Goal: Information Seeking & Learning: Learn about a topic

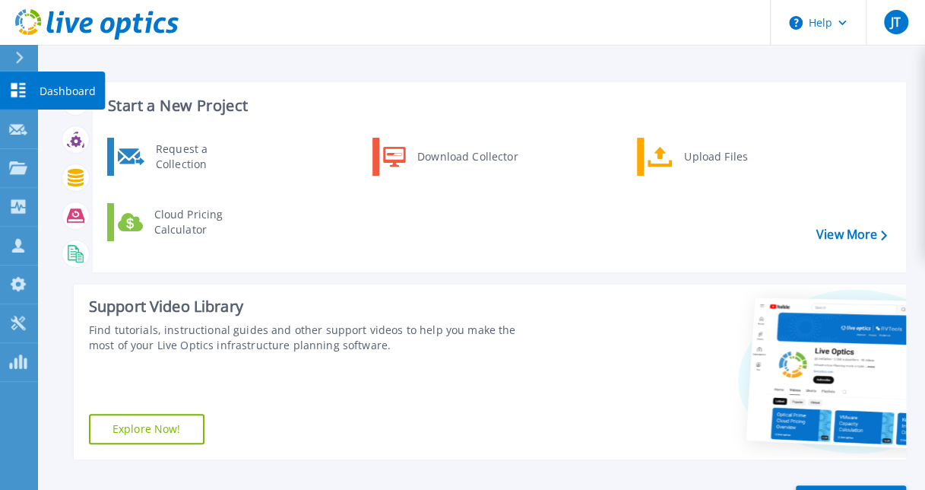
click at [24, 94] on icon at bounding box center [18, 90] width 18 height 14
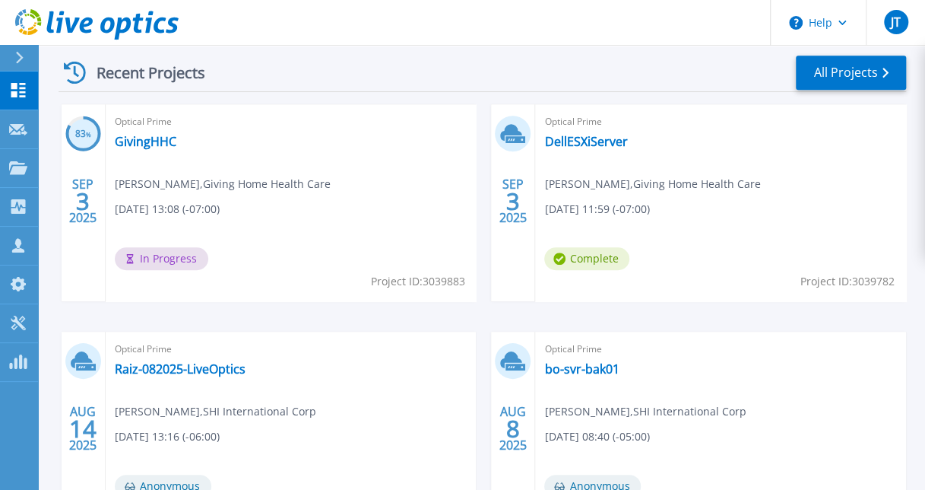
scroll to position [405, 0]
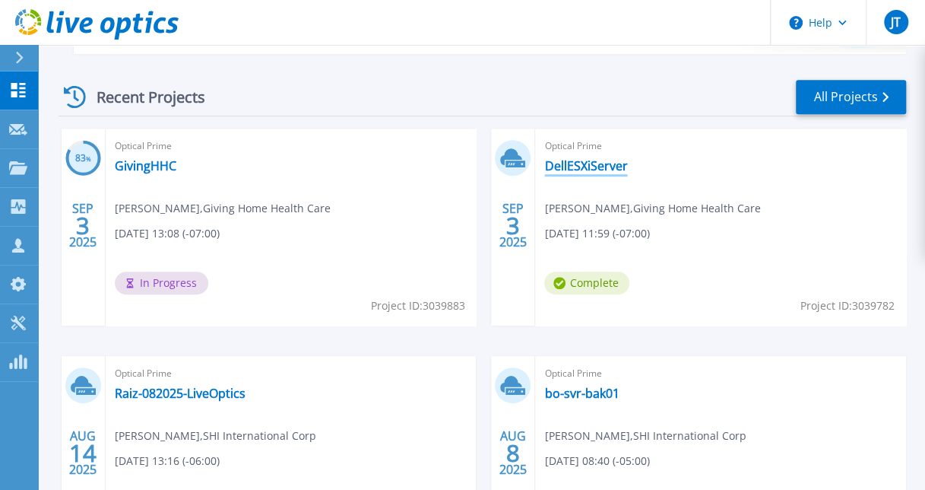
click at [582, 165] on link "DellESXiServer" at bounding box center [585, 165] width 83 height 15
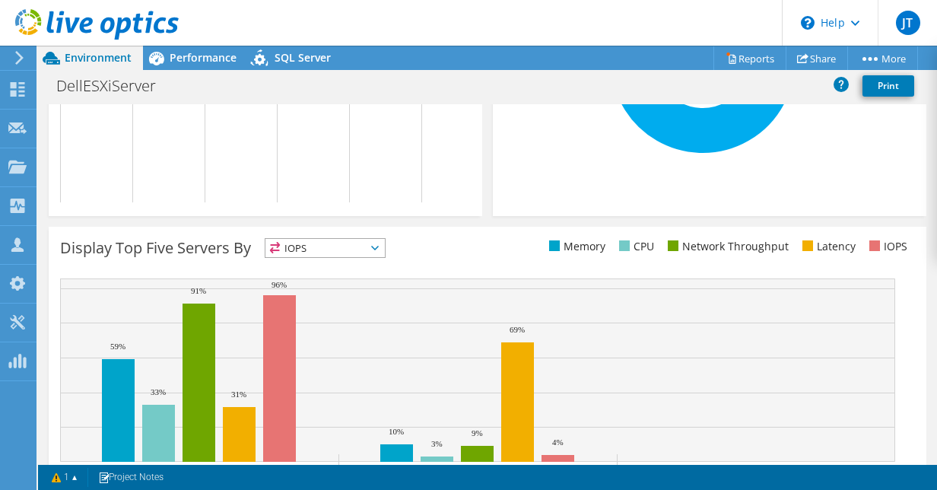
scroll to position [557, 0]
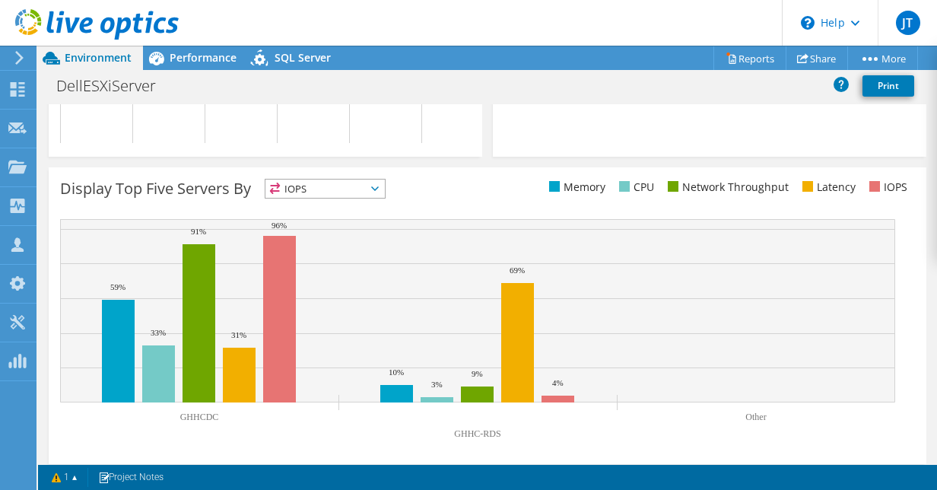
click at [365, 198] on span "IOPS" at bounding box center [324, 188] width 119 height 18
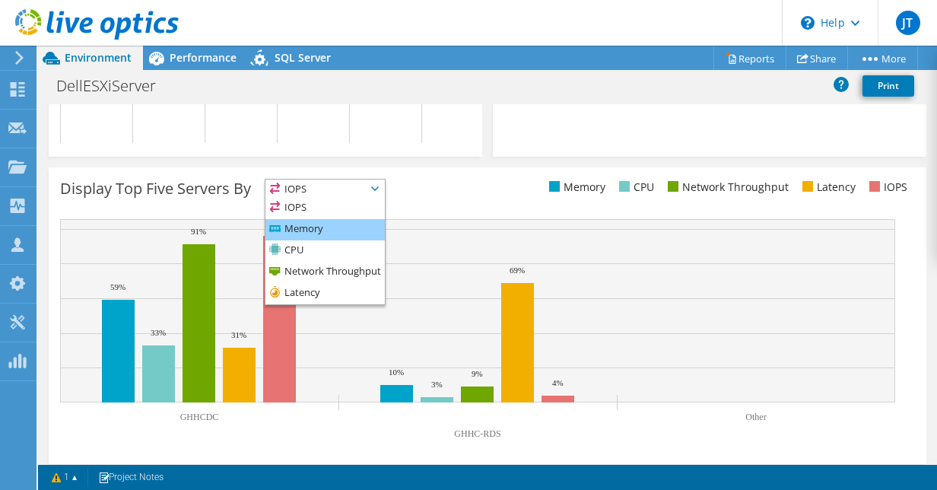
click at [360, 240] on li "Memory" at bounding box center [324, 229] width 119 height 21
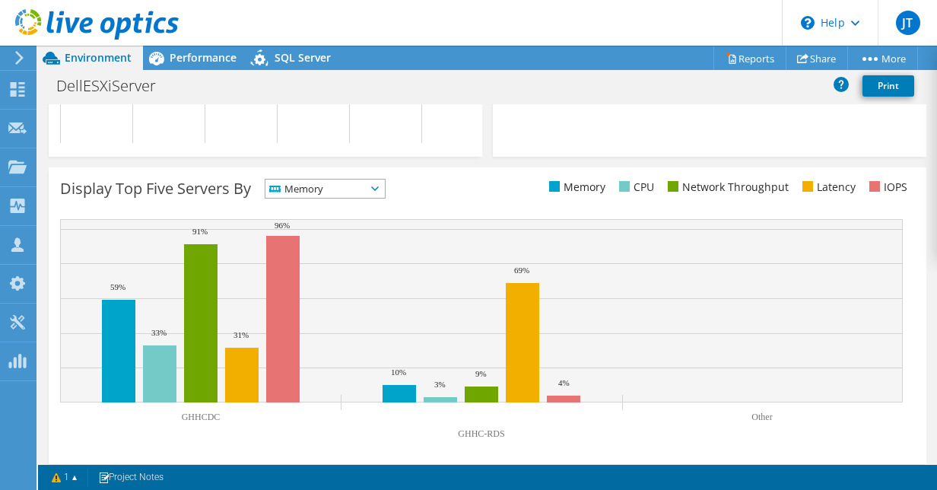
click at [363, 198] on span "Memory" at bounding box center [315, 188] width 100 height 18
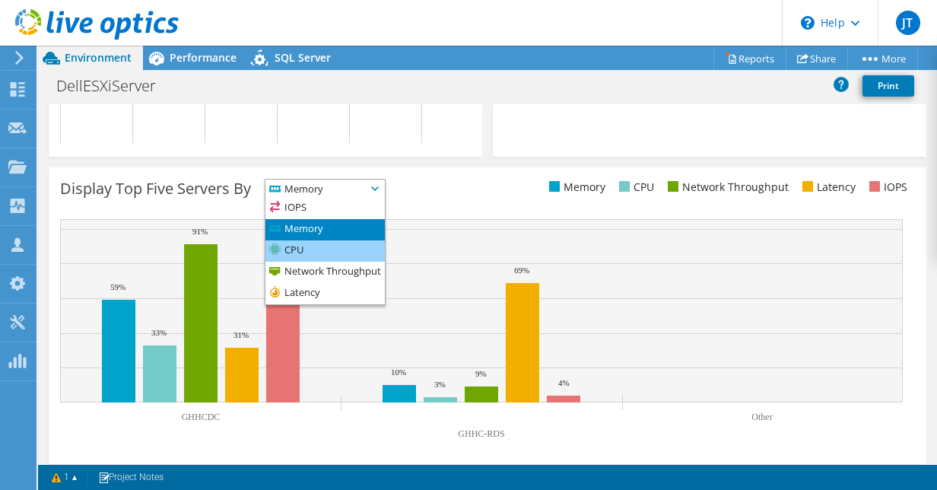
click at [372, 262] on li "CPU" at bounding box center [324, 250] width 119 height 21
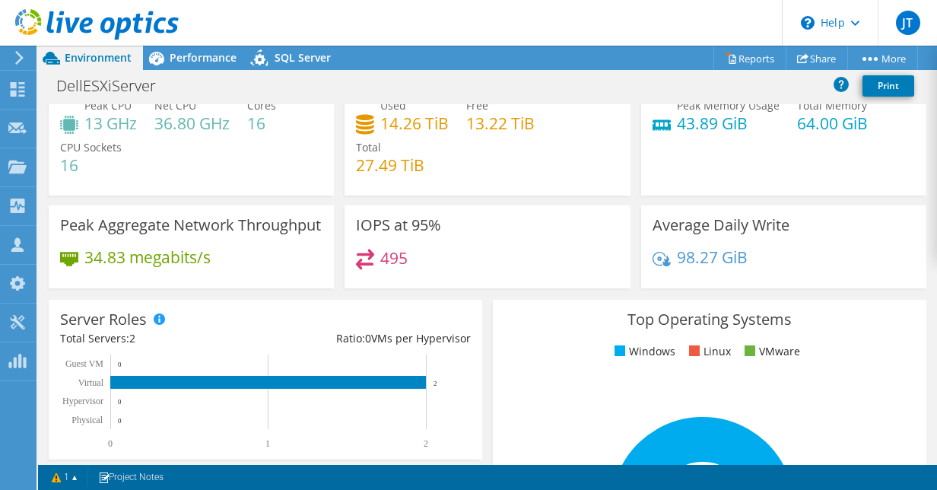
scroll to position [0, 0]
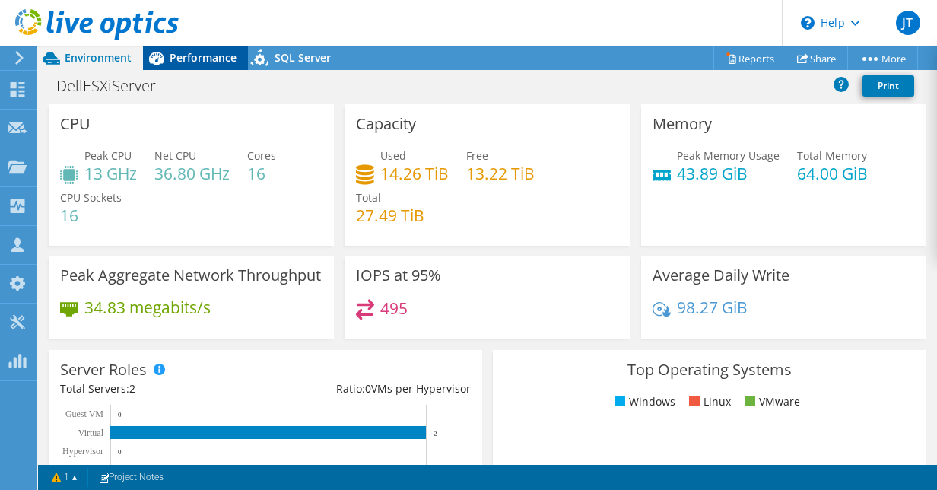
click at [195, 54] on span "Performance" at bounding box center [203, 57] width 67 height 14
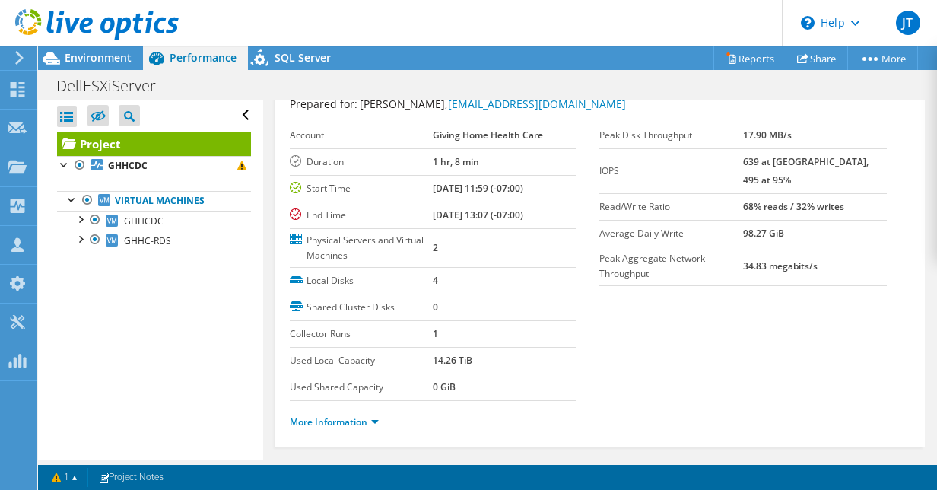
scroll to position [101, 0]
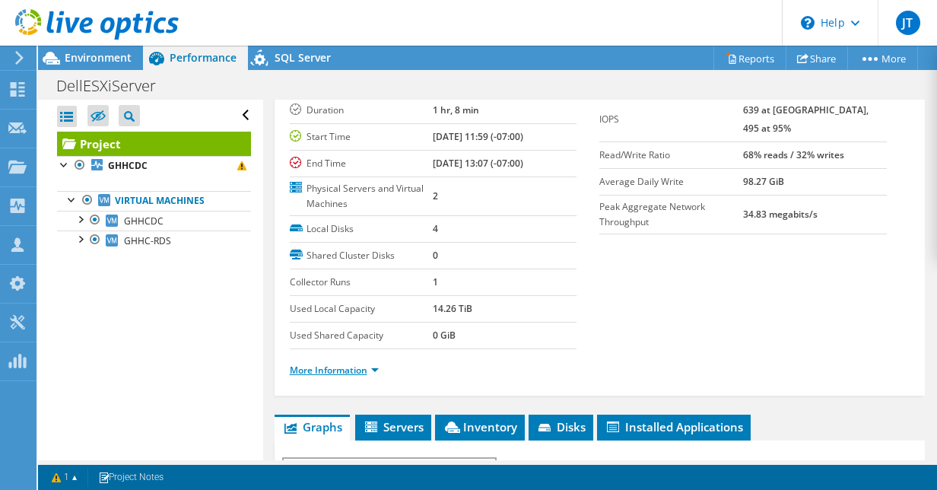
click at [354, 365] on link "More Information" at bounding box center [334, 369] width 89 height 13
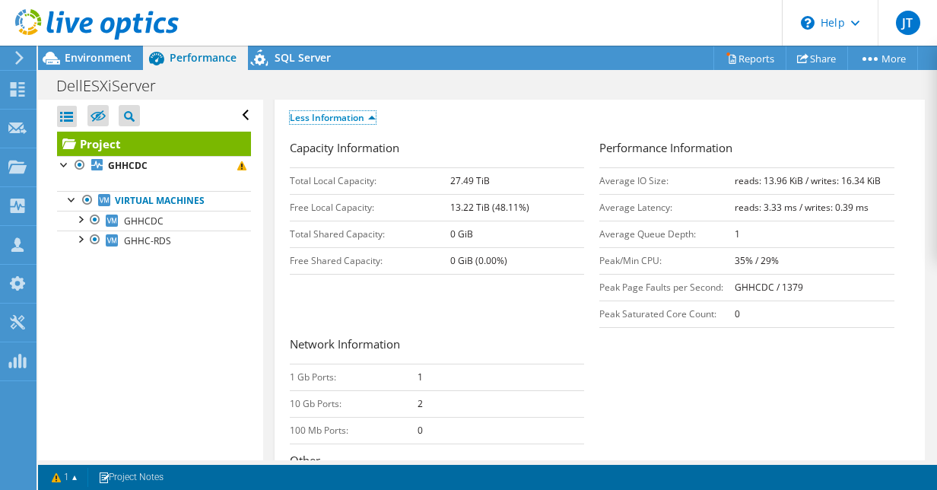
scroll to position [354, 0]
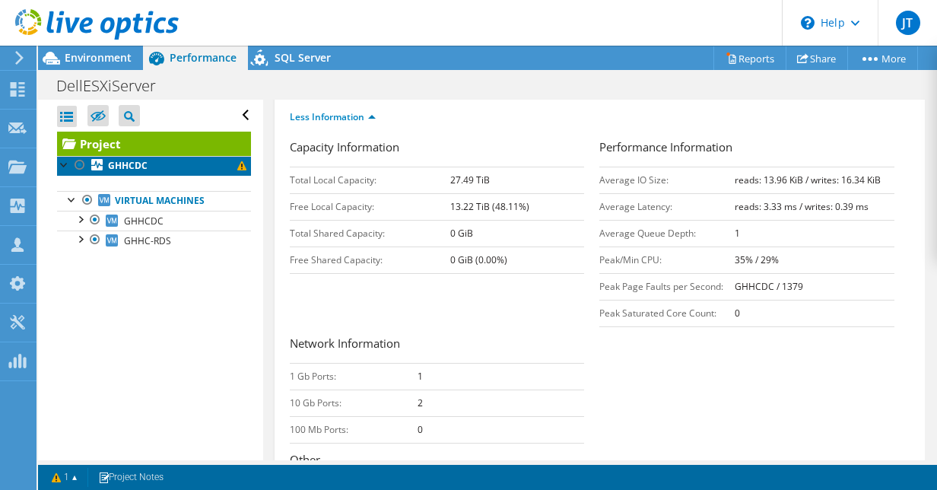
click at [116, 167] on b "GHHCDC" at bounding box center [128, 165] width 40 height 13
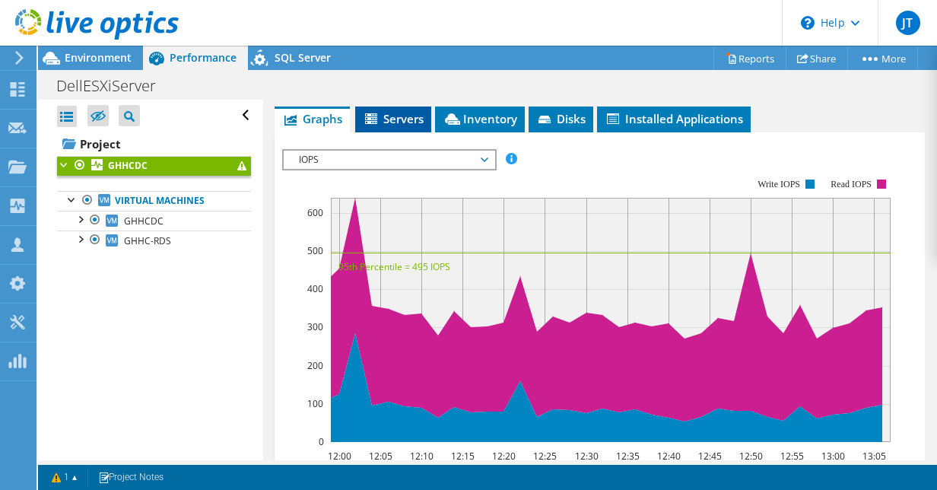
click at [386, 112] on span "Servers" at bounding box center [393, 118] width 61 height 15
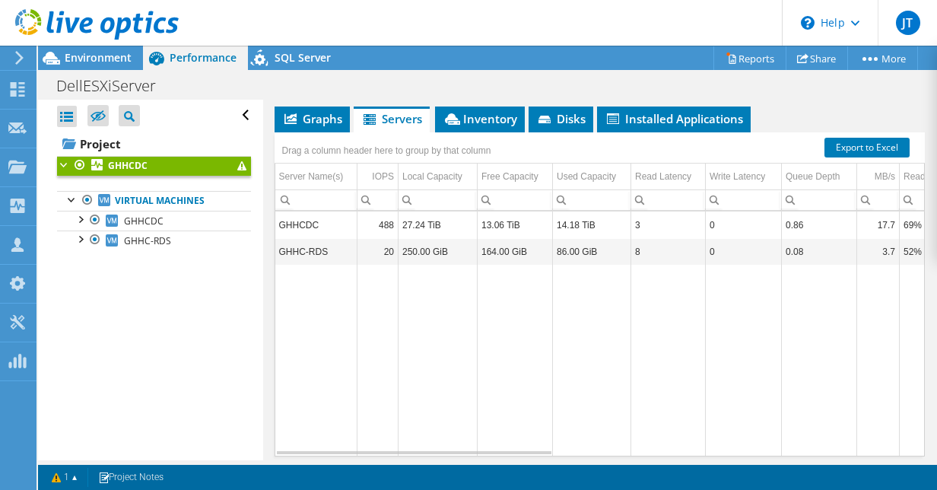
drag, startPoint x: 386, startPoint y: 112, endPoint x: 265, endPoint y: 113, distance: 120.9
click at [265, 113] on div "GHHCDC Details Duration 1 hr, 8 min Start Time [DATE] 11:59 (-07:00) End Time […" at bounding box center [600, 129] width 674 height 768
click at [300, 114] on span "Graphs" at bounding box center [312, 118] width 60 height 15
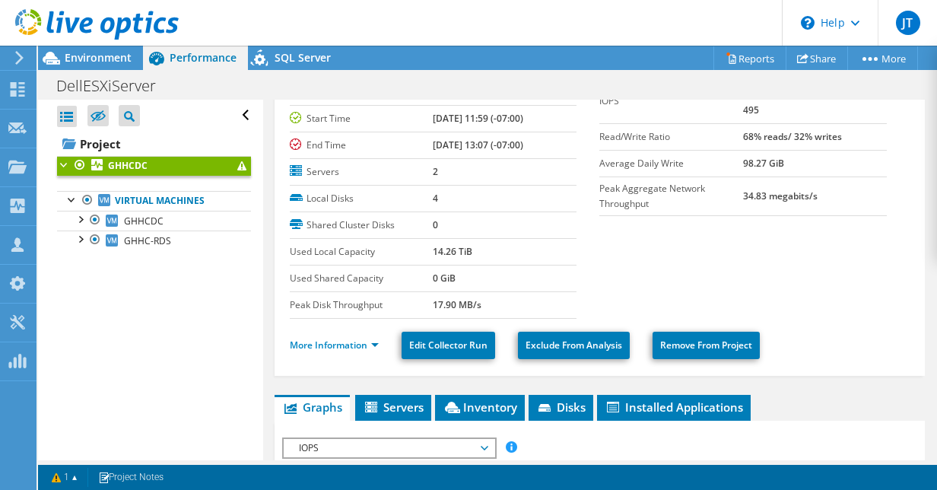
scroll to position [0, 0]
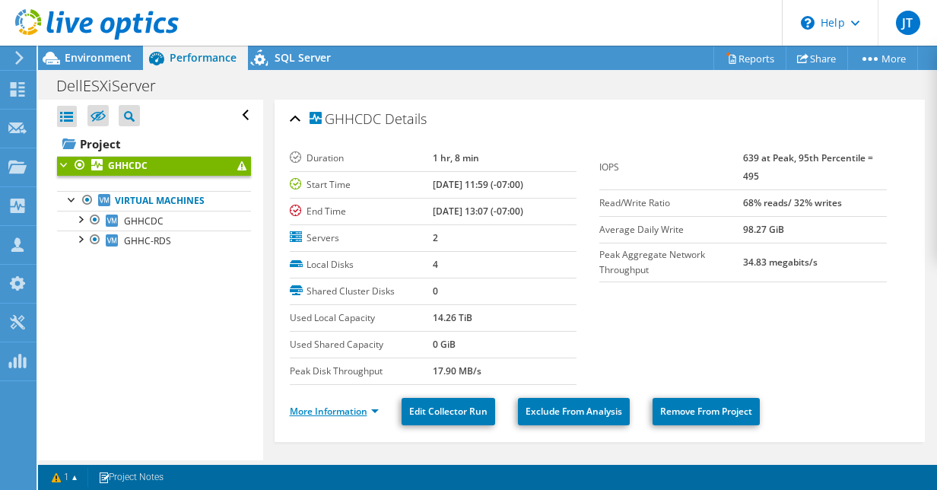
click at [344, 408] on link "More Information" at bounding box center [334, 410] width 89 height 13
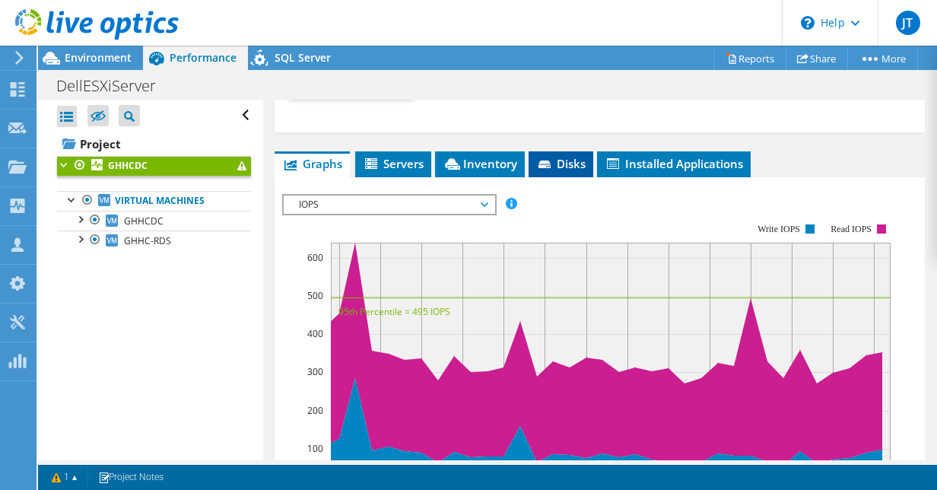
scroll to position [861, 0]
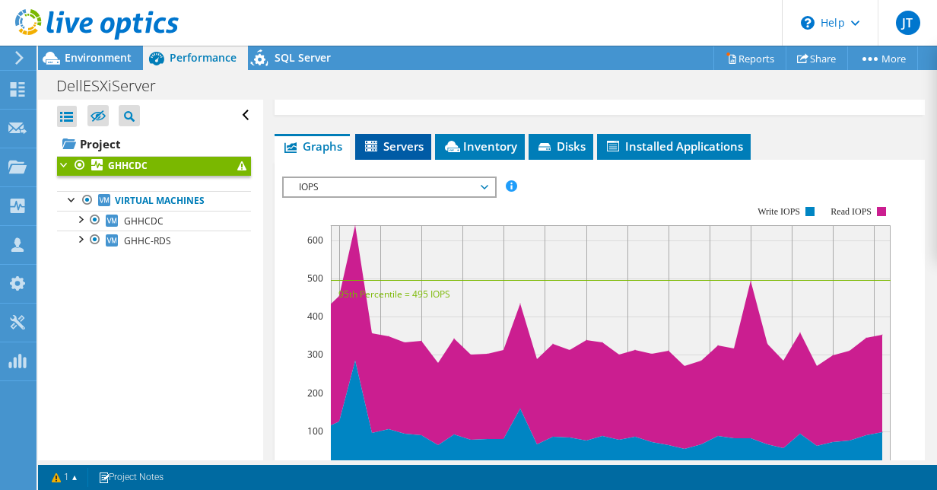
click at [385, 138] on span "Servers" at bounding box center [393, 145] width 61 height 15
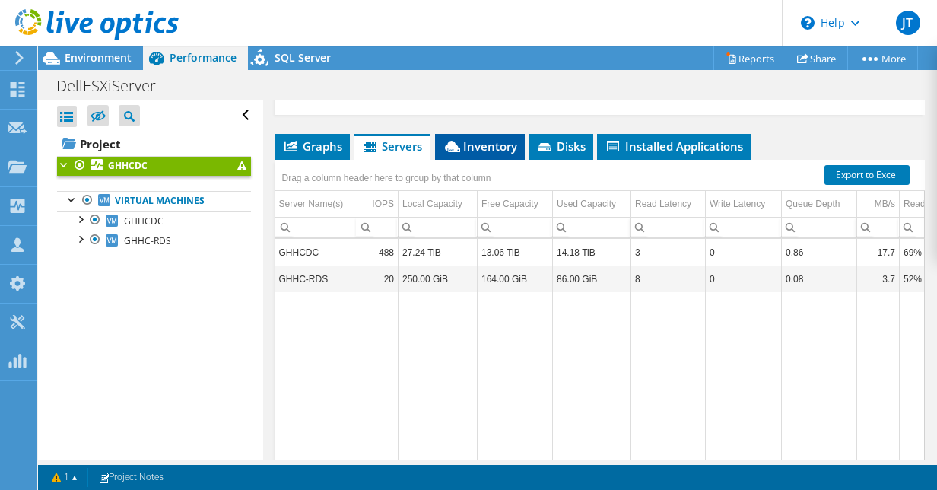
click at [468, 138] on span "Inventory" at bounding box center [479, 145] width 74 height 15
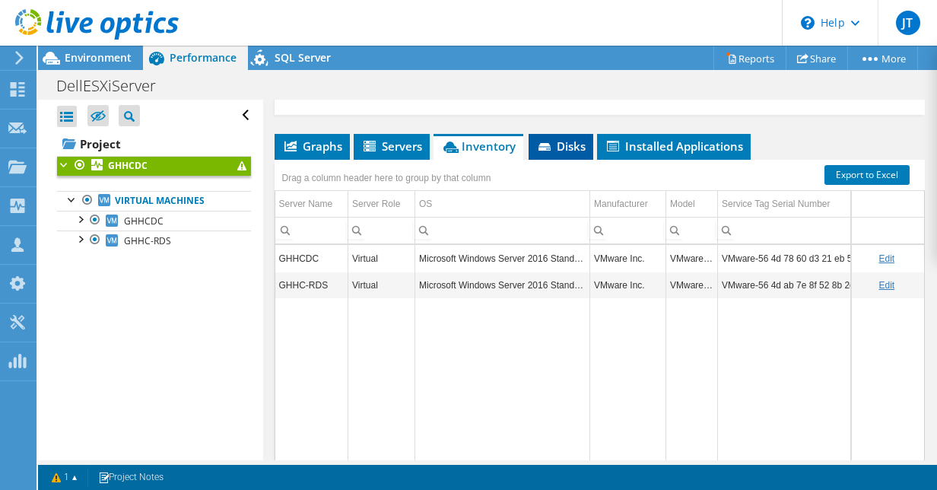
click at [553, 134] on li "Disks" at bounding box center [560, 147] width 65 height 26
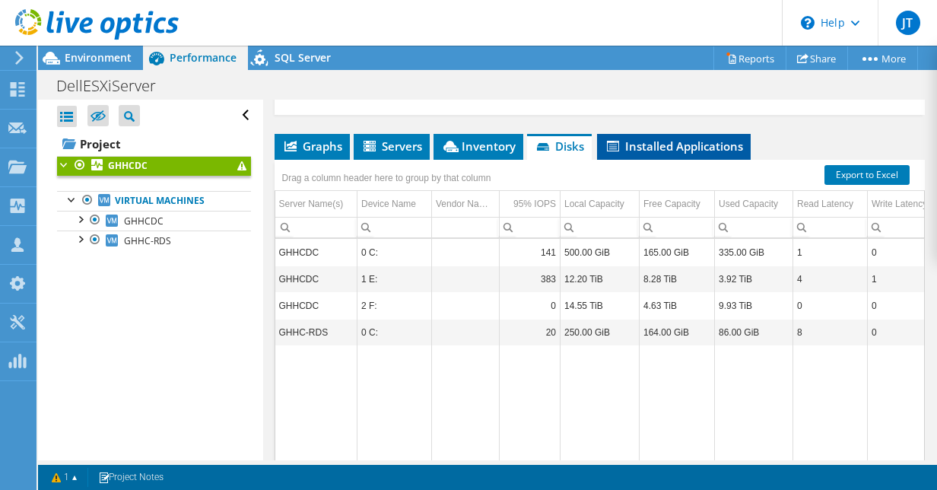
click at [638, 138] on span "Installed Applications" at bounding box center [673, 145] width 138 height 15
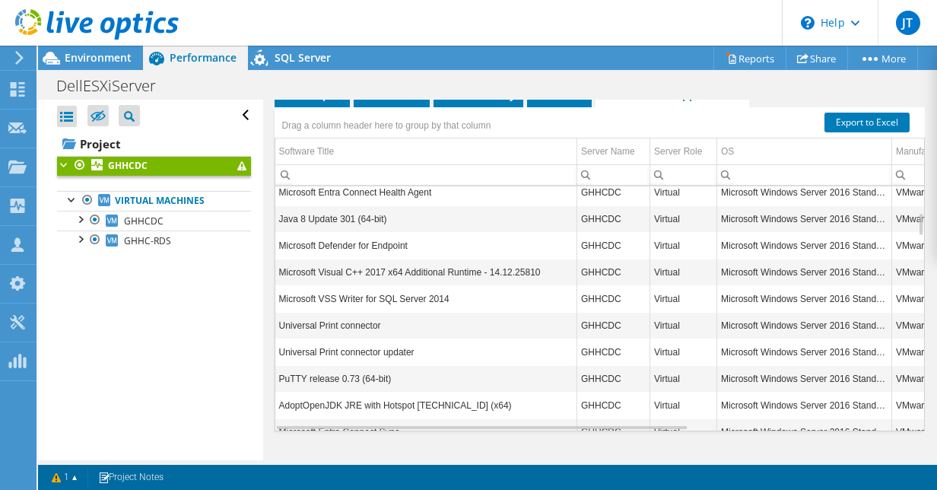
scroll to position [936, 0]
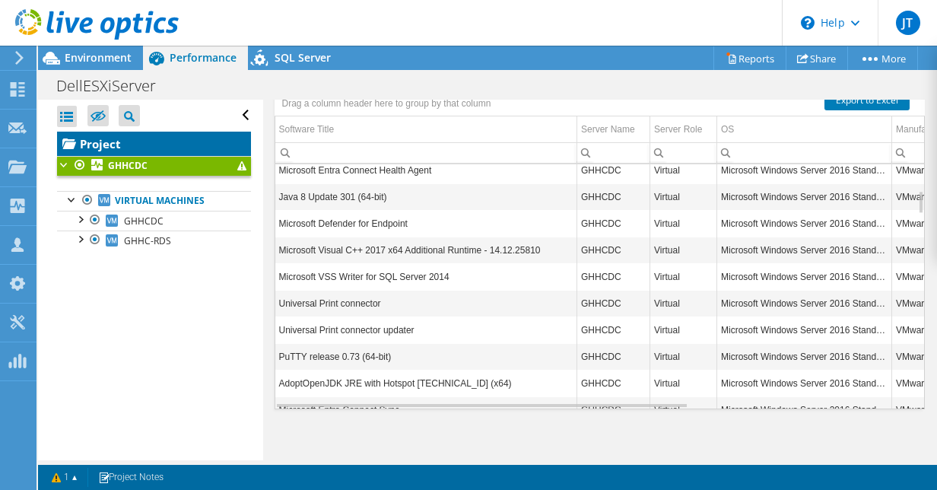
click at [96, 137] on link "Project" at bounding box center [154, 144] width 194 height 24
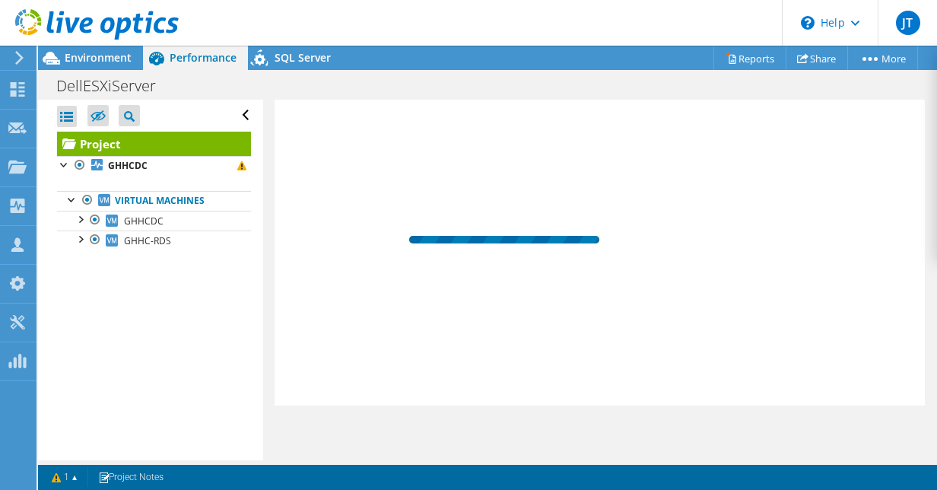
scroll to position [458, 0]
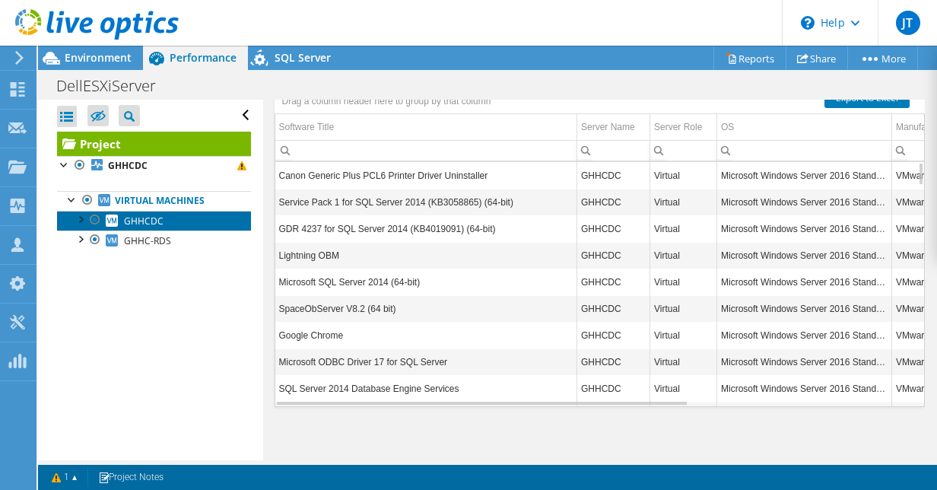
click at [171, 217] on link "GHHCDC" at bounding box center [154, 221] width 194 height 20
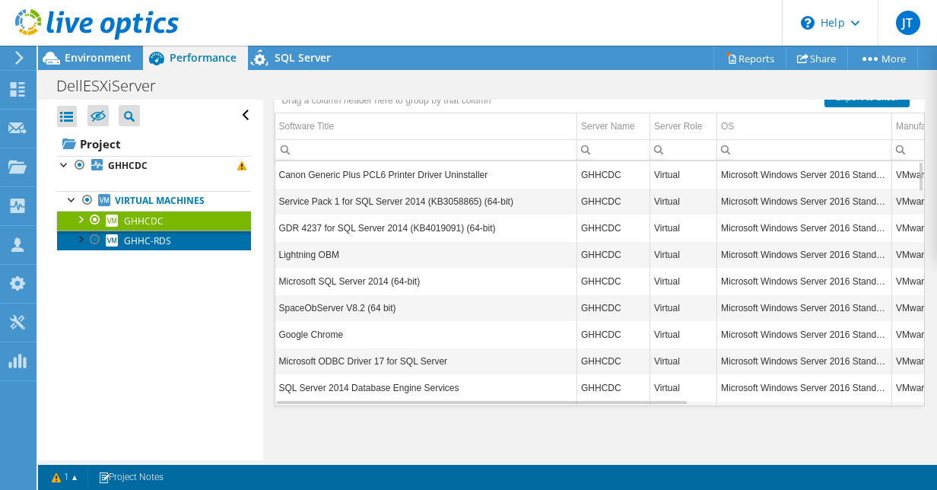
click at [173, 237] on link "GHHC-RDS" at bounding box center [154, 240] width 194 height 20
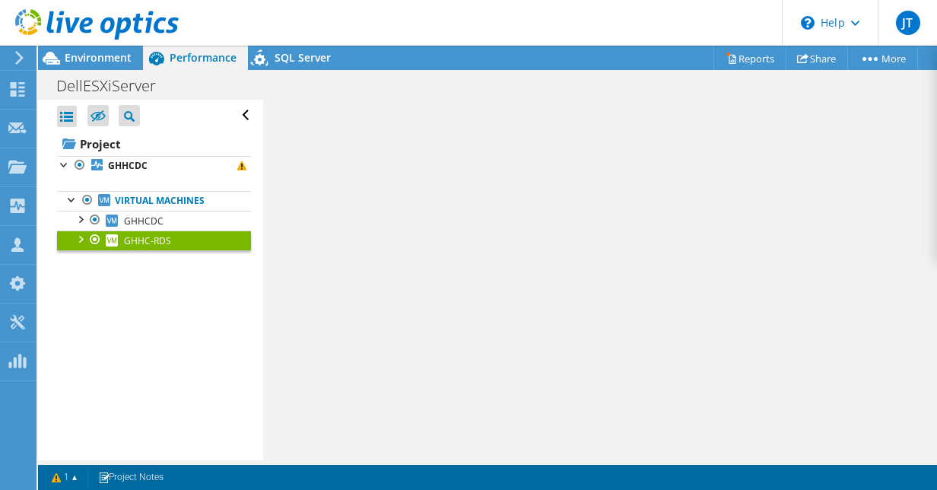
scroll to position [369, 0]
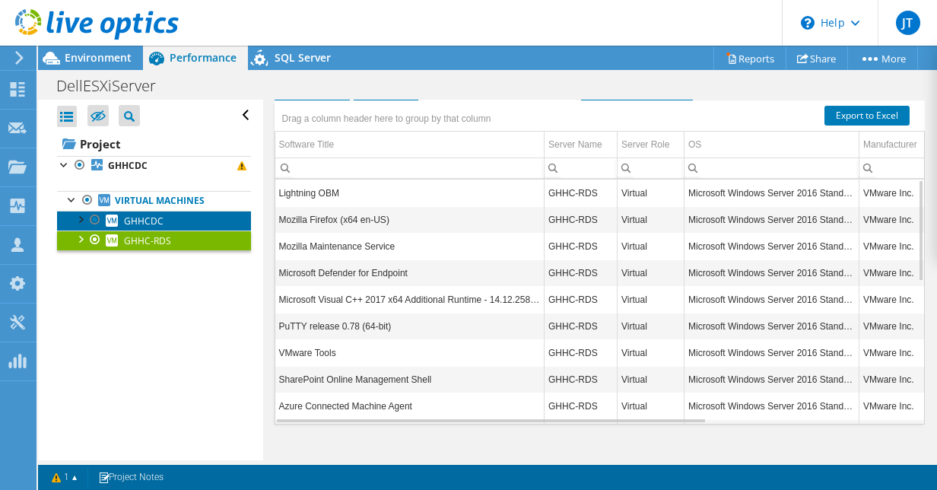
click at [172, 228] on link "GHHCDC" at bounding box center [154, 221] width 194 height 20
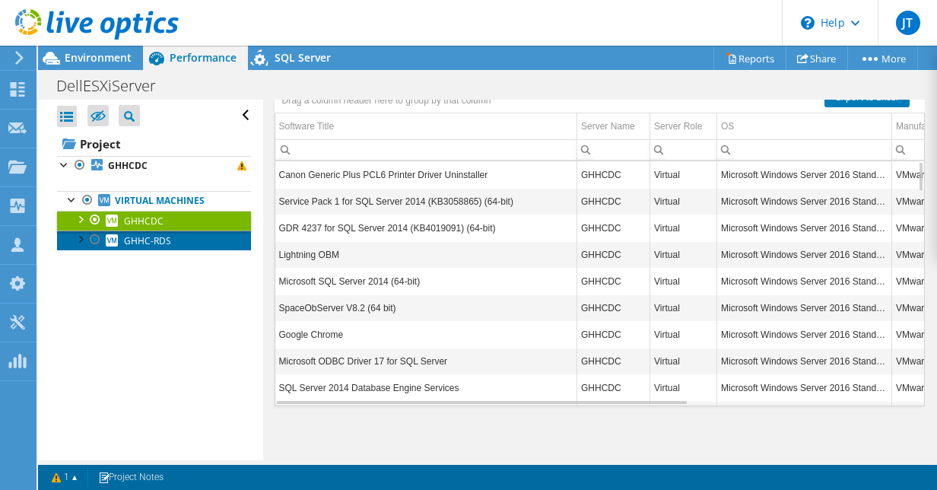
click at [173, 244] on link "GHHC-RDS" at bounding box center [154, 240] width 194 height 20
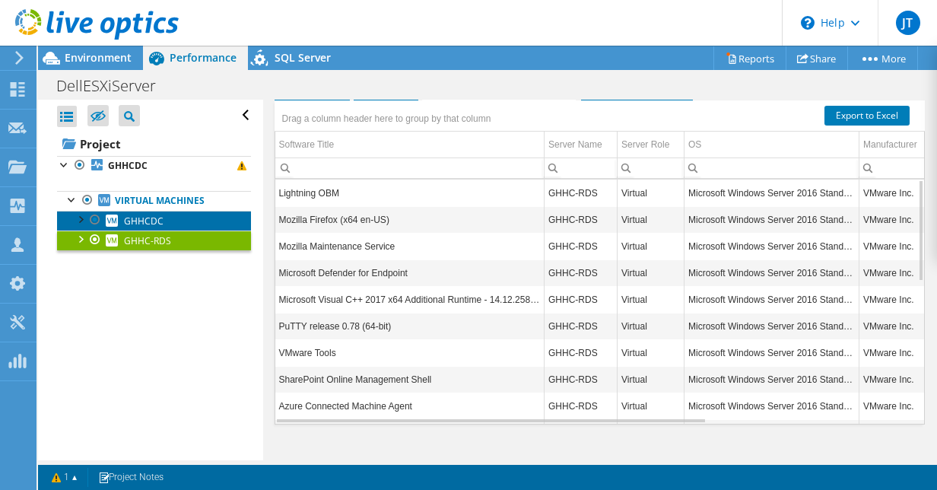
click at [178, 222] on link "GHHCDC" at bounding box center [154, 221] width 194 height 20
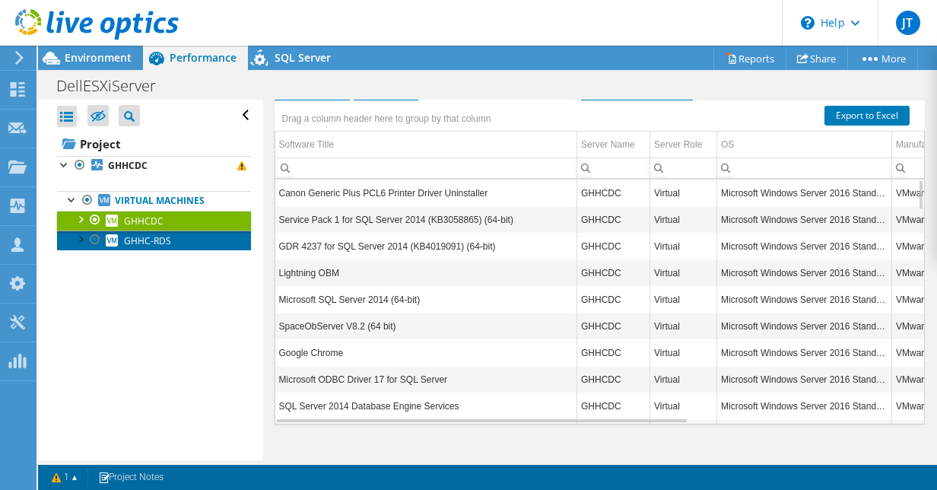
scroll to position [388, 0]
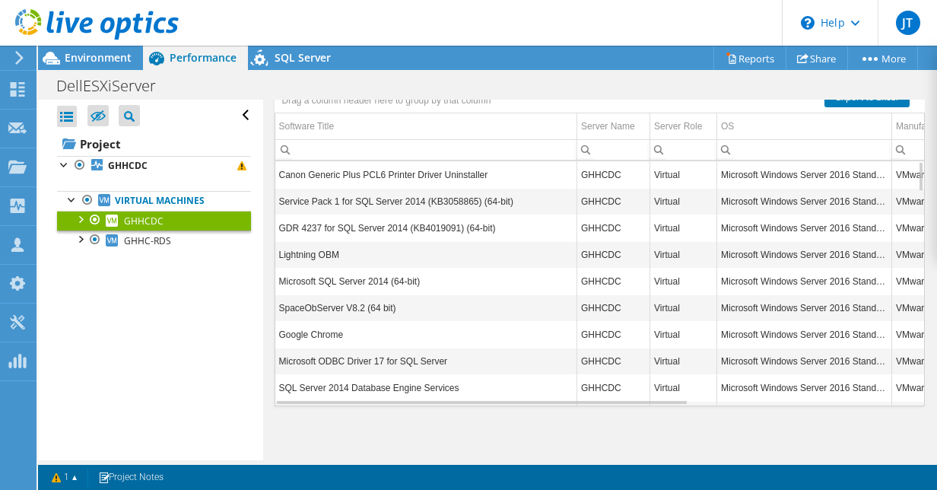
click at [173, 226] on link "GHHCDC" at bounding box center [154, 221] width 194 height 20
click at [165, 245] on span "GHHC-RDS" at bounding box center [147, 240] width 47 height 13
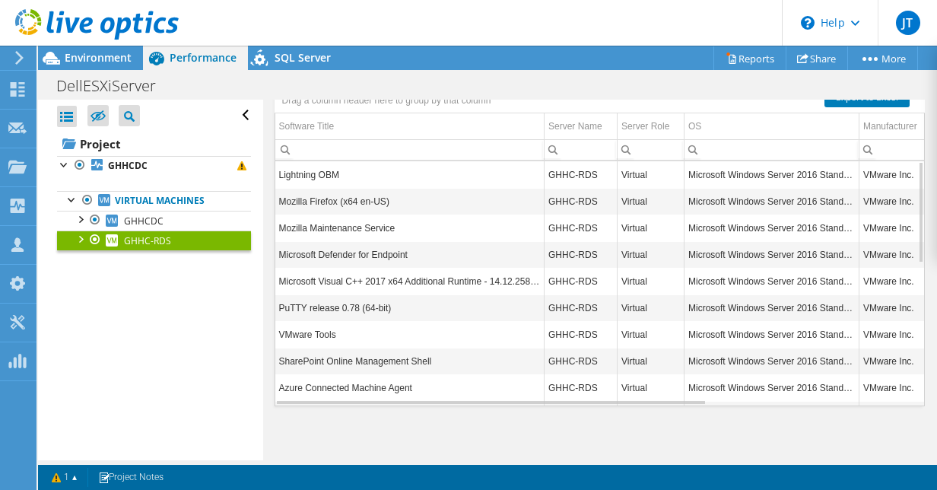
scroll to position [369, 0]
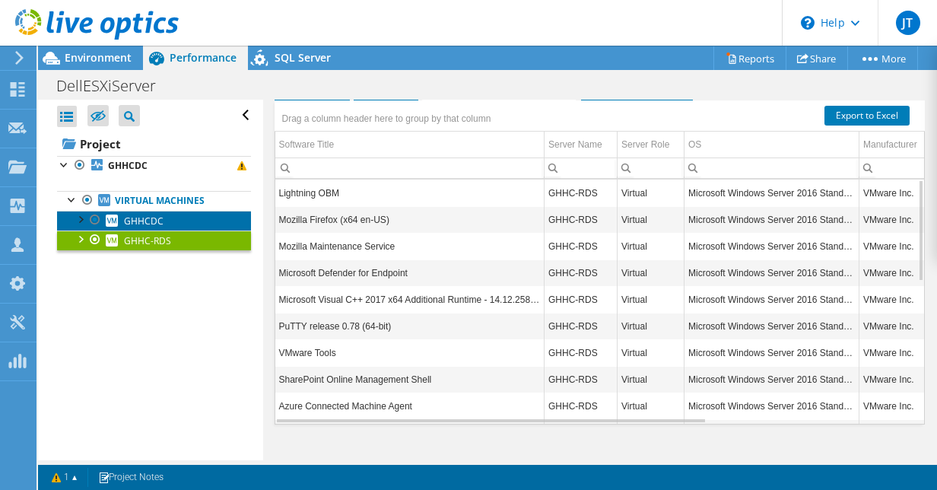
click at [166, 217] on link "GHHCDC" at bounding box center [154, 221] width 194 height 20
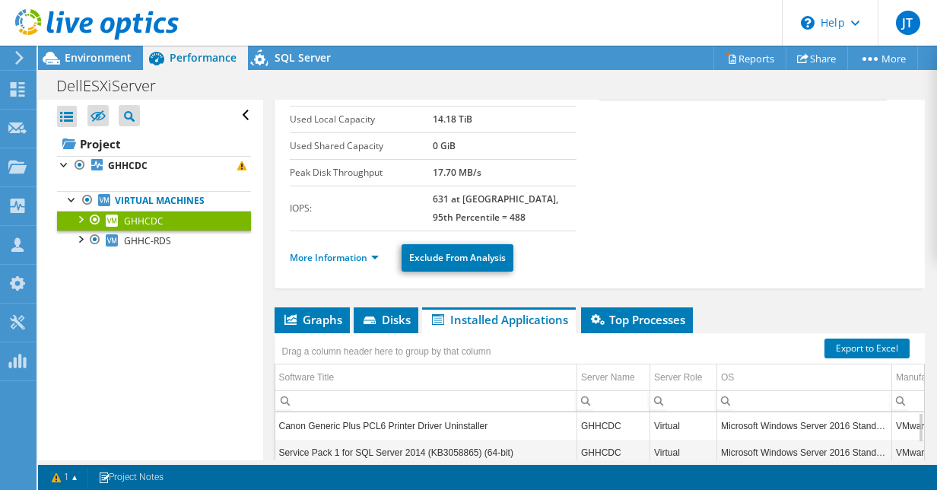
scroll to position [135, 0]
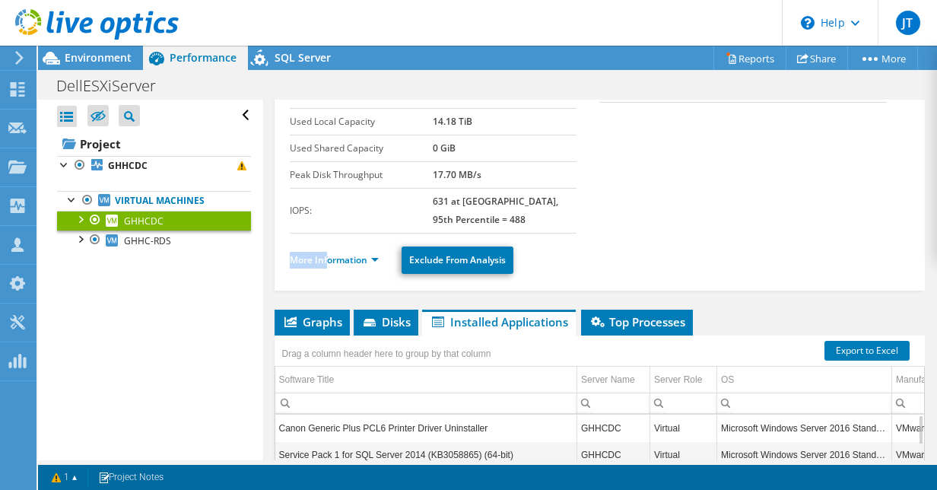
click at [329, 249] on ul "More Information Exclude From Analysis" at bounding box center [600, 257] width 620 height 31
click at [345, 255] on link "More Information" at bounding box center [334, 259] width 89 height 13
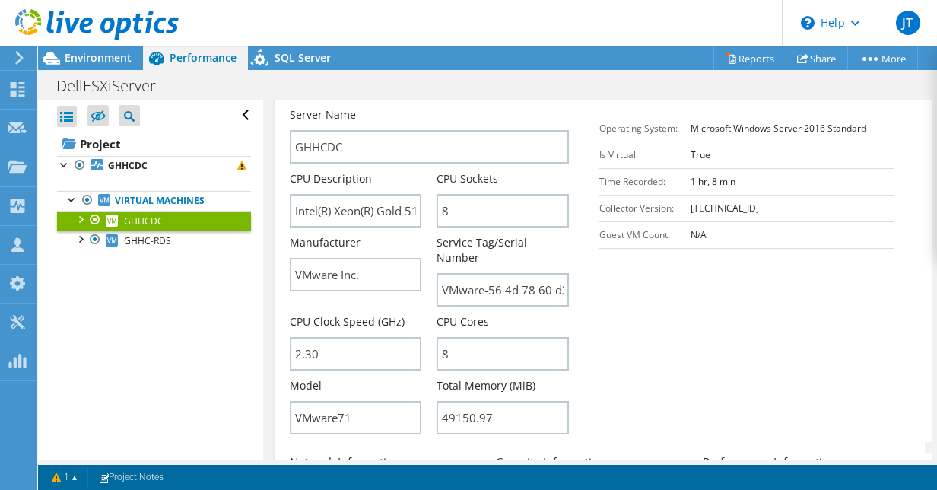
scroll to position [338, 0]
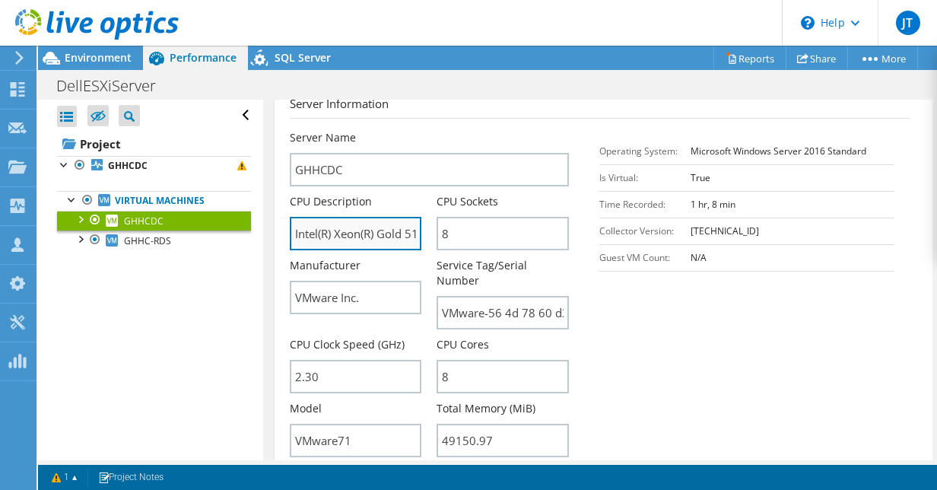
click at [332, 227] on input "Intel(R) Xeon(R) Gold 5118 CPU @ 2.30GHz" at bounding box center [356, 233] width 132 height 33
click at [333, 227] on input "Intel(R) Xeon(R) Gold 5118 CPU @ 2.30GHz" at bounding box center [356, 233] width 132 height 33
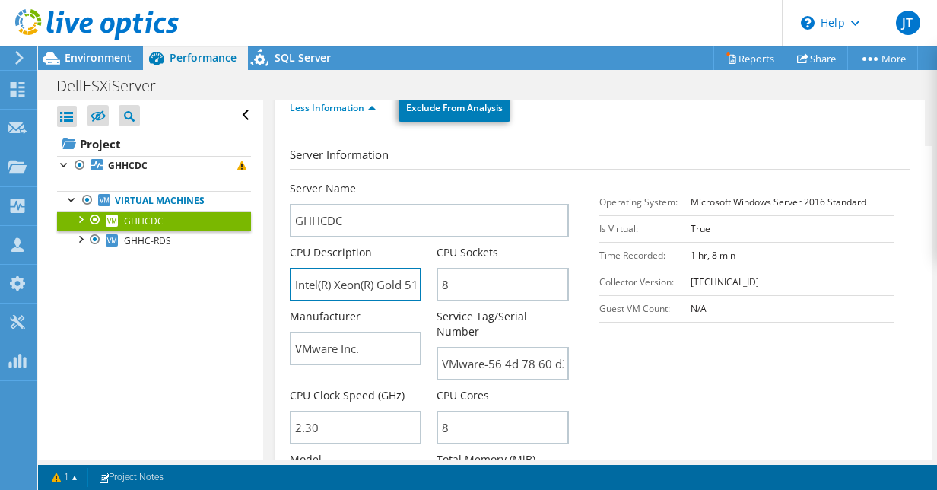
scroll to position [236, 0]
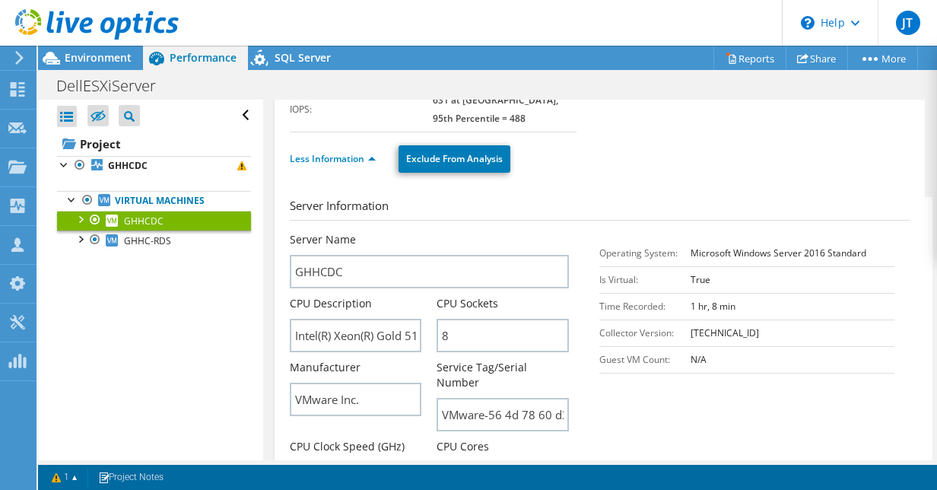
click at [100, 48] on div at bounding box center [89, 25] width 179 height 51
click at [99, 52] on span "Environment" at bounding box center [98, 57] width 67 height 14
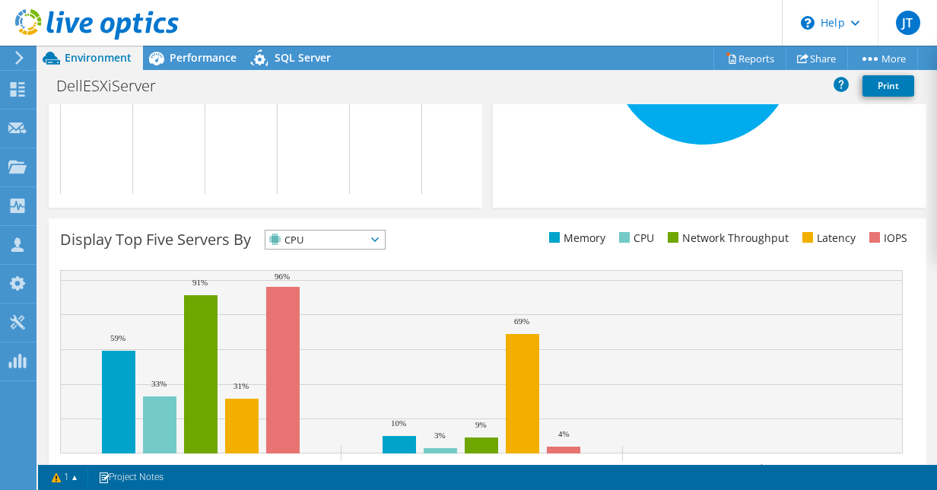
scroll to position [557, 0]
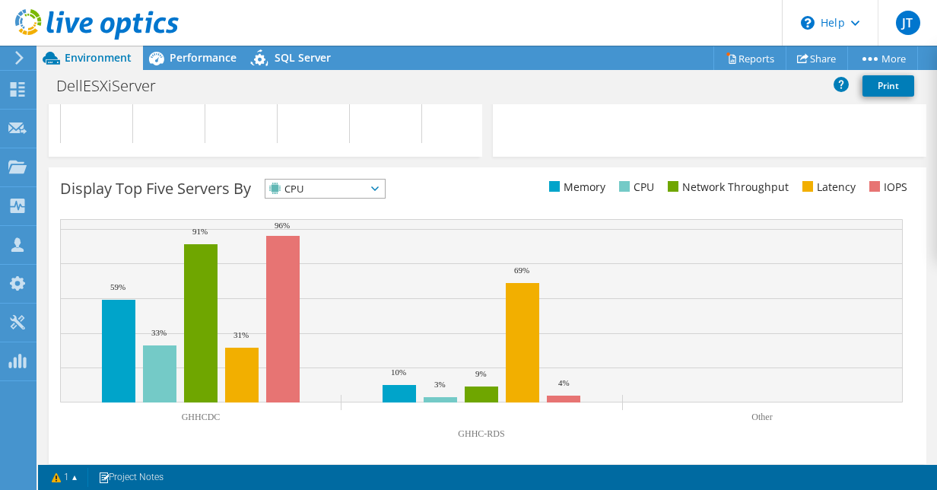
click at [322, 198] on span "CPU" at bounding box center [315, 188] width 100 height 18
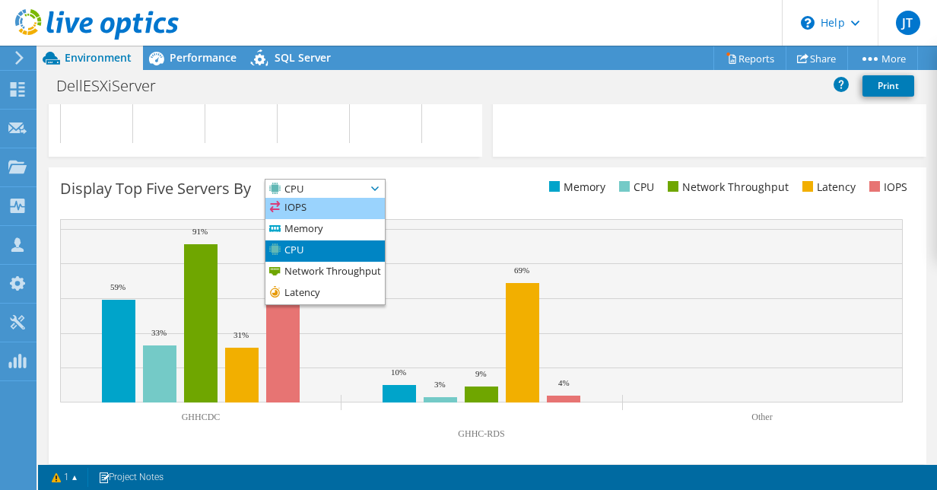
click at [324, 219] on li "IOPS" at bounding box center [324, 208] width 119 height 21
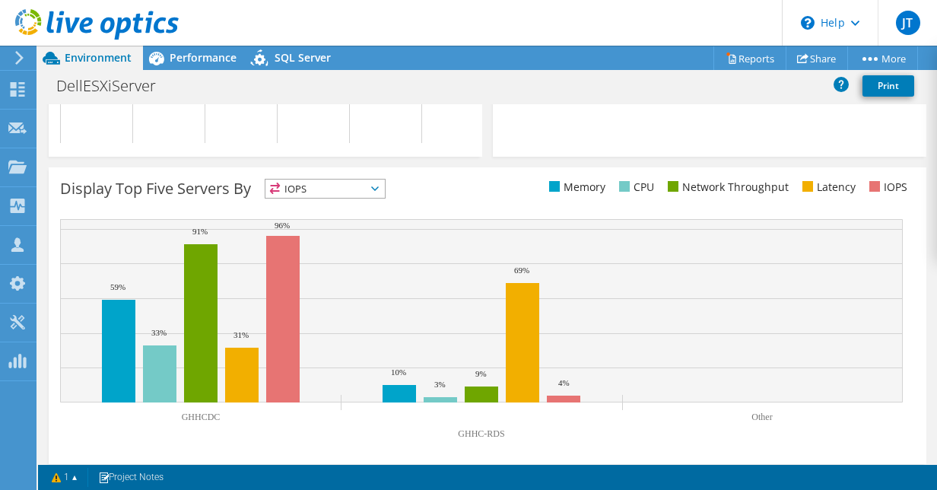
click at [328, 198] on span "IOPS" at bounding box center [315, 188] width 100 height 18
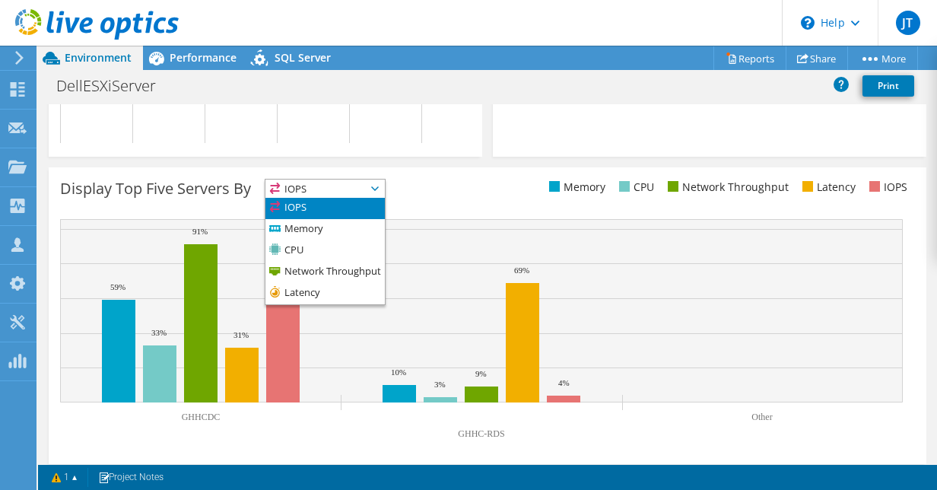
click at [328, 219] on li "IOPS" at bounding box center [324, 208] width 119 height 21
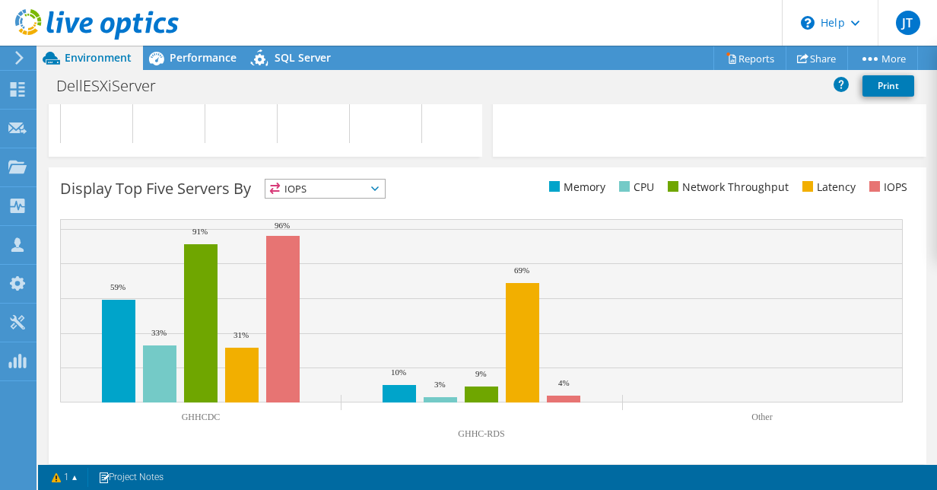
click at [334, 198] on span "IOPS" at bounding box center [315, 188] width 100 height 18
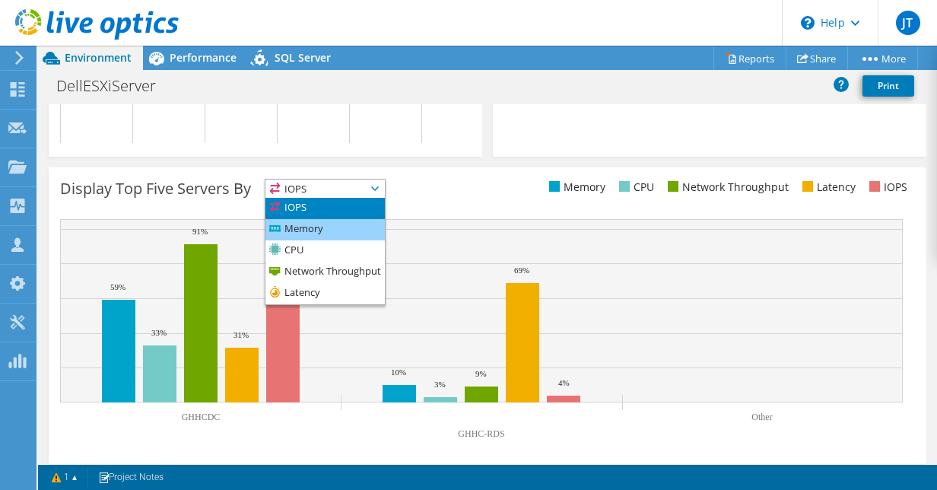
click at [325, 240] on li "Memory" at bounding box center [324, 229] width 119 height 21
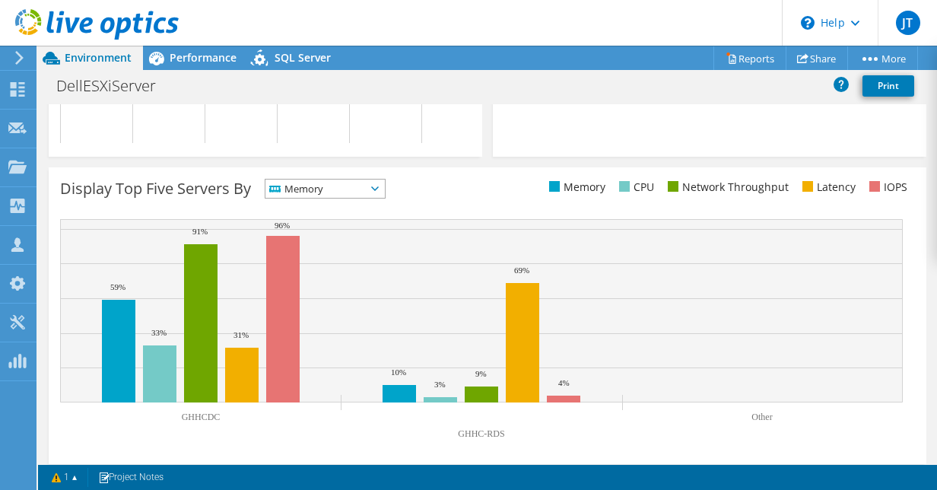
click at [335, 198] on span "Memory" at bounding box center [315, 188] width 100 height 18
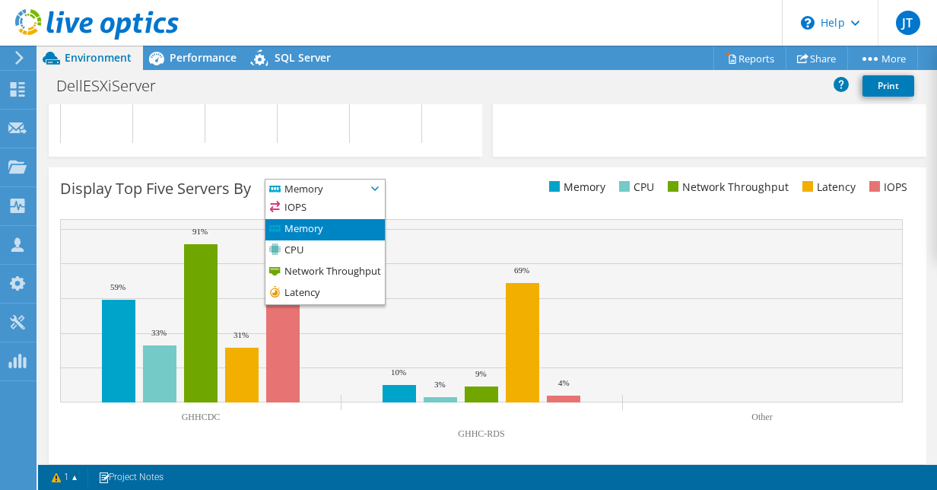
click at [476, 284] on rect at bounding box center [481, 310] width 842 height 183
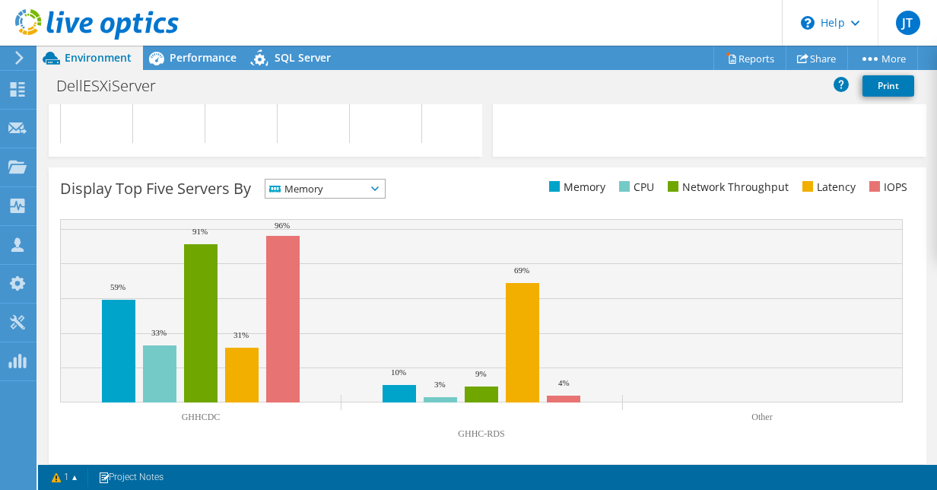
click at [301, 198] on span "Memory" at bounding box center [315, 188] width 100 height 18
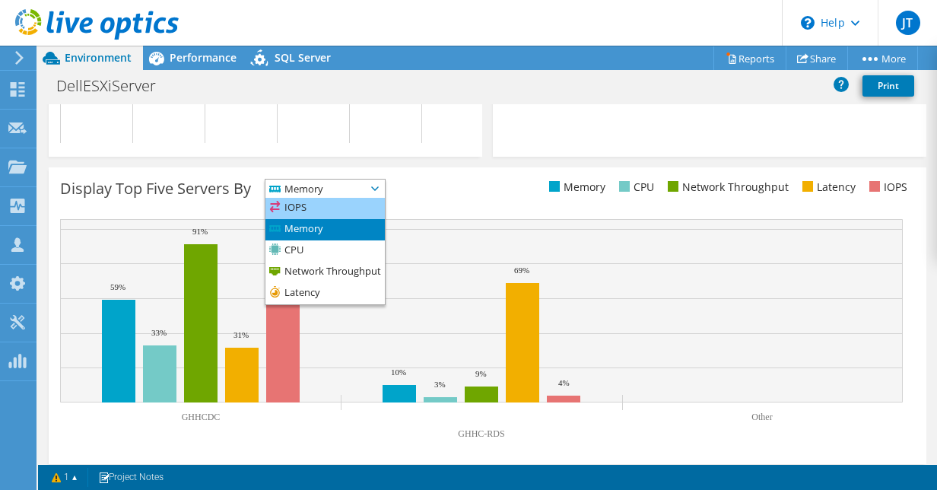
click at [299, 219] on li "IOPS" at bounding box center [324, 208] width 119 height 21
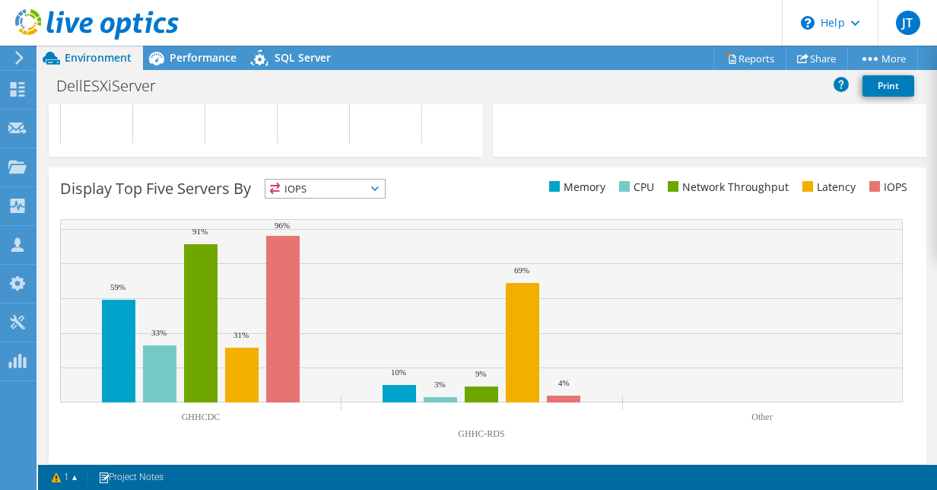
click at [347, 198] on span "IOPS" at bounding box center [315, 188] width 100 height 18
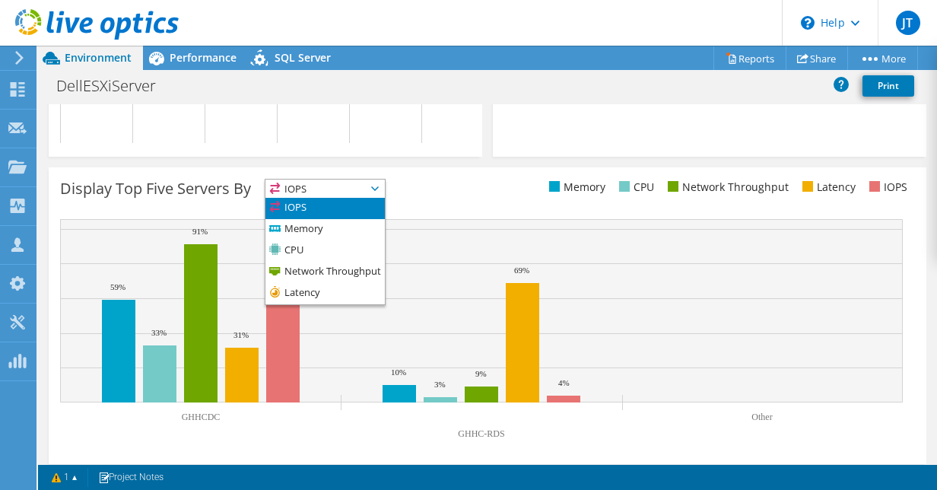
click at [348, 198] on span "IOPS" at bounding box center [315, 188] width 100 height 18
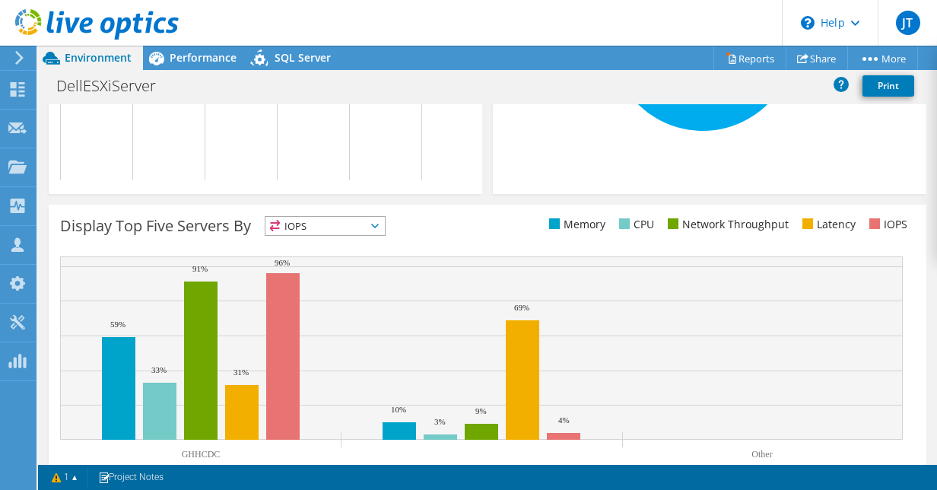
scroll to position [506, 0]
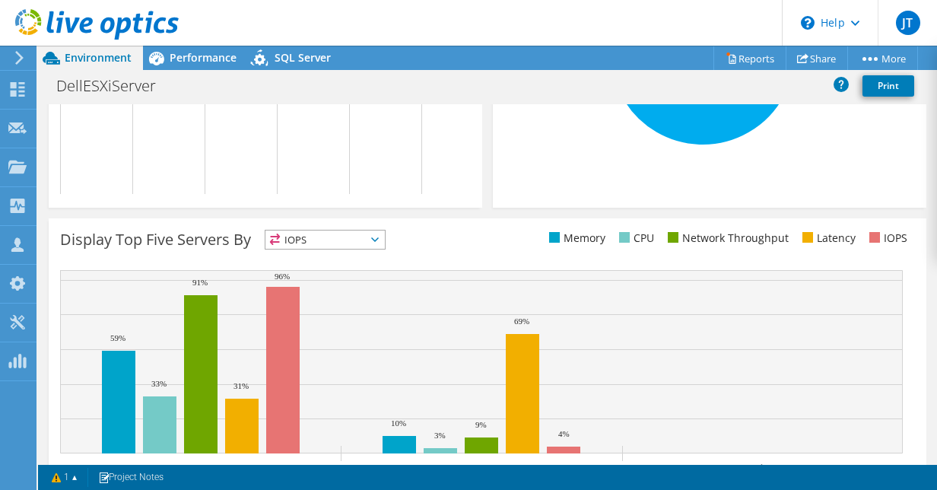
click at [337, 246] on span "IOPS" at bounding box center [315, 239] width 100 height 18
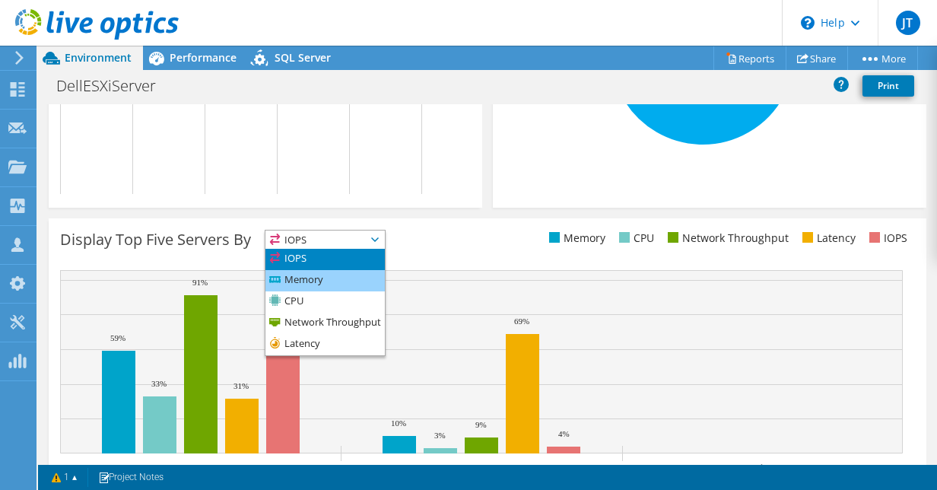
click at [334, 288] on li "Memory" at bounding box center [324, 280] width 119 height 21
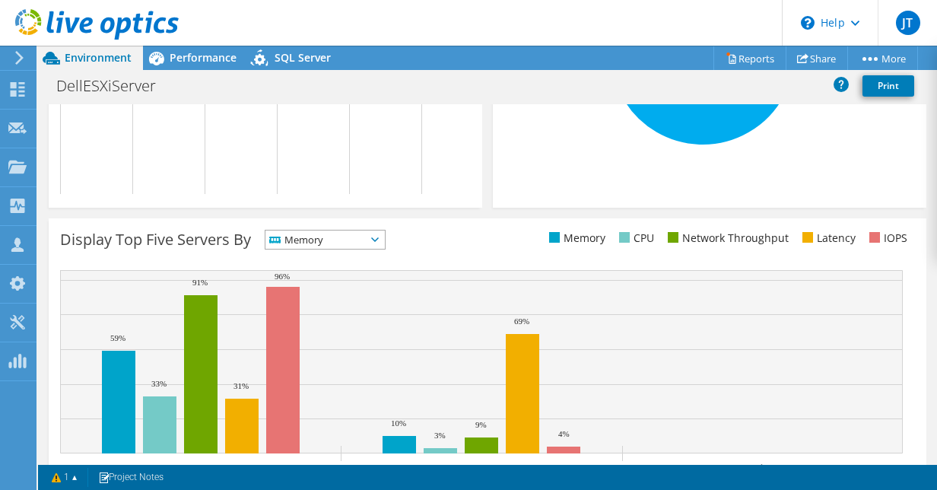
click at [337, 246] on span "Memory" at bounding box center [315, 239] width 100 height 18
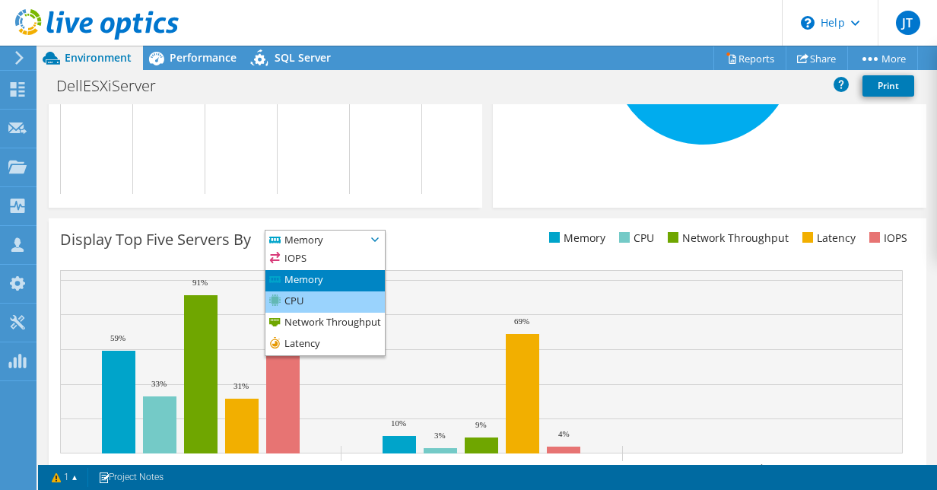
click at [331, 312] on li "CPU" at bounding box center [324, 301] width 119 height 21
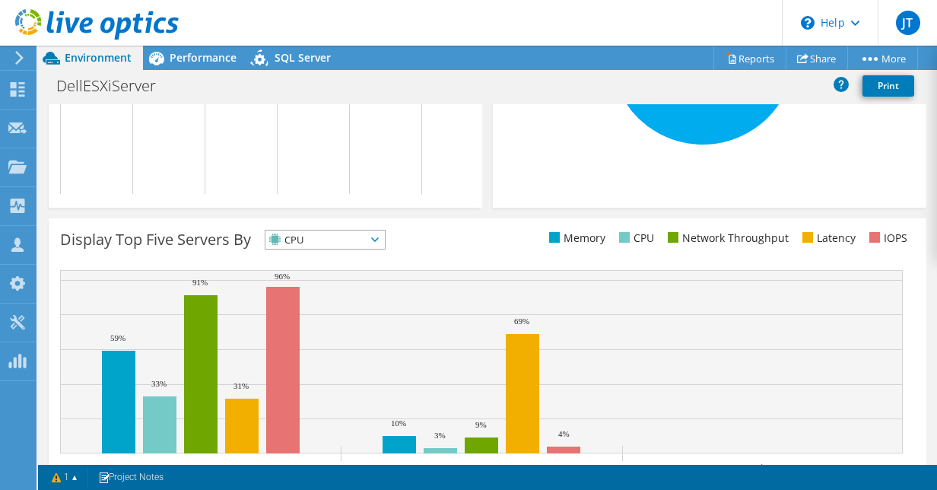
click at [347, 249] on span "CPU" at bounding box center [315, 239] width 100 height 18
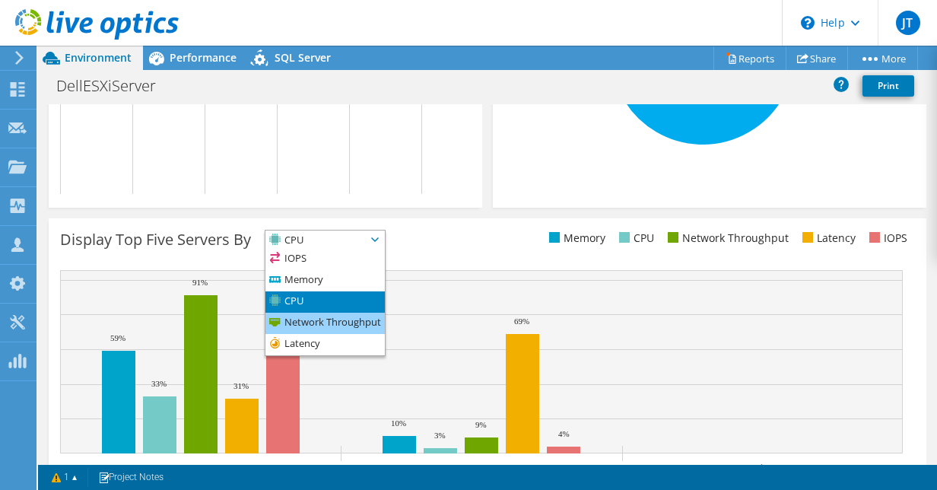
click at [341, 330] on li "Network Throughput" at bounding box center [324, 322] width 119 height 21
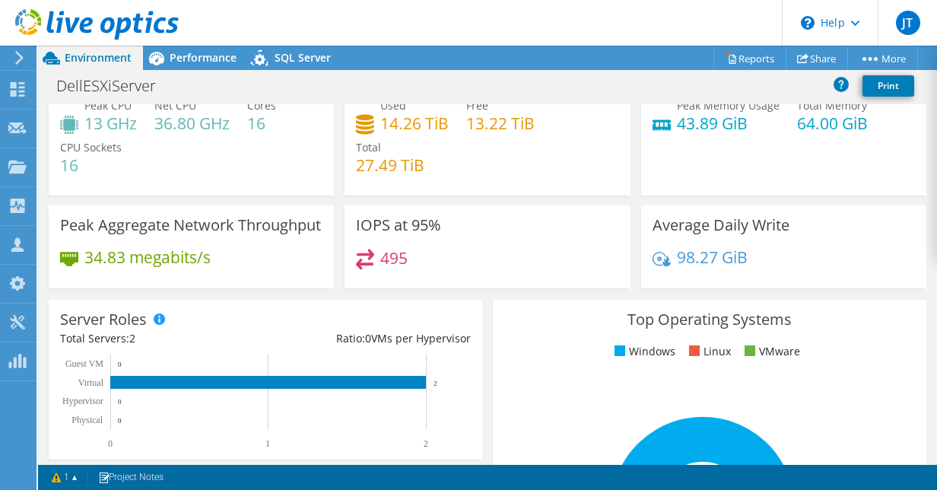
scroll to position [152, 0]
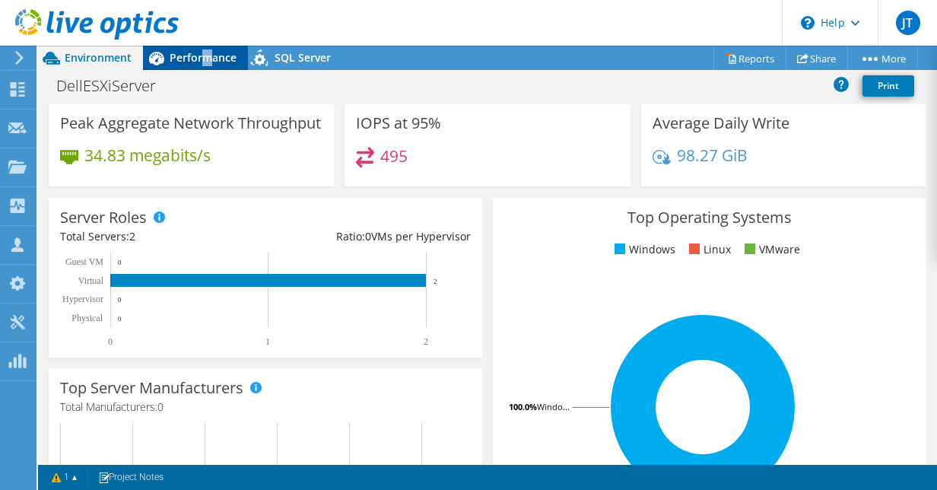
click at [206, 50] on div "Performance" at bounding box center [195, 58] width 105 height 24
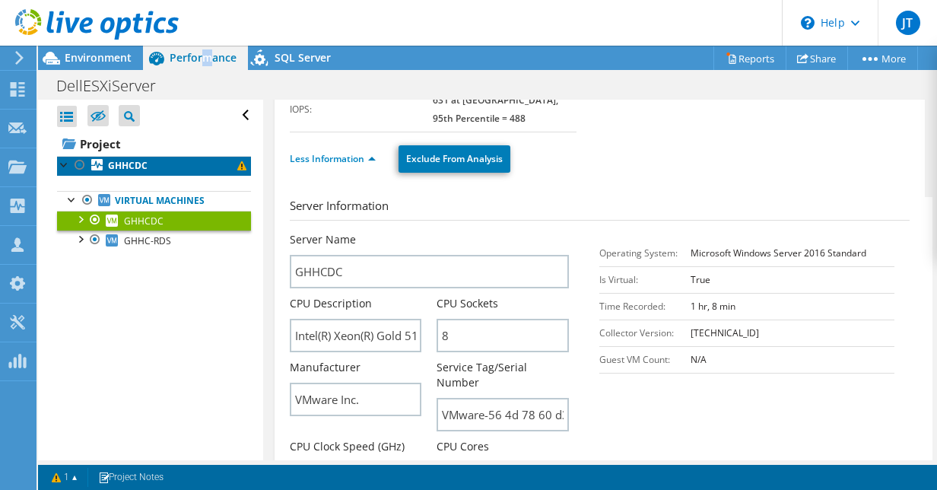
click at [189, 170] on link "GHHCDC" at bounding box center [154, 166] width 194 height 20
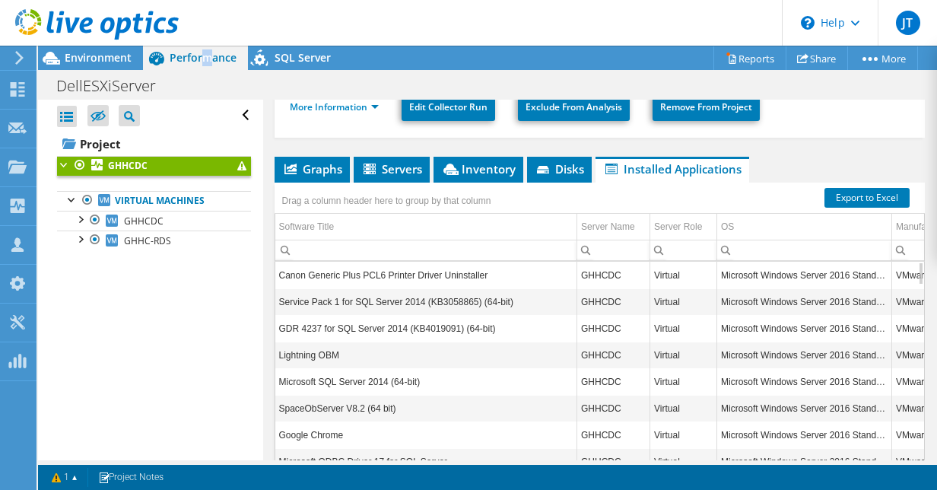
scroll to position [354, 0]
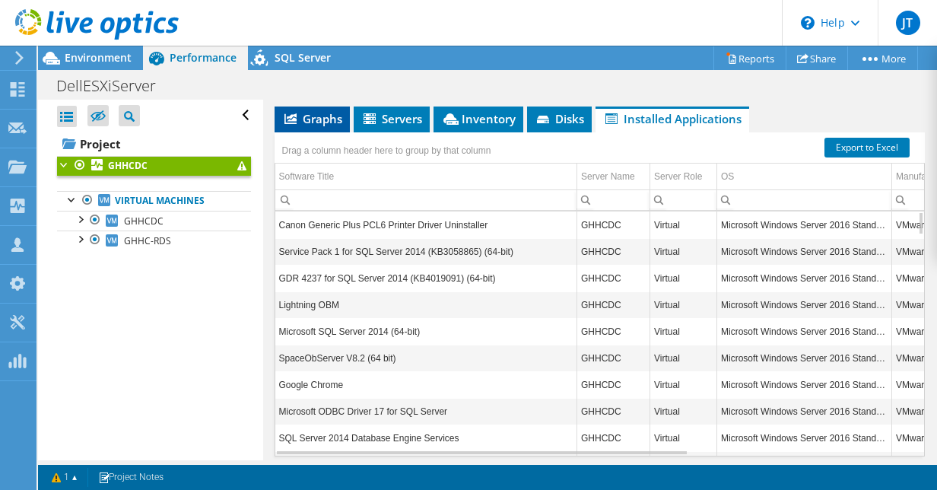
click at [293, 113] on icon at bounding box center [290, 118] width 12 height 11
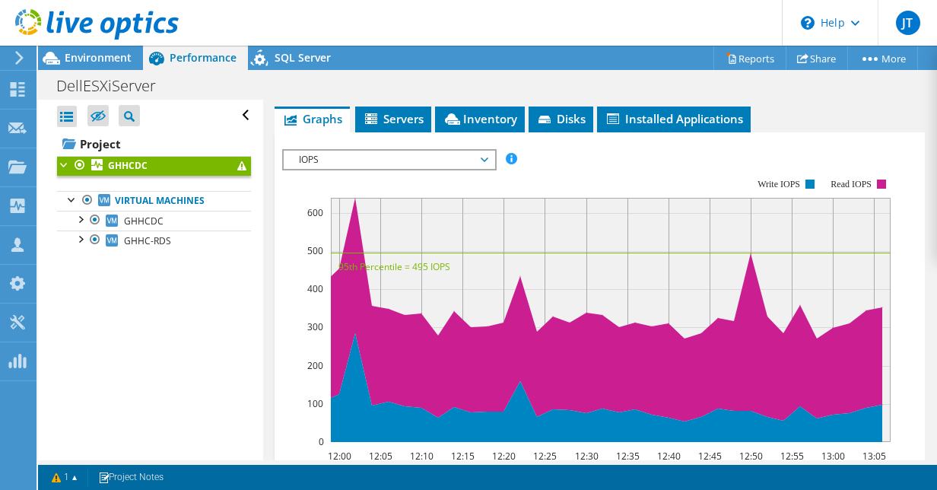
click at [413, 151] on span "IOPS" at bounding box center [388, 160] width 195 height 18
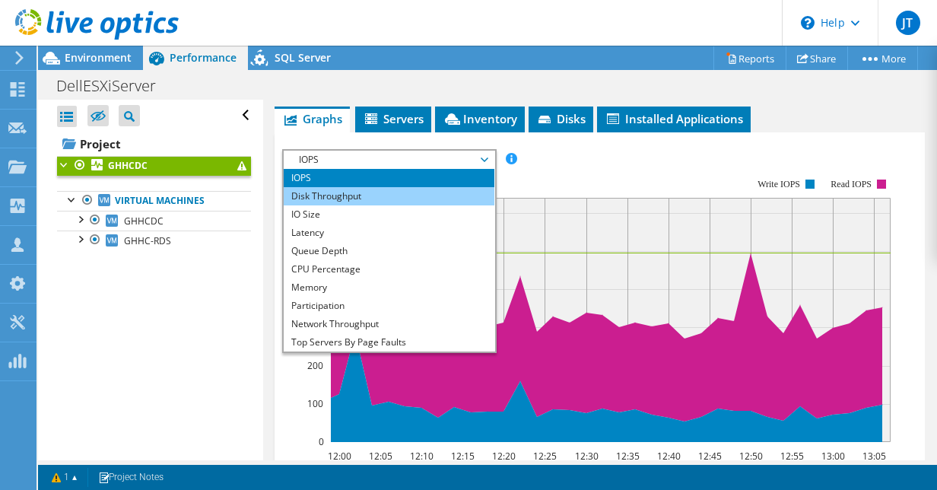
click at [412, 189] on li "Disk Throughput" at bounding box center [389, 196] width 211 height 18
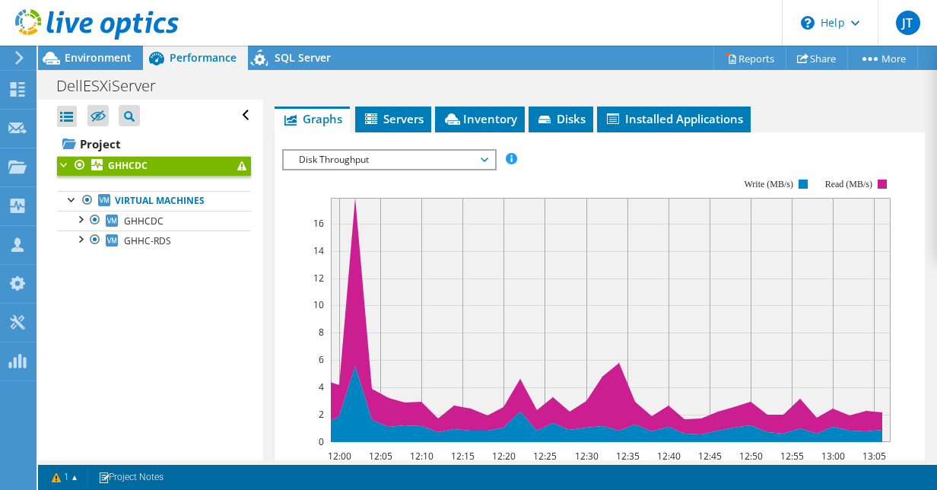
click at [424, 157] on span "Disk Throughput" at bounding box center [388, 160] width 195 height 18
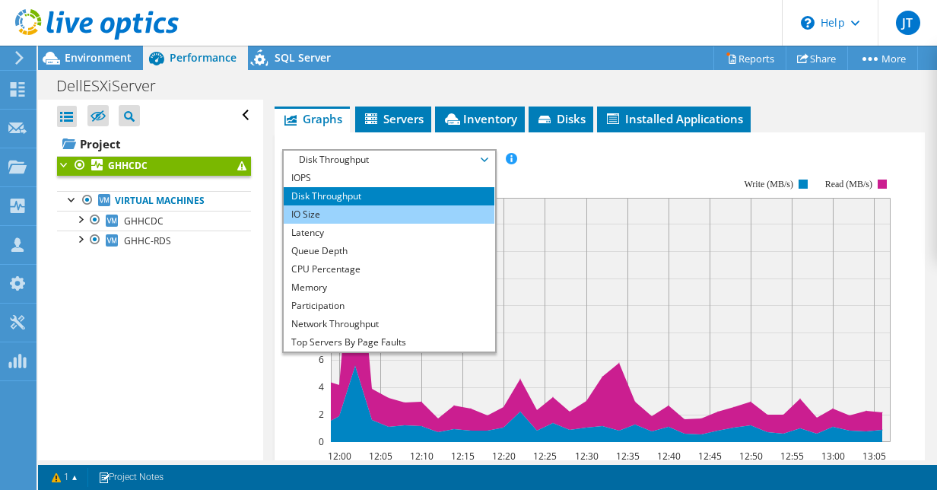
click at [426, 205] on li "IO Size" at bounding box center [389, 214] width 211 height 18
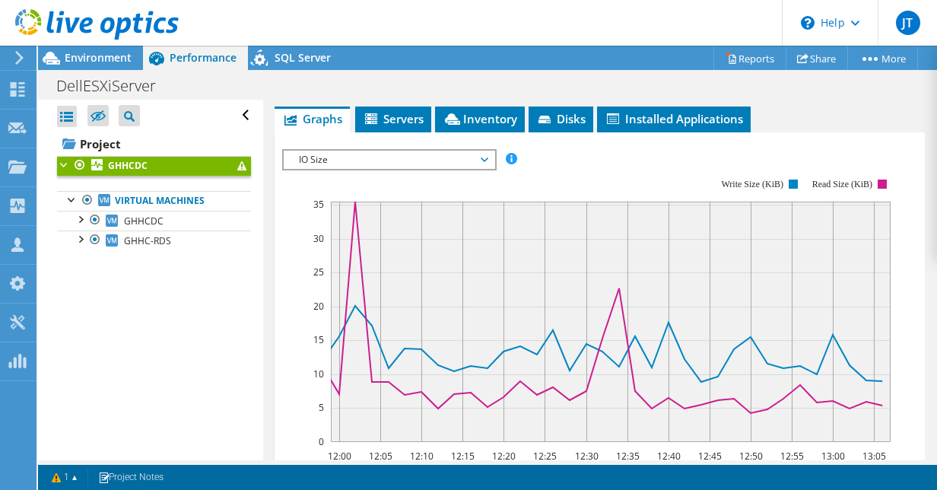
click at [435, 158] on span "IO Size" at bounding box center [388, 160] width 195 height 18
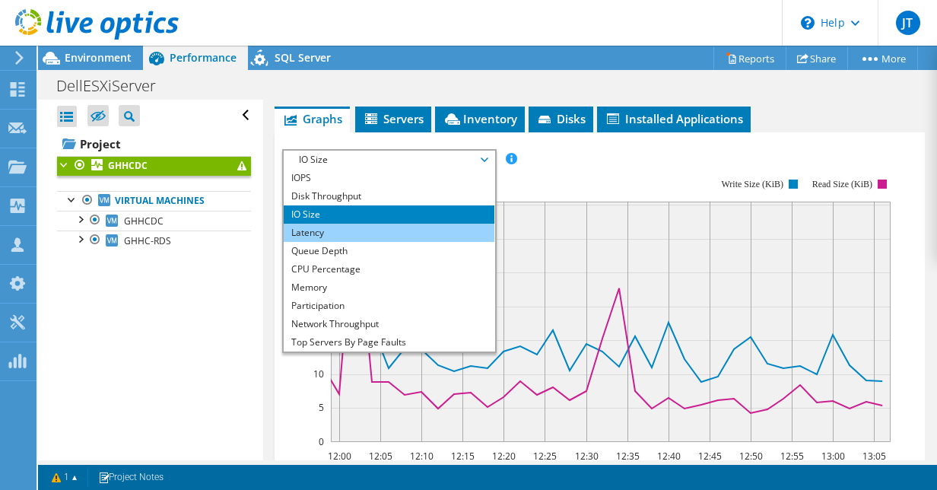
click at [437, 230] on li "Latency" at bounding box center [389, 232] width 211 height 18
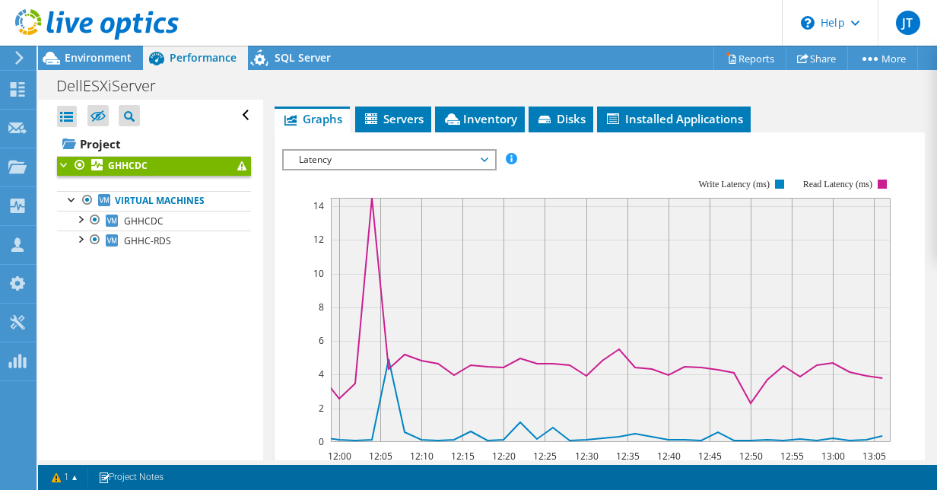
click at [430, 161] on span "Latency" at bounding box center [388, 160] width 195 height 18
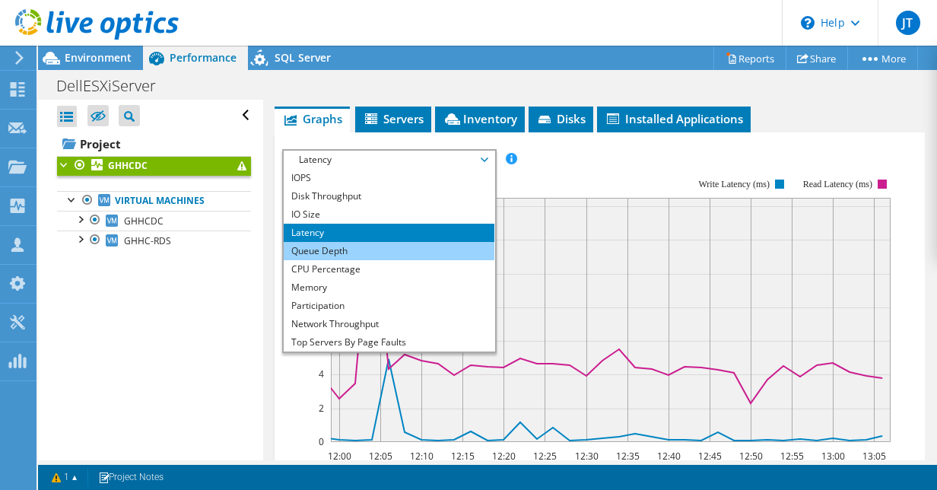
click at [431, 249] on li "Queue Depth" at bounding box center [389, 251] width 211 height 18
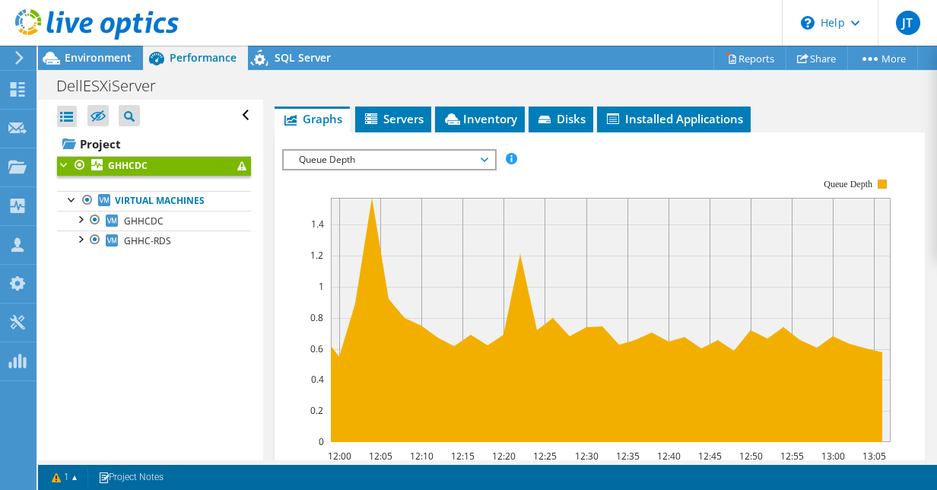
click at [437, 156] on span "Queue Depth" at bounding box center [388, 160] width 195 height 18
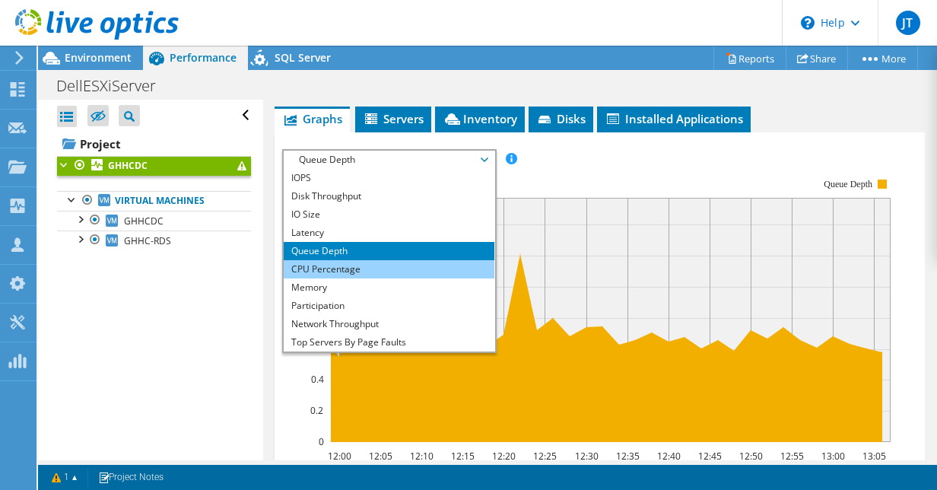
click at [427, 266] on li "CPU Percentage" at bounding box center [389, 269] width 211 height 18
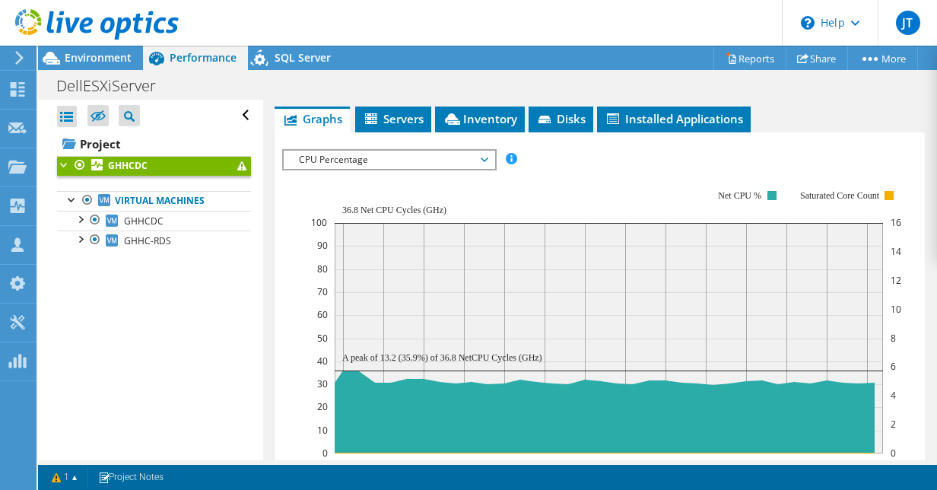
click at [404, 159] on span "CPU Percentage" at bounding box center [388, 160] width 195 height 18
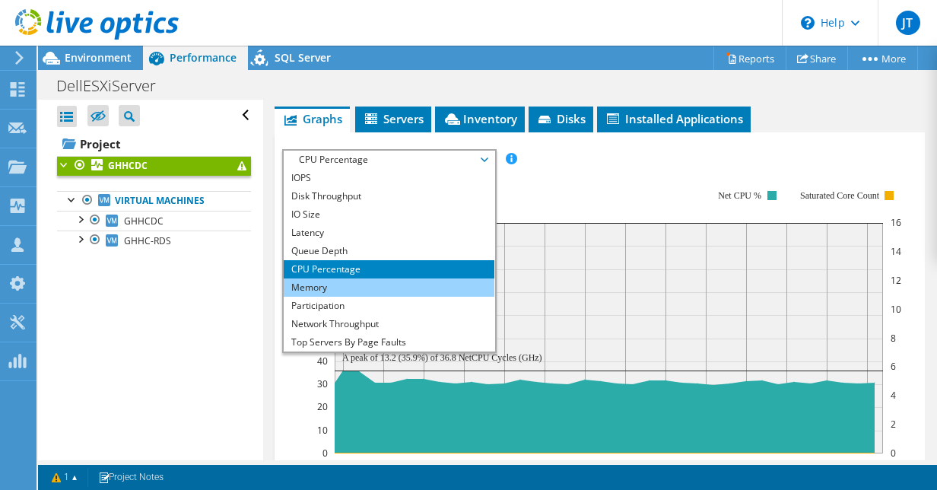
click at [399, 281] on li "Memory" at bounding box center [389, 287] width 211 height 18
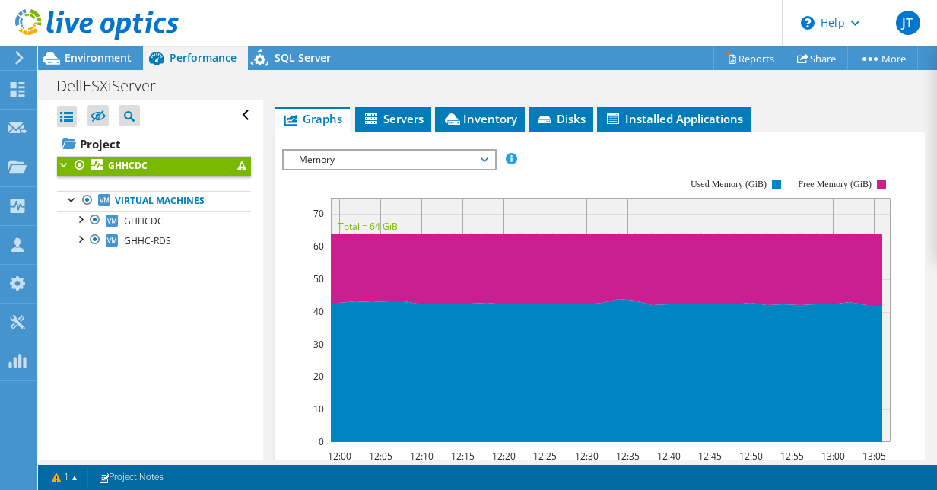
click at [412, 160] on span "Memory" at bounding box center [388, 160] width 195 height 18
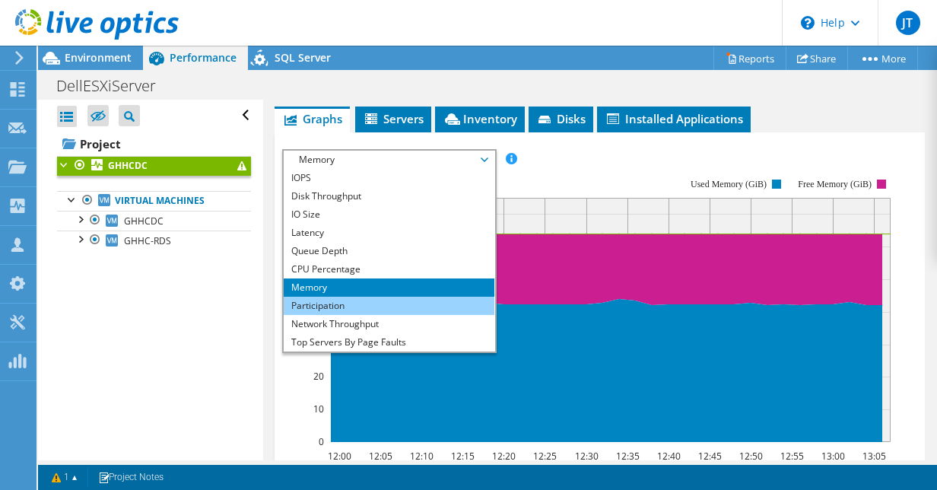
click at [398, 296] on li "Participation" at bounding box center [389, 305] width 211 height 18
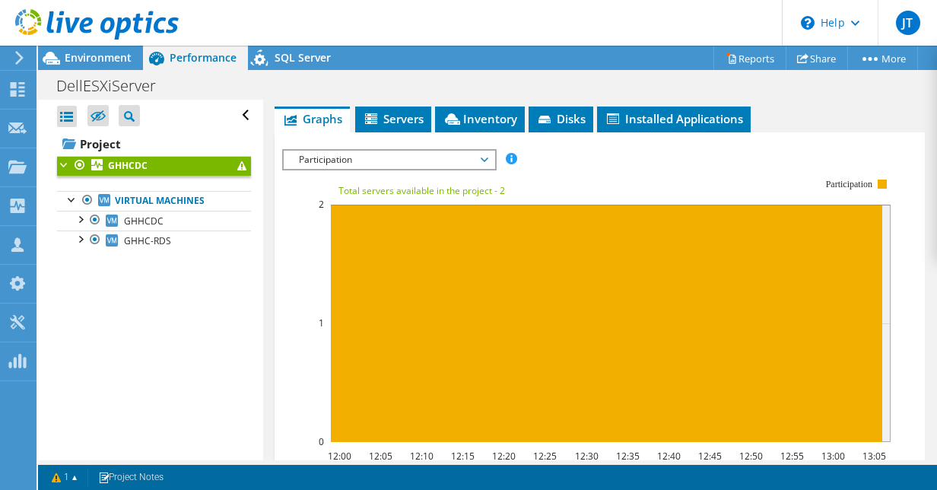
click at [414, 157] on span "Participation" at bounding box center [388, 160] width 195 height 18
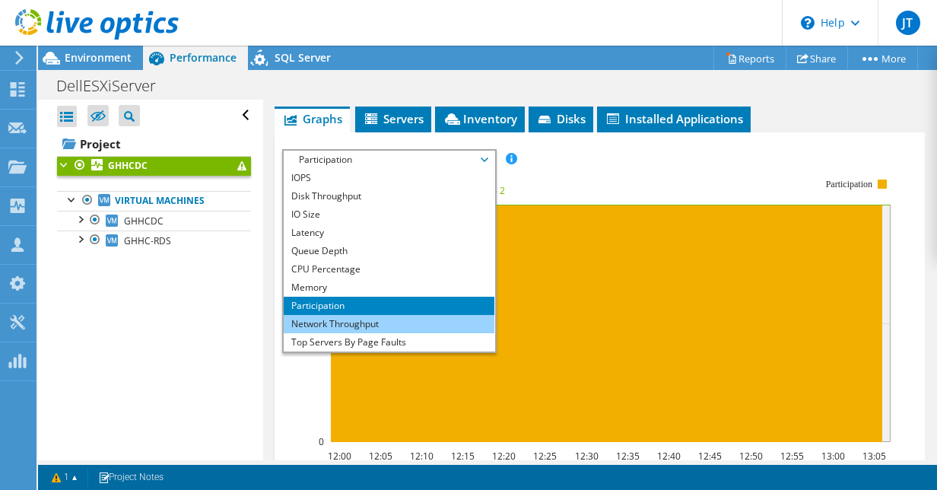
click at [402, 316] on li "Network Throughput" at bounding box center [389, 324] width 211 height 18
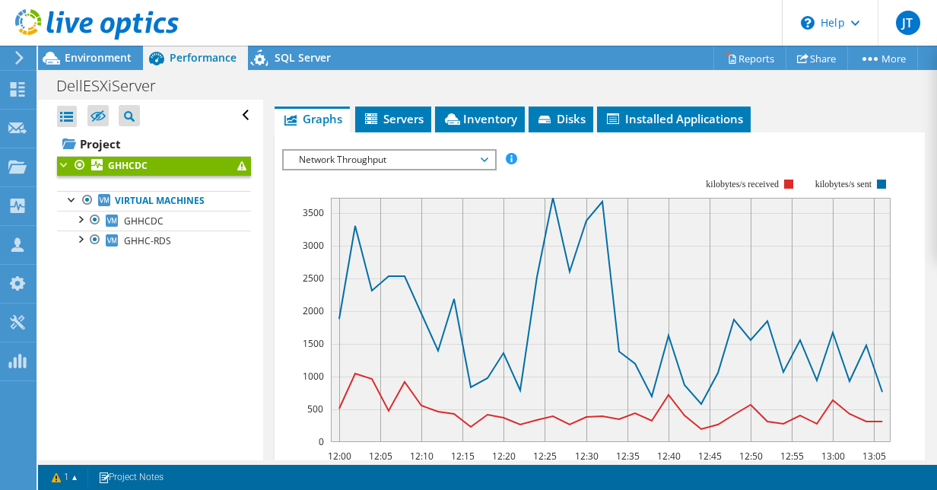
click at [407, 157] on span "Network Throughput" at bounding box center [388, 160] width 195 height 18
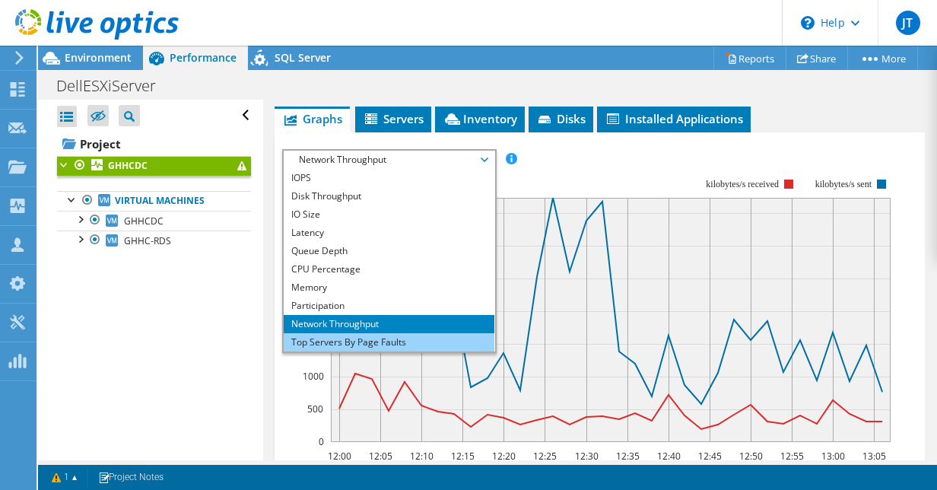
click at [413, 336] on li "Top Servers By Page Faults" at bounding box center [389, 342] width 211 height 18
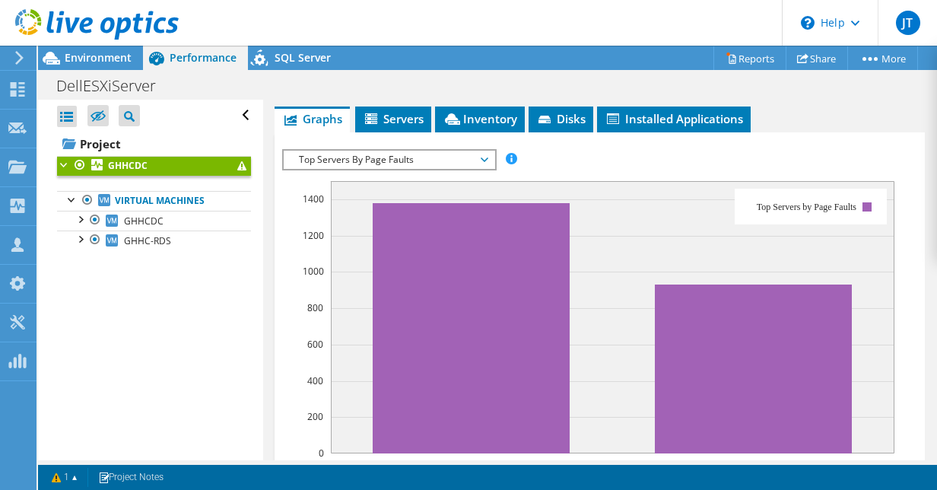
click at [445, 152] on span "Top Servers By Page Faults" at bounding box center [388, 160] width 195 height 18
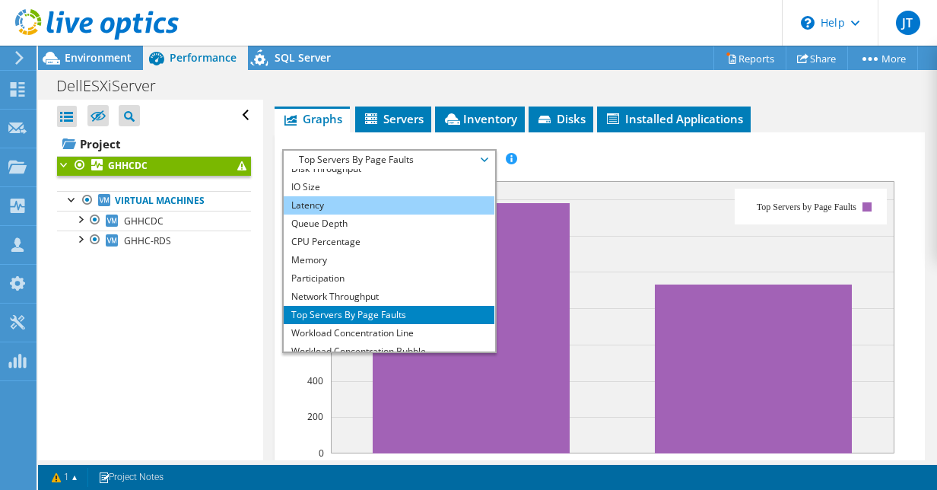
scroll to position [55, 0]
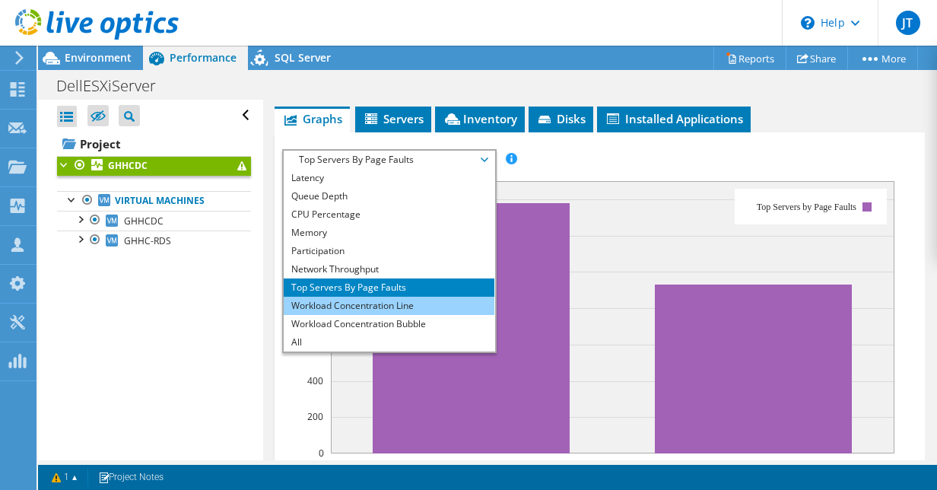
click at [422, 306] on li "Workload Concentration Line" at bounding box center [389, 305] width 211 height 18
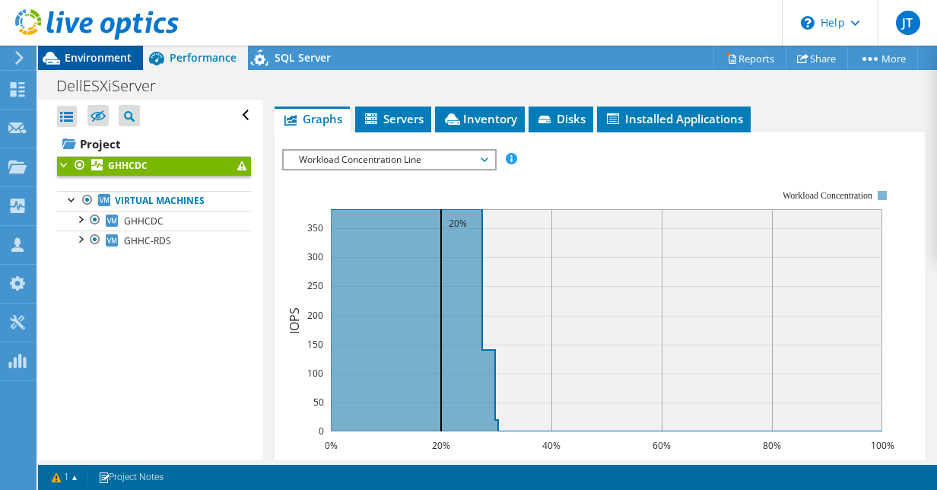
click at [99, 67] on div "Environment" at bounding box center [90, 58] width 105 height 24
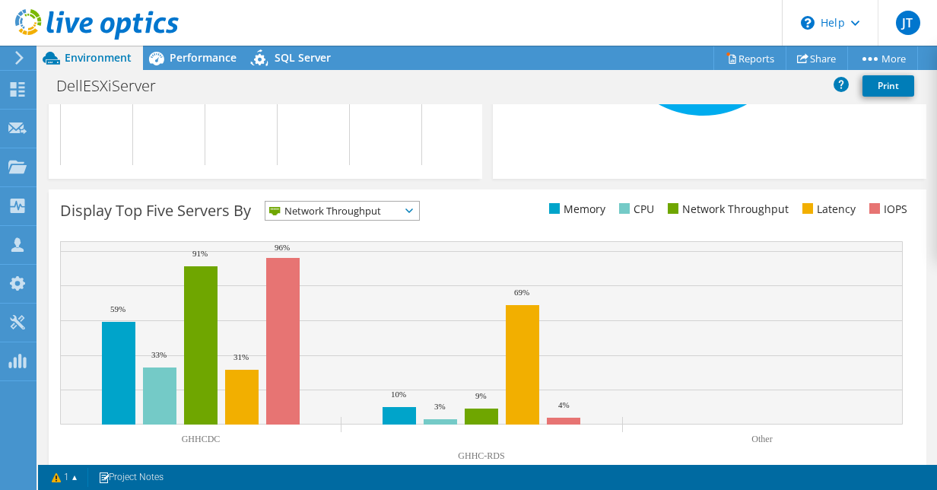
scroll to position [582, 0]
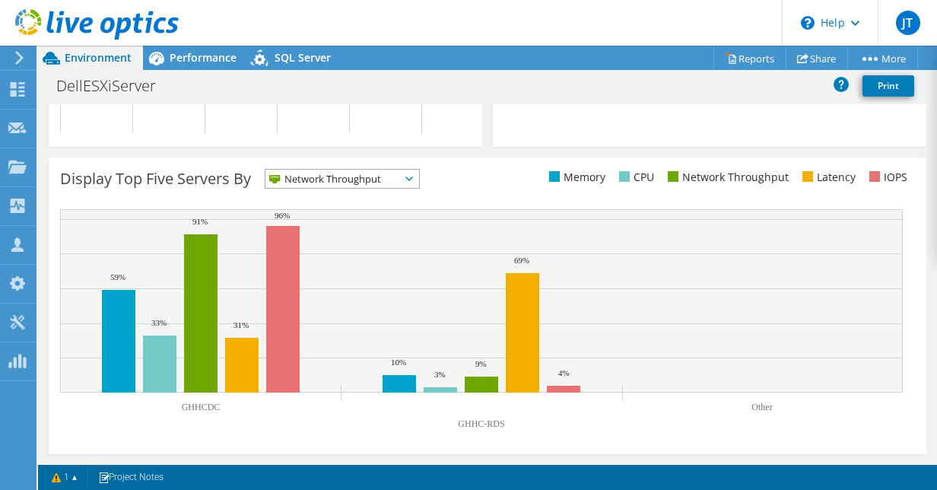
click at [387, 171] on span "Network Throughput" at bounding box center [332, 179] width 135 height 18
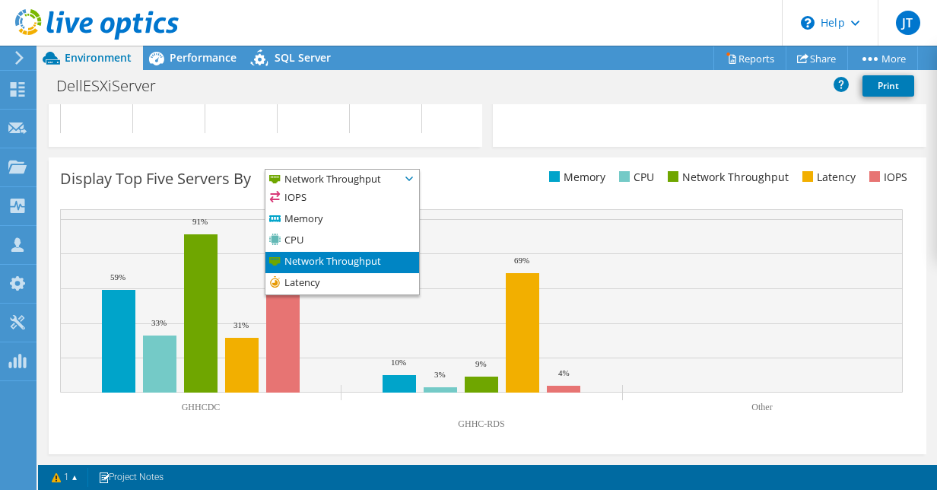
click at [387, 171] on span "Network Throughput" at bounding box center [332, 179] width 135 height 18
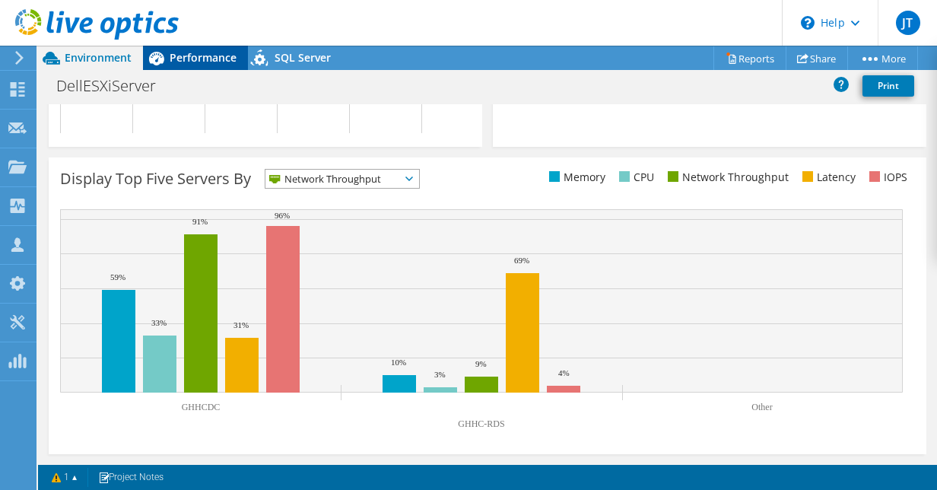
click at [195, 51] on span "Performance" at bounding box center [203, 57] width 67 height 14
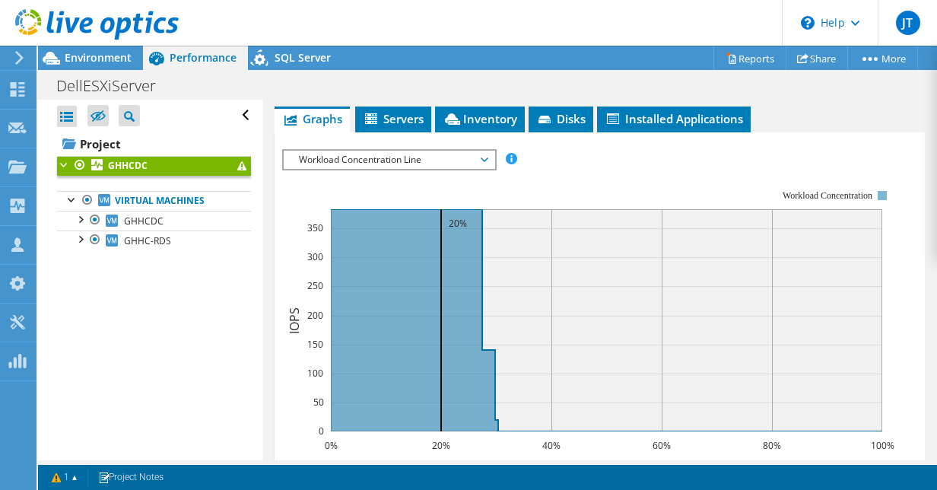
click at [441, 151] on span "Workload Concentration Line" at bounding box center [388, 160] width 195 height 18
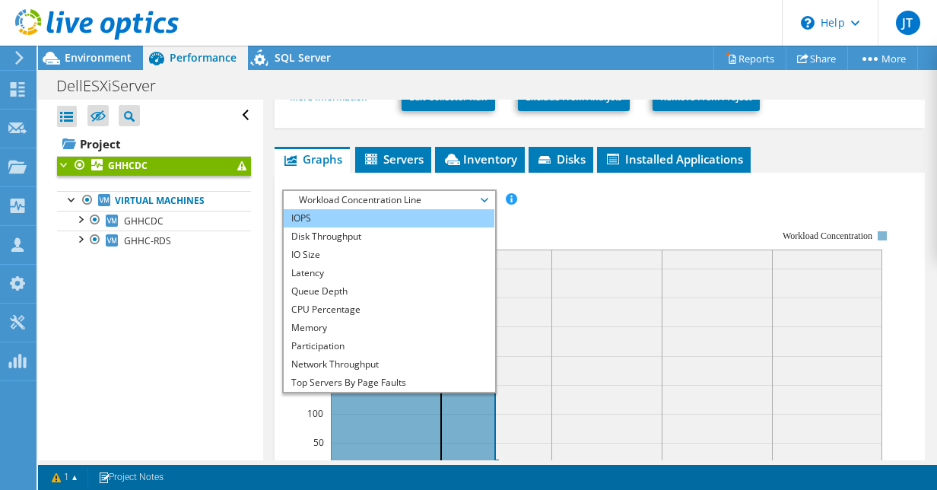
scroll to position [304, 0]
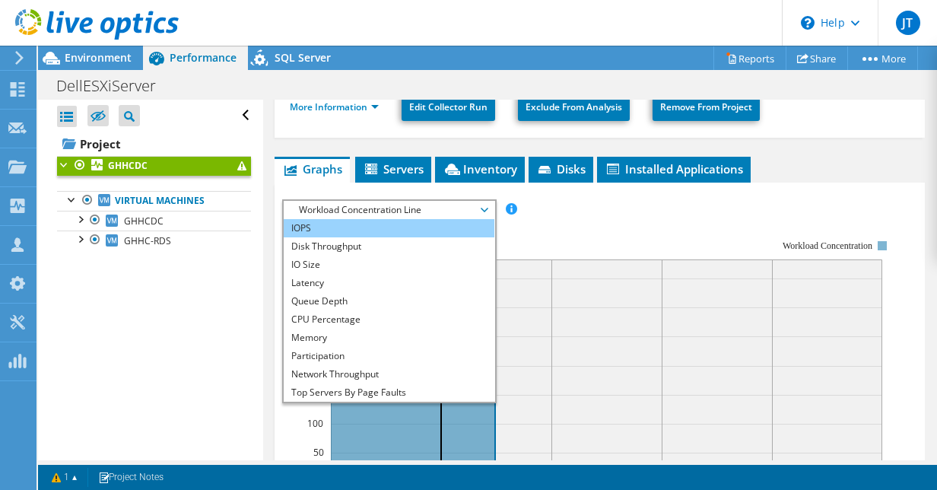
drag, startPoint x: 429, startPoint y: 215, endPoint x: 424, endPoint y: 222, distance: 8.2
click at [426, 220] on li "IOPS" at bounding box center [389, 228] width 211 height 18
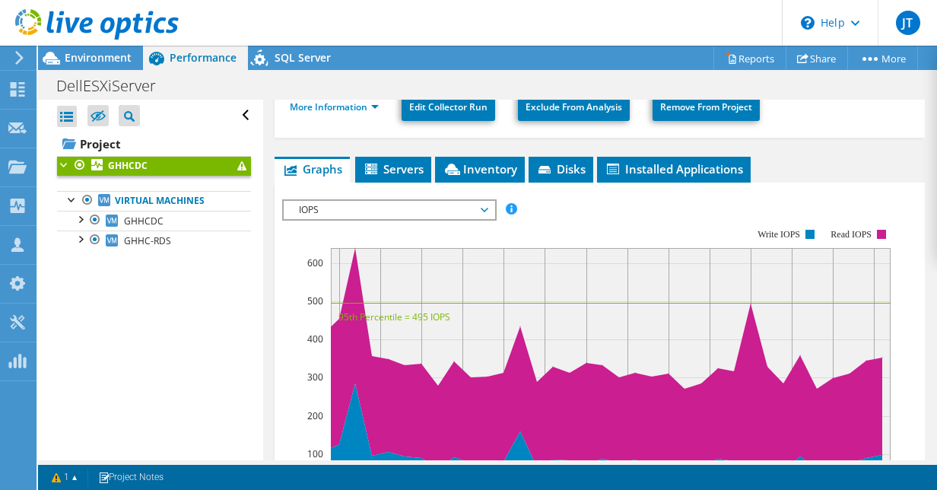
click at [430, 201] on span "IOPS" at bounding box center [388, 210] width 195 height 18
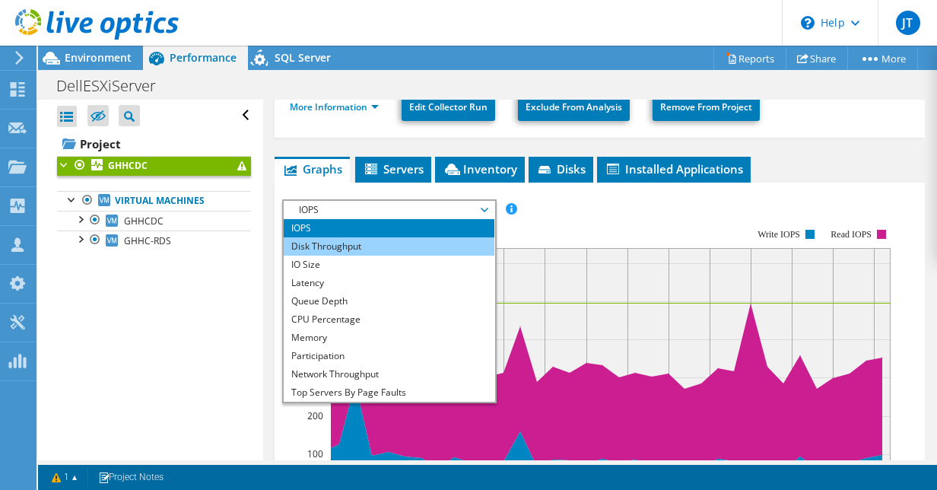
click at [430, 239] on li "Disk Throughput" at bounding box center [389, 246] width 211 height 18
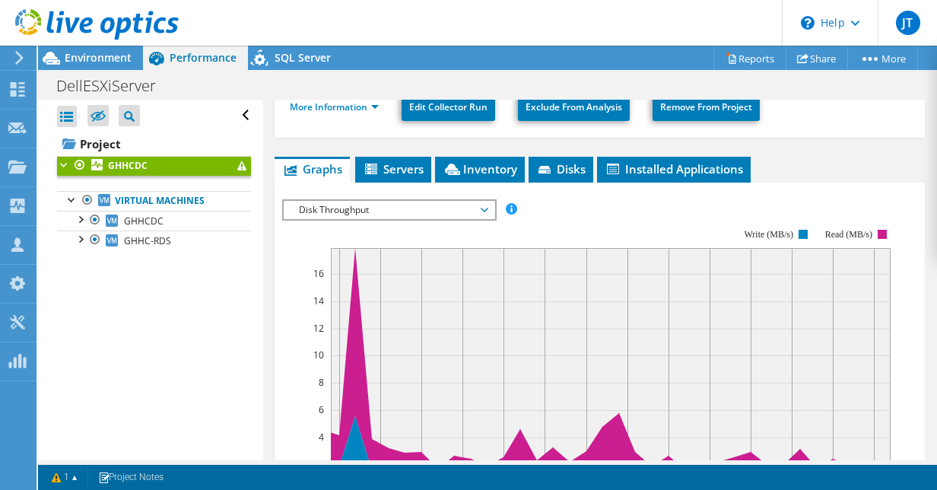
click at [438, 201] on span "Disk Throughput" at bounding box center [388, 210] width 195 height 18
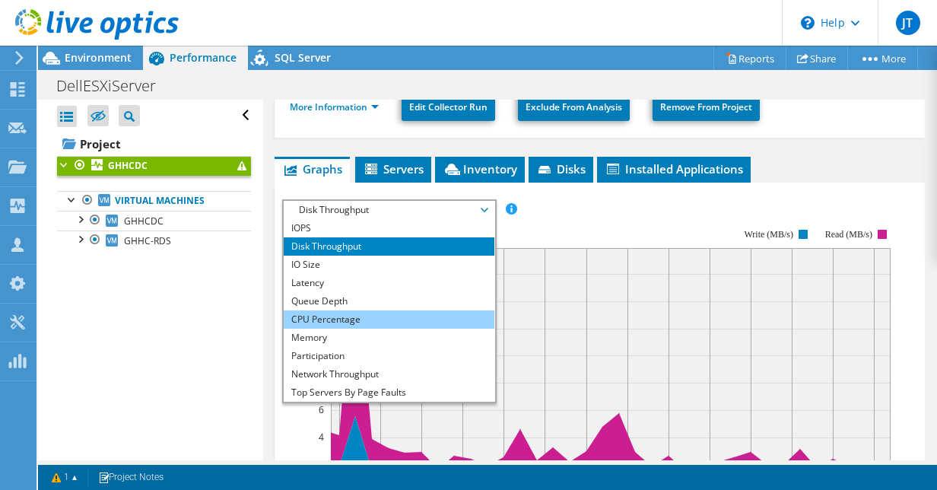
click at [427, 312] on li "CPU Percentage" at bounding box center [389, 319] width 211 height 18
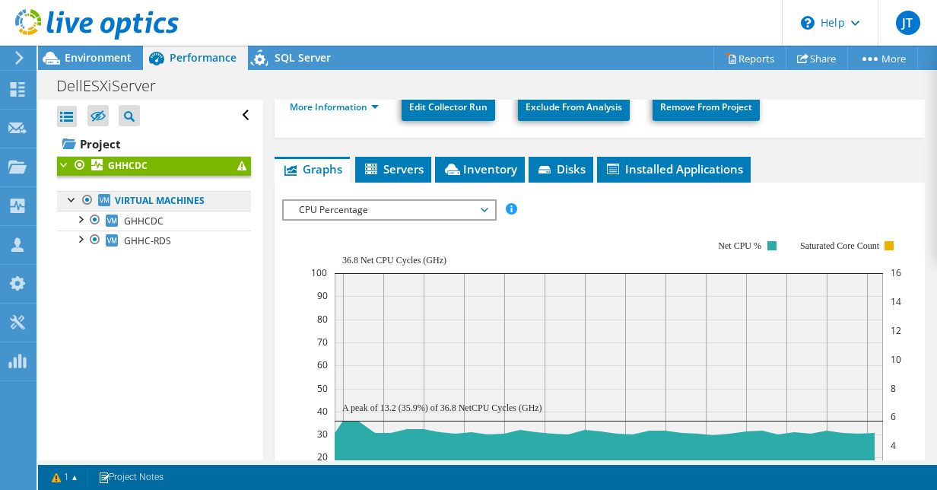
click at [155, 204] on link "Virtual Machines" at bounding box center [154, 201] width 194 height 20
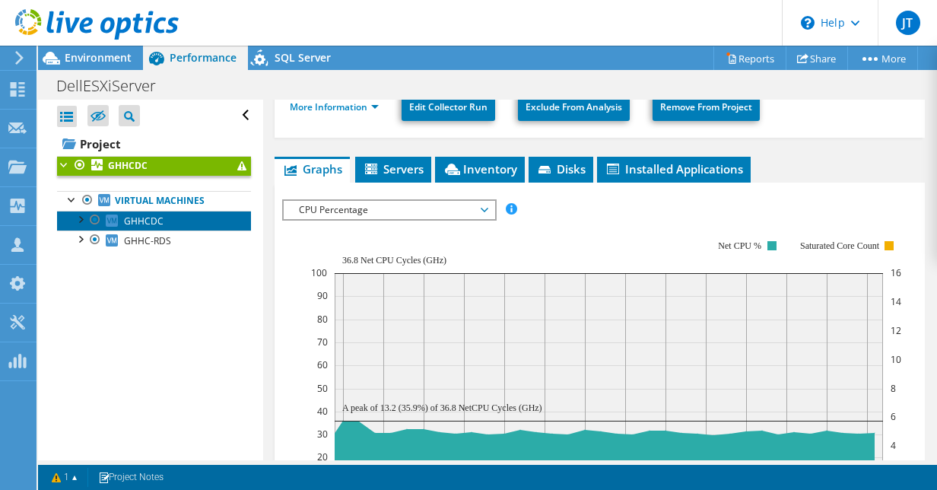
click at [147, 220] on span "GHHCDC" at bounding box center [144, 220] width 40 height 13
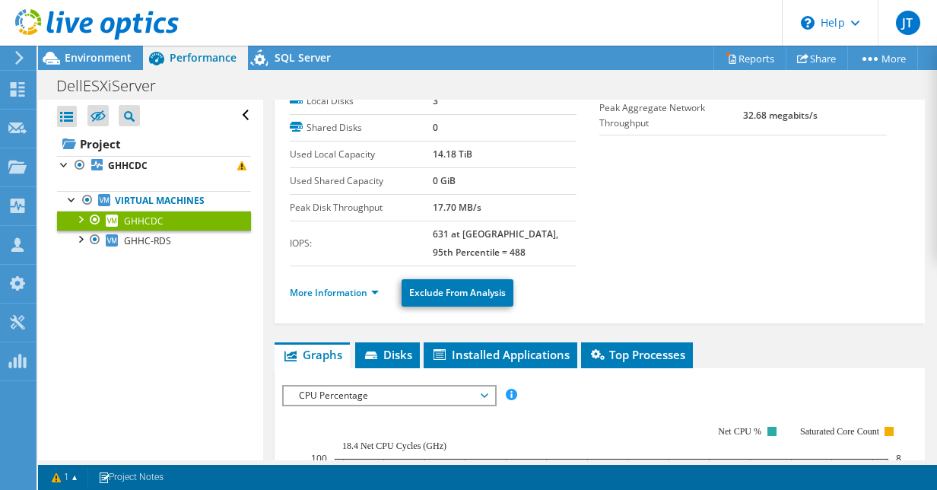
scroll to position [101, 0]
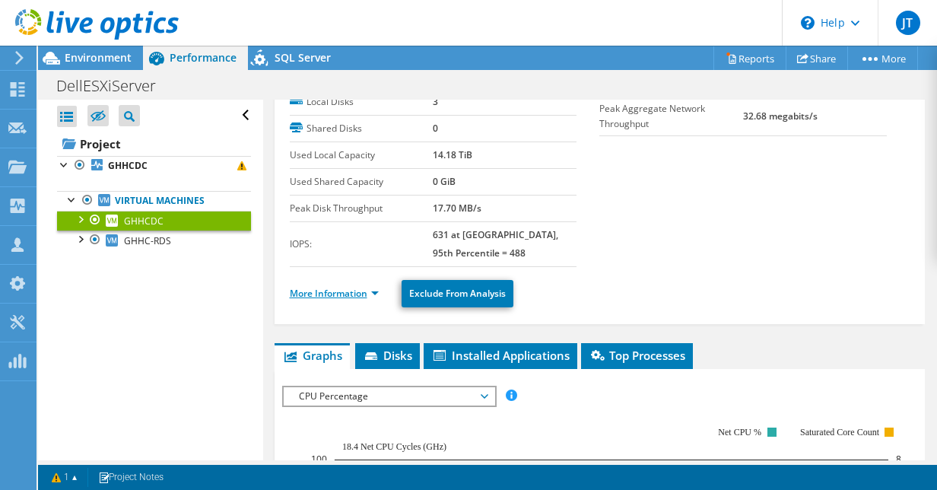
click at [370, 287] on link "More Information" at bounding box center [334, 293] width 89 height 13
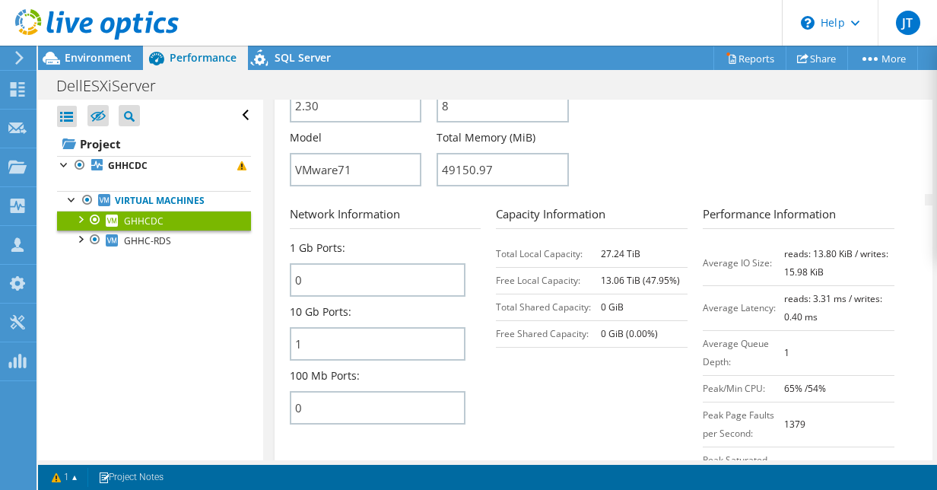
scroll to position [658, 0]
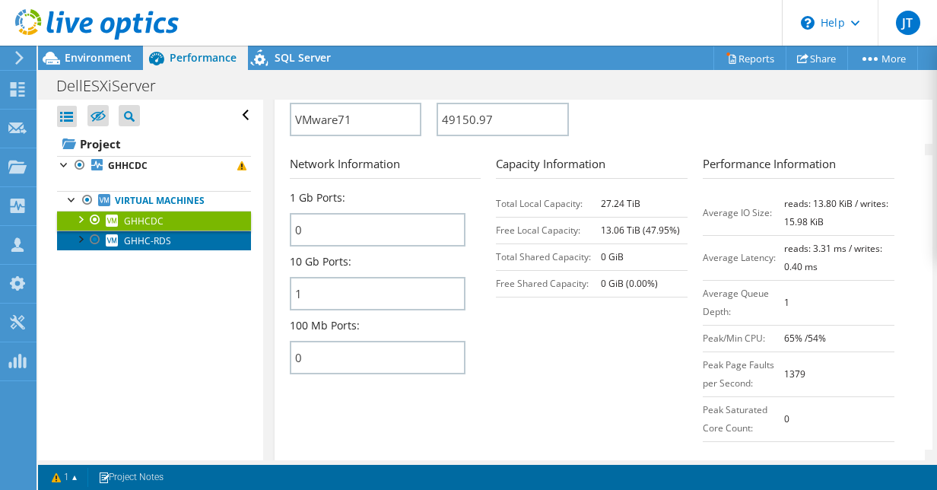
click at [149, 239] on span "GHHC-RDS" at bounding box center [147, 240] width 47 height 13
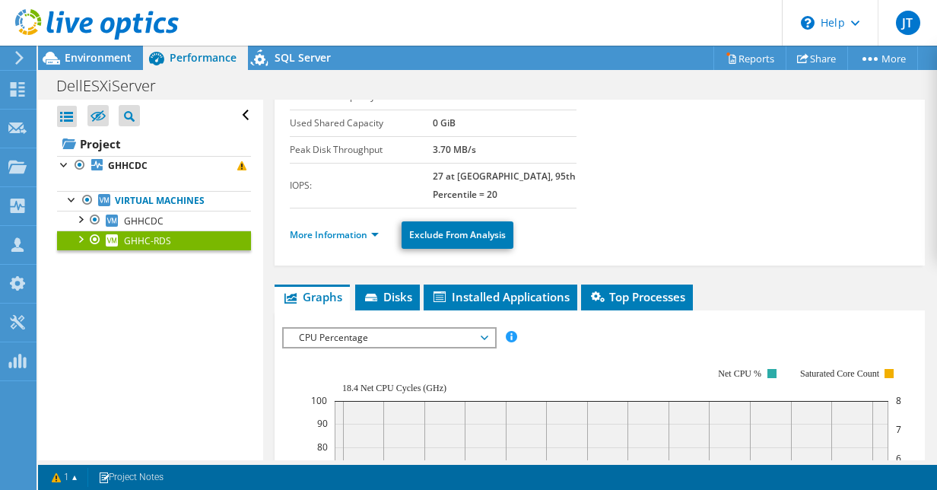
scroll to position [137, 0]
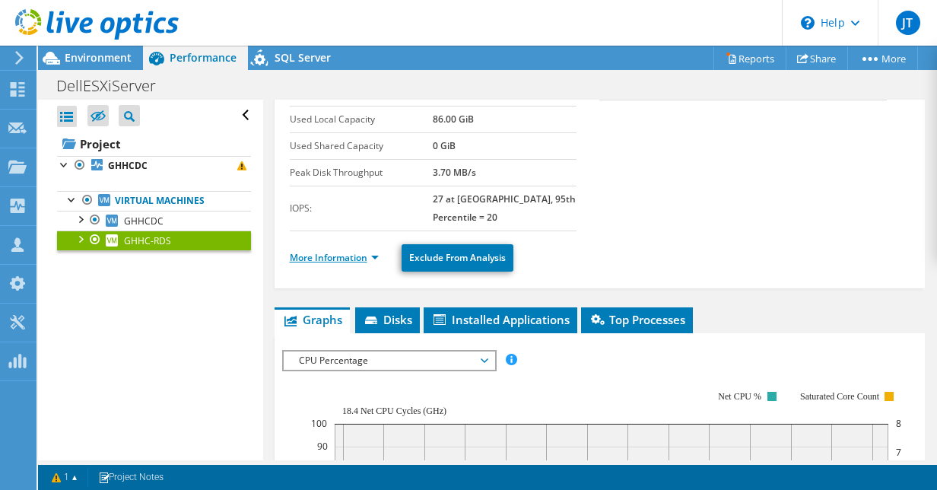
click at [354, 251] on link "More Information" at bounding box center [334, 257] width 89 height 13
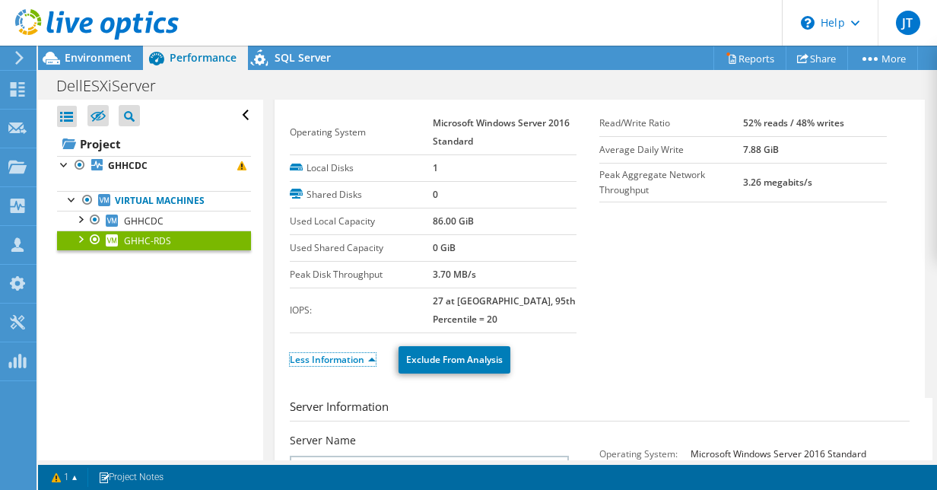
scroll to position [0, 0]
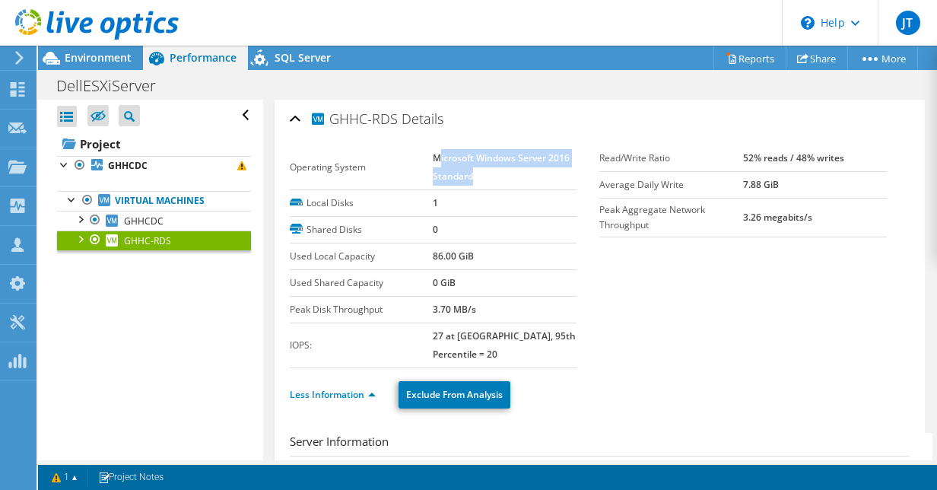
drag, startPoint x: 434, startPoint y: 157, endPoint x: 479, endPoint y: 170, distance: 46.9
click at [479, 170] on td "Microsoft Windows Server 2016 Standard" at bounding box center [505, 167] width 144 height 45
drag, startPoint x: 471, startPoint y: 179, endPoint x: 426, endPoint y: 160, distance: 48.3
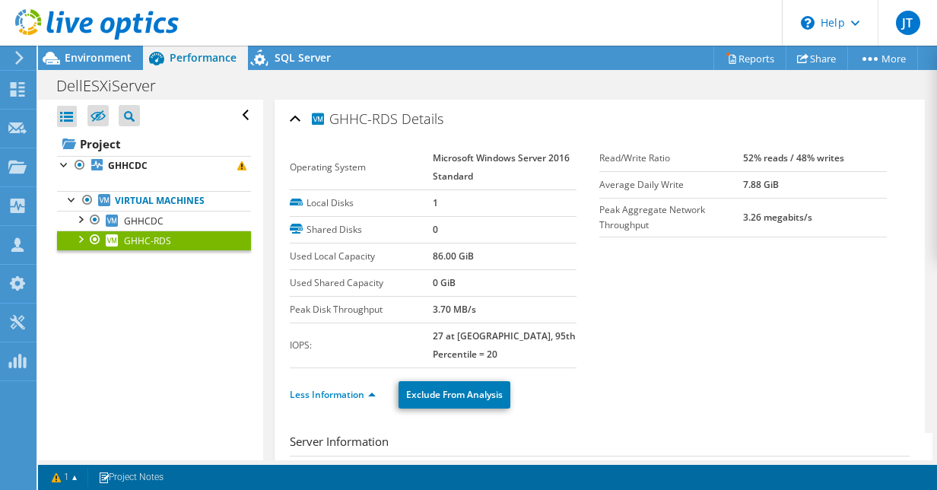
click at [426, 160] on tr "Operating System Microsoft Windows Server 2016 Standard" at bounding box center [433, 167] width 287 height 45
drag, startPoint x: 426, startPoint y: 160, endPoint x: 462, endPoint y: 171, distance: 37.5
click at [462, 171] on b "Microsoft Windows Server 2016 Standard" at bounding box center [501, 166] width 137 height 31
click at [484, 172] on td "Microsoft Windows Server 2016 Standard" at bounding box center [505, 167] width 144 height 45
drag, startPoint x: 480, startPoint y: 172, endPoint x: 424, endPoint y: 158, distance: 57.2
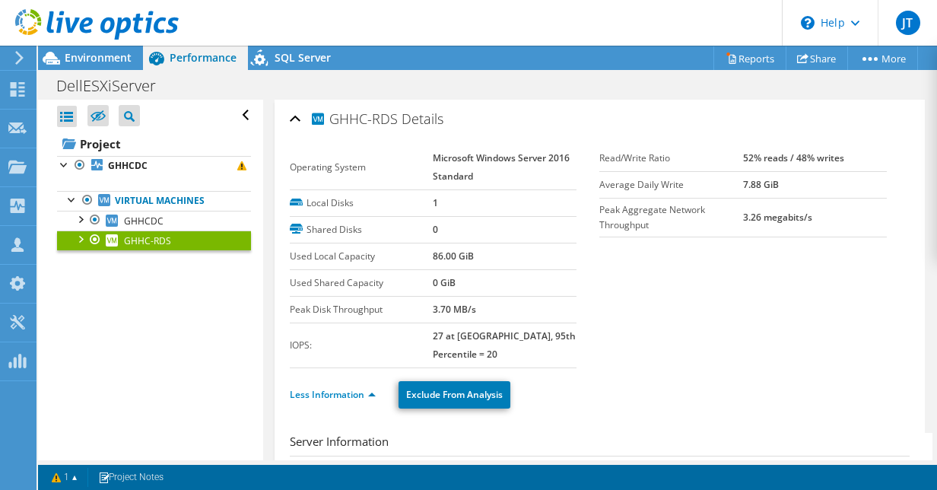
click at [424, 158] on tr "Operating System Microsoft Windows Server 2016 Standard" at bounding box center [433, 167] width 287 height 45
drag, startPoint x: 424, startPoint y: 158, endPoint x: 450, endPoint y: 163, distance: 26.2
click at [450, 163] on td "Microsoft Windows Server 2016 Standard" at bounding box center [505, 167] width 144 height 45
click at [115, 218] on icon at bounding box center [112, 220] width 12 height 12
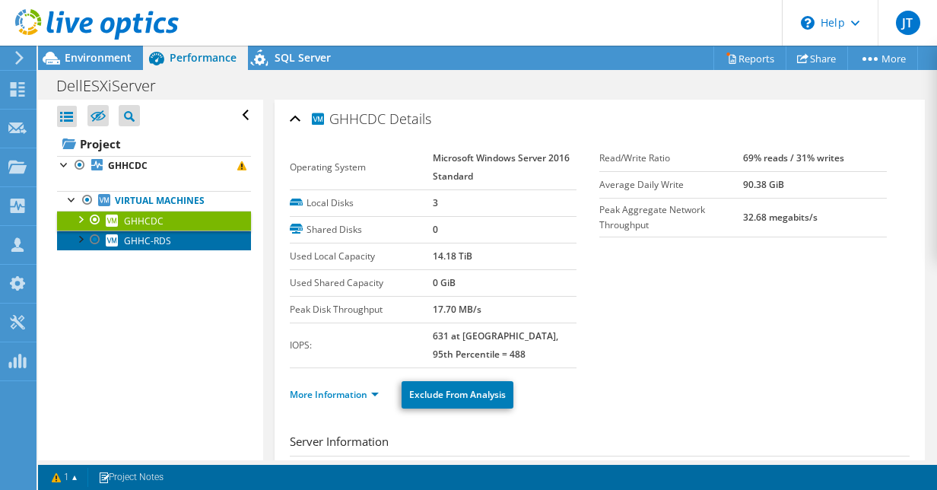
click at [119, 233] on link "GHHC-RDS" at bounding box center [154, 240] width 194 height 20
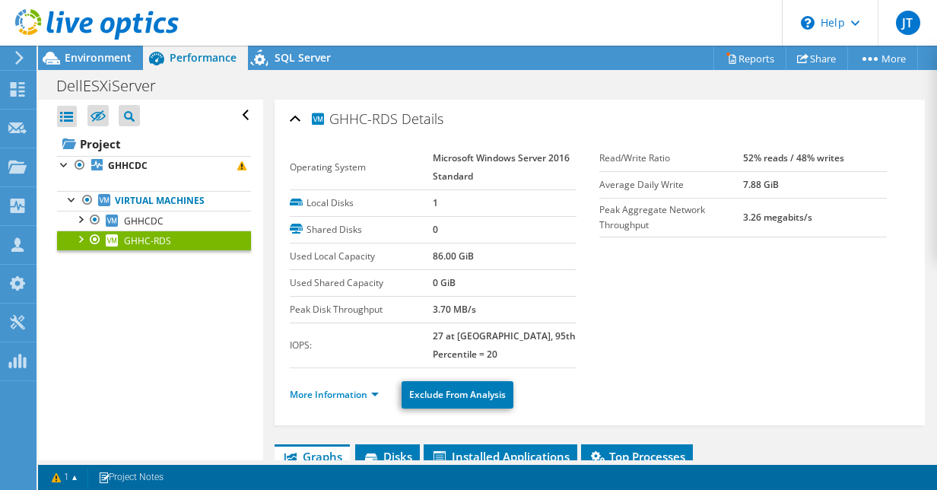
click at [127, 233] on link "GHHC-RDS" at bounding box center [154, 240] width 194 height 20
click at [130, 222] on span "GHHCDC" at bounding box center [144, 220] width 40 height 13
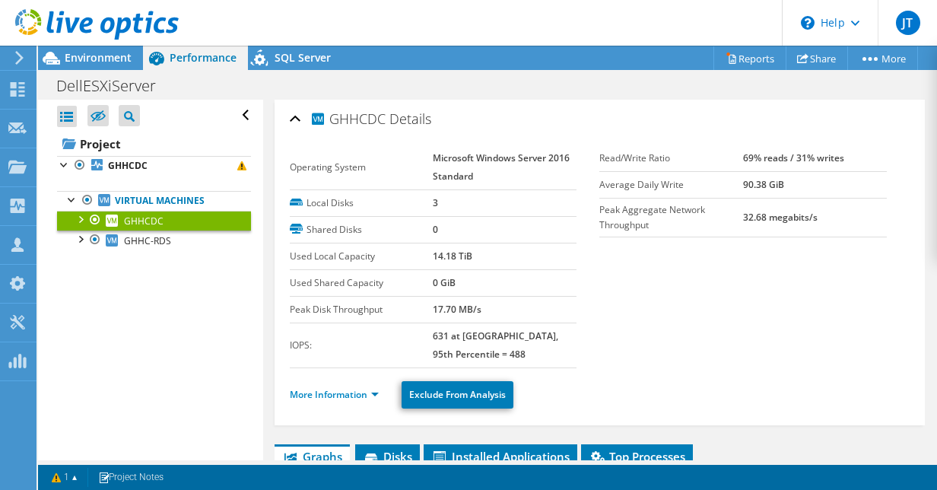
click at [128, 222] on span "GHHCDC" at bounding box center [144, 220] width 40 height 13
click at [73, 56] on span "Environment" at bounding box center [98, 57] width 67 height 14
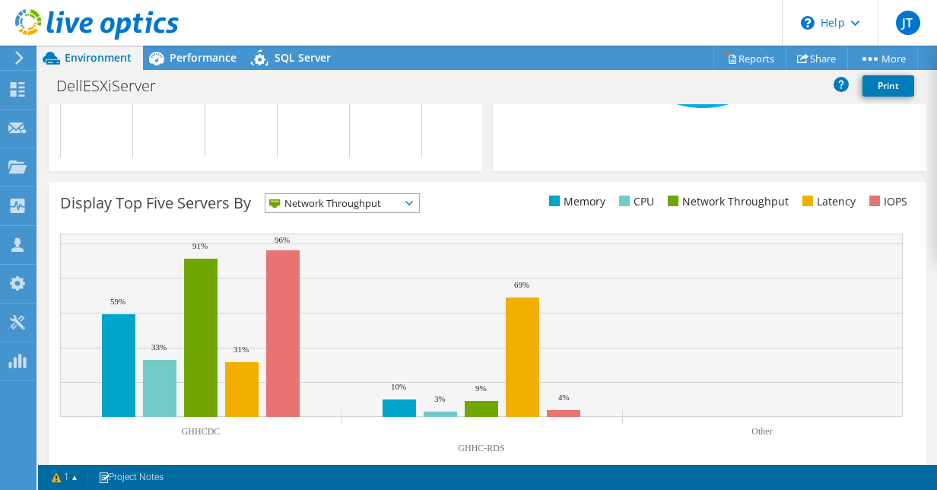
scroll to position [582, 0]
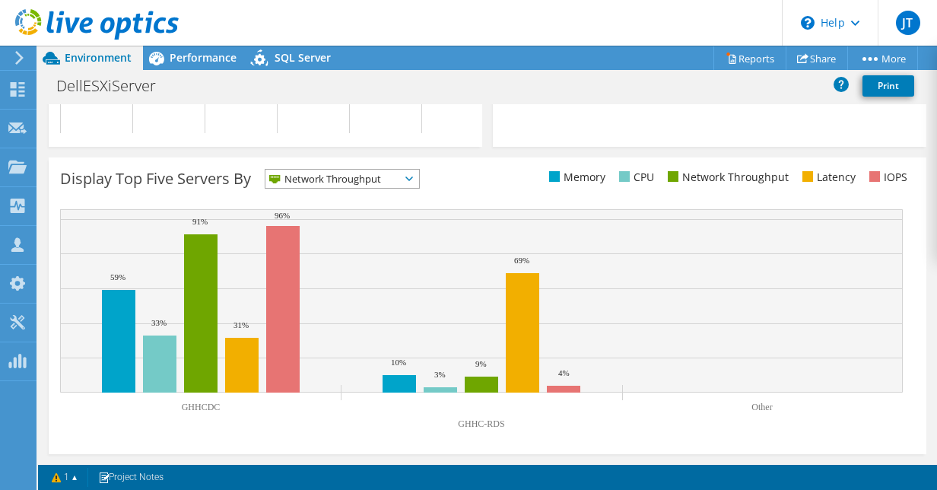
click at [388, 180] on span "Network Throughput" at bounding box center [332, 179] width 135 height 18
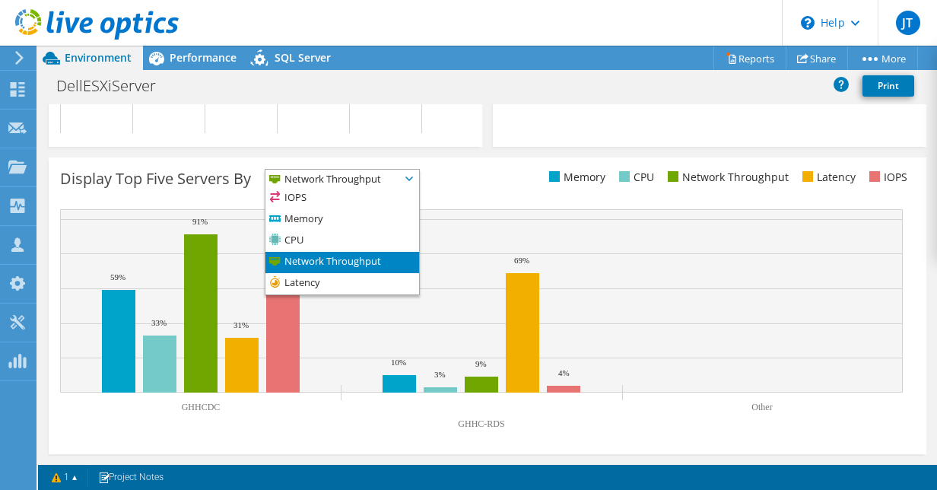
click at [388, 180] on span "Network Throughput" at bounding box center [332, 179] width 135 height 18
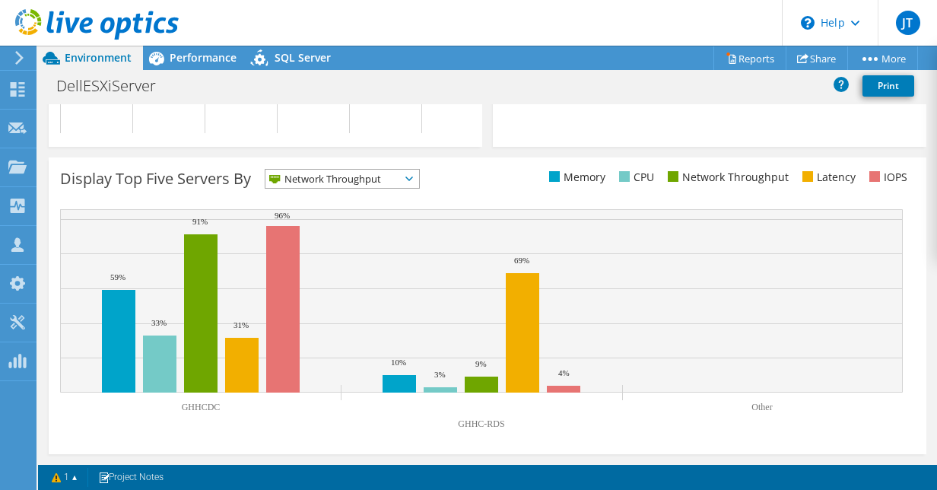
click at [388, 180] on span "Network Throughput" at bounding box center [332, 179] width 135 height 18
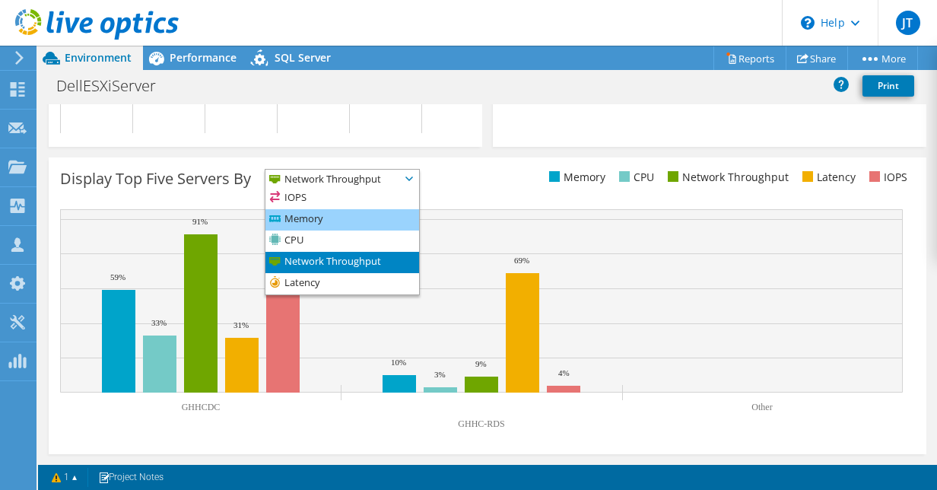
click at [389, 217] on li "Memory" at bounding box center [342, 219] width 154 height 21
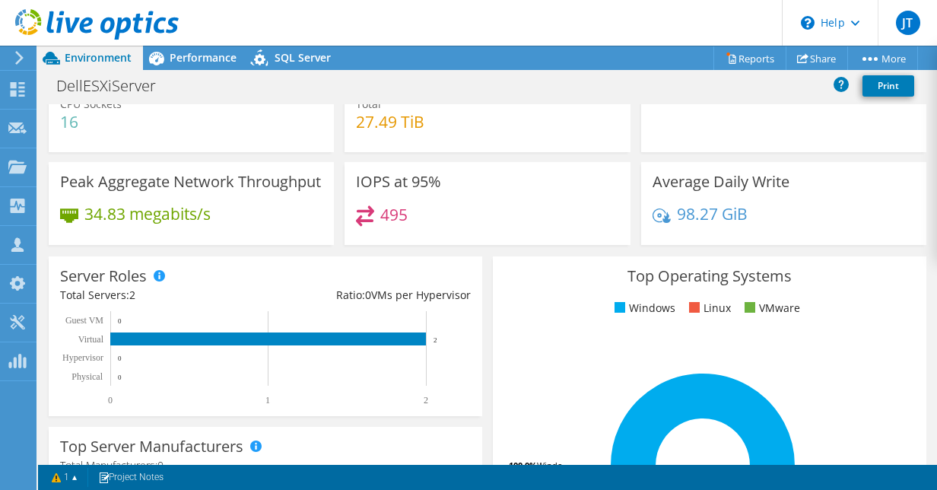
scroll to position [0, 0]
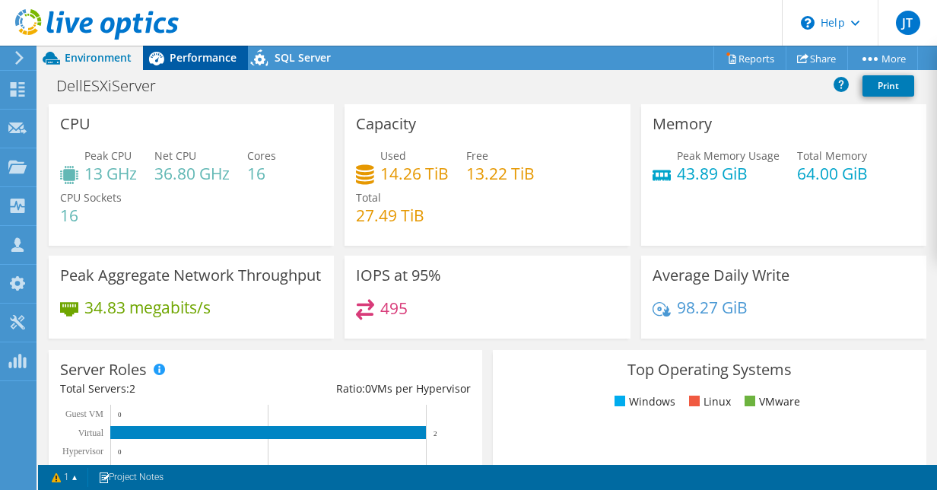
click at [205, 49] on div "Performance" at bounding box center [195, 58] width 105 height 24
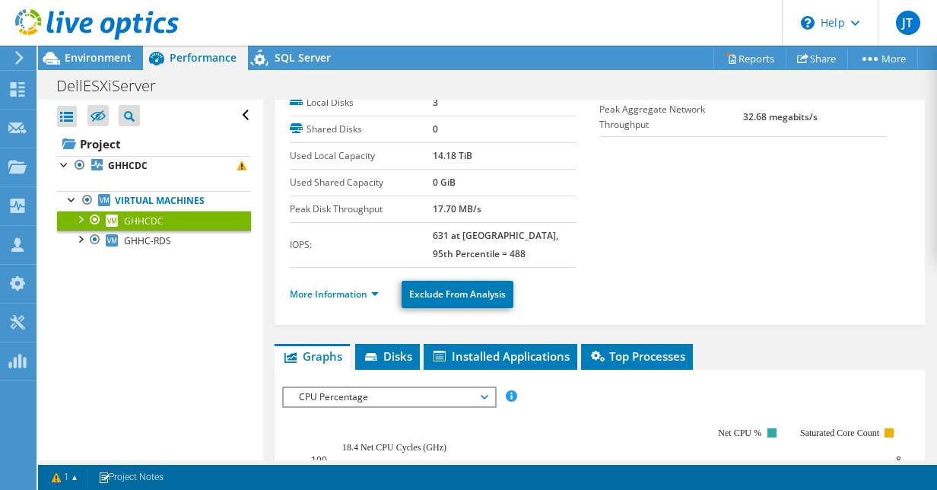
scroll to position [101, 0]
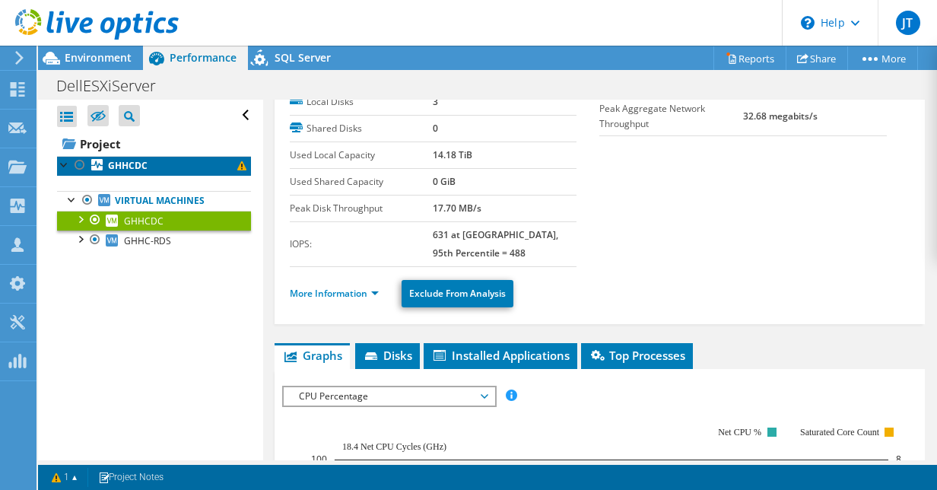
click at [138, 163] on b "GHHCDC" at bounding box center [128, 165] width 40 height 13
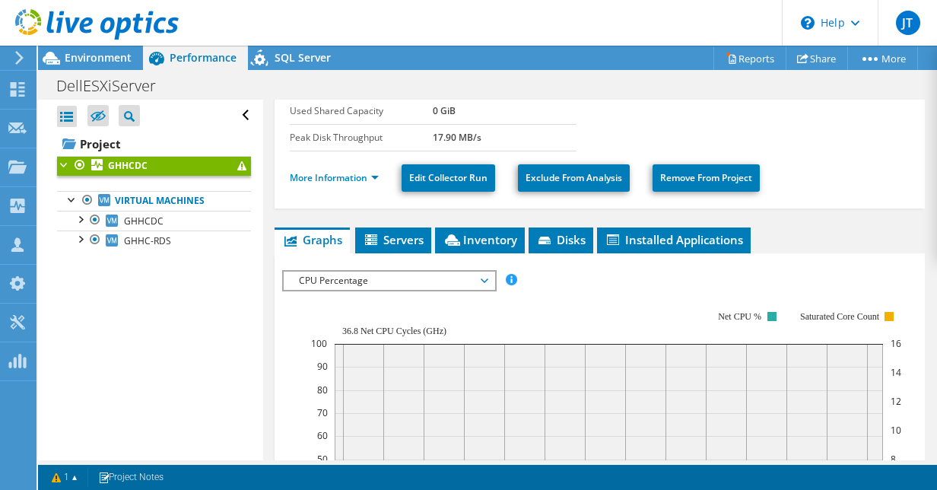
scroll to position [253, 0]
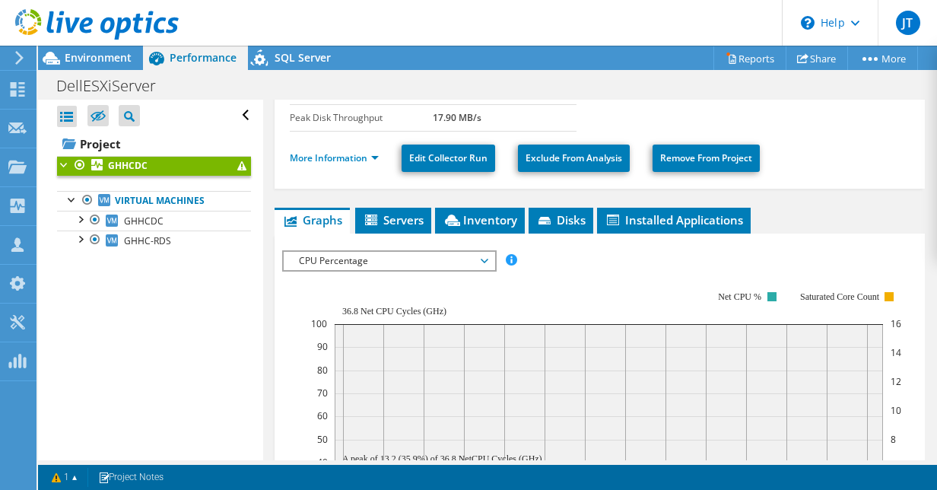
click at [420, 258] on span "CPU Percentage" at bounding box center [388, 261] width 195 height 18
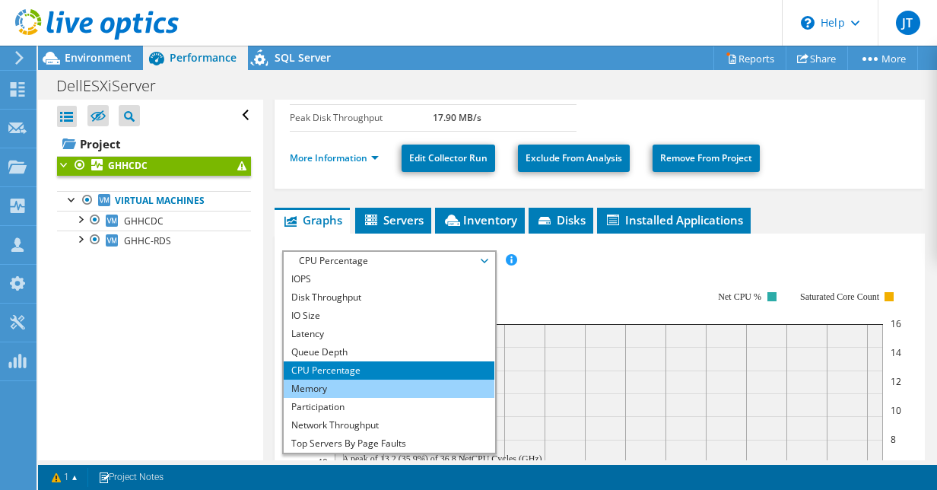
click at [421, 379] on li "Memory" at bounding box center [389, 388] width 211 height 18
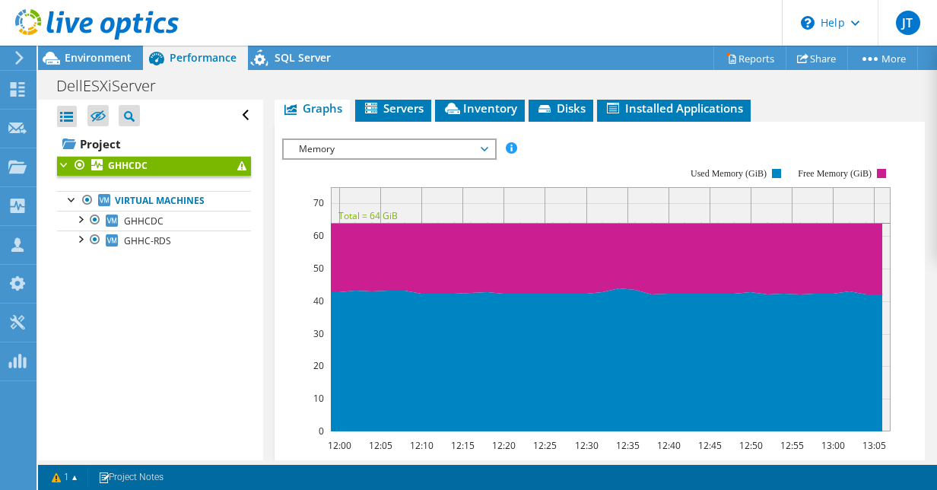
scroll to position [359, 0]
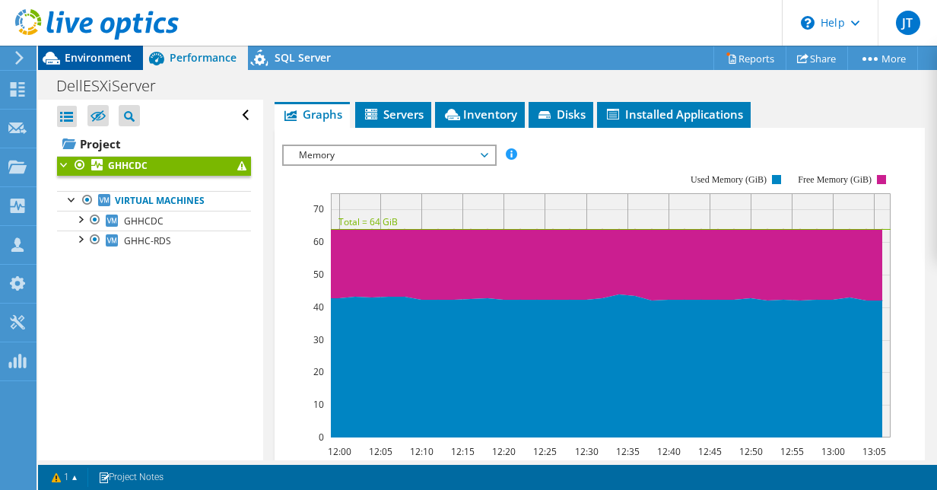
click at [71, 52] on span "Environment" at bounding box center [98, 57] width 67 height 14
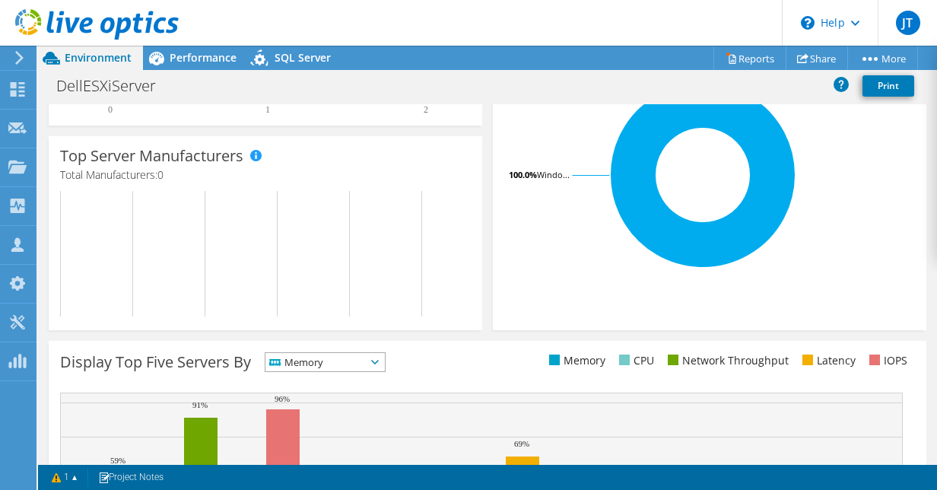
scroll to position [379, 0]
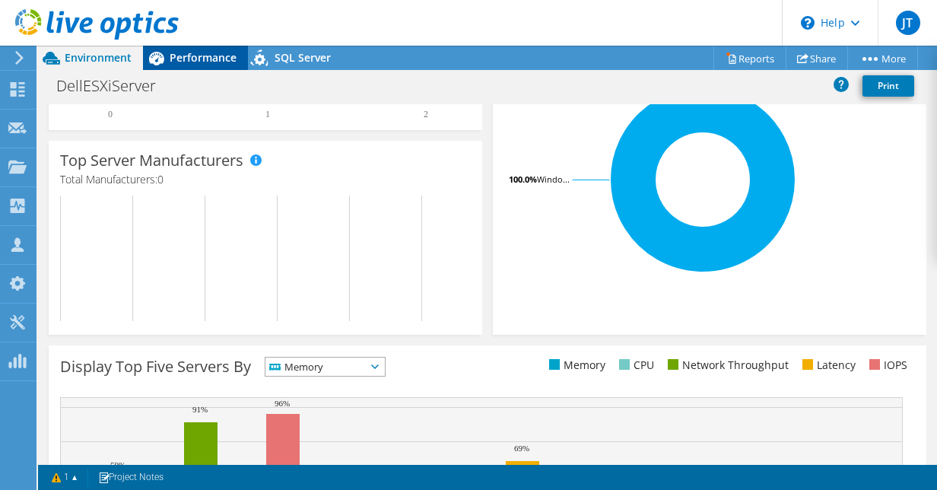
click at [182, 61] on span "Performance" at bounding box center [203, 57] width 67 height 14
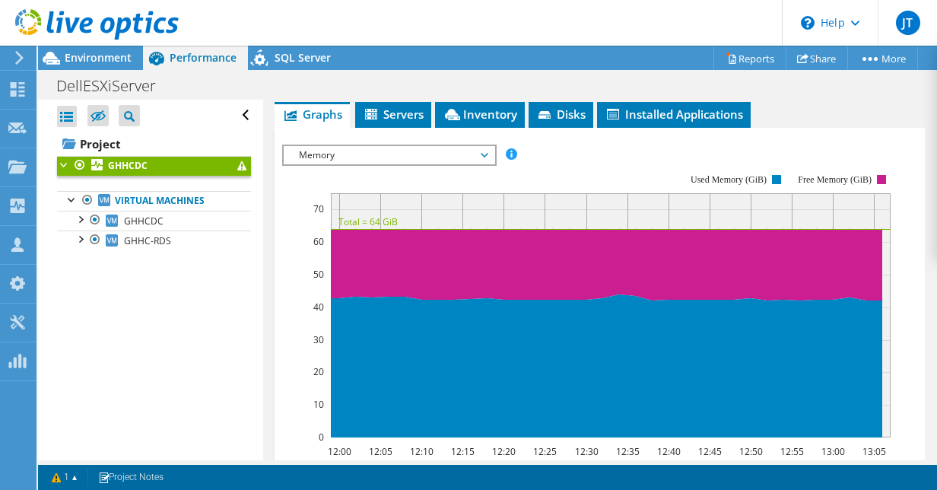
scroll to position [0, 0]
click at [351, 152] on span "Memory" at bounding box center [388, 155] width 195 height 18
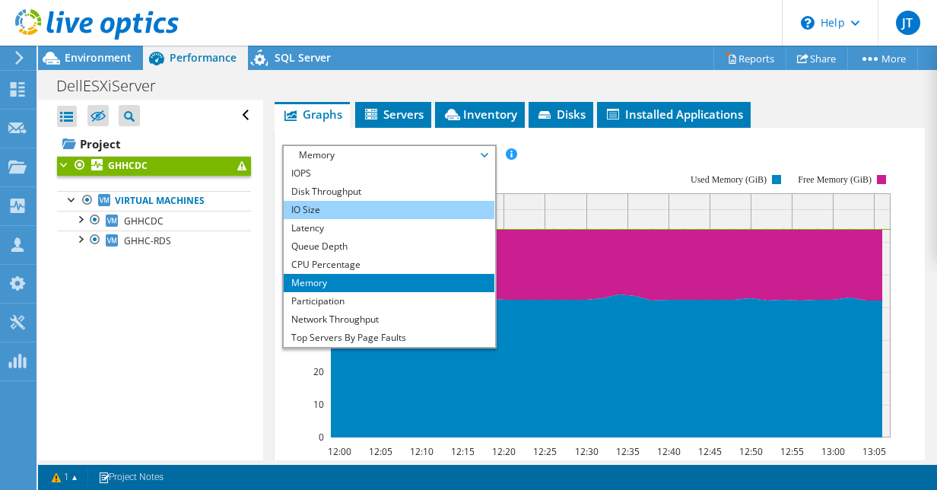
click at [348, 213] on li "IO Size" at bounding box center [389, 210] width 211 height 18
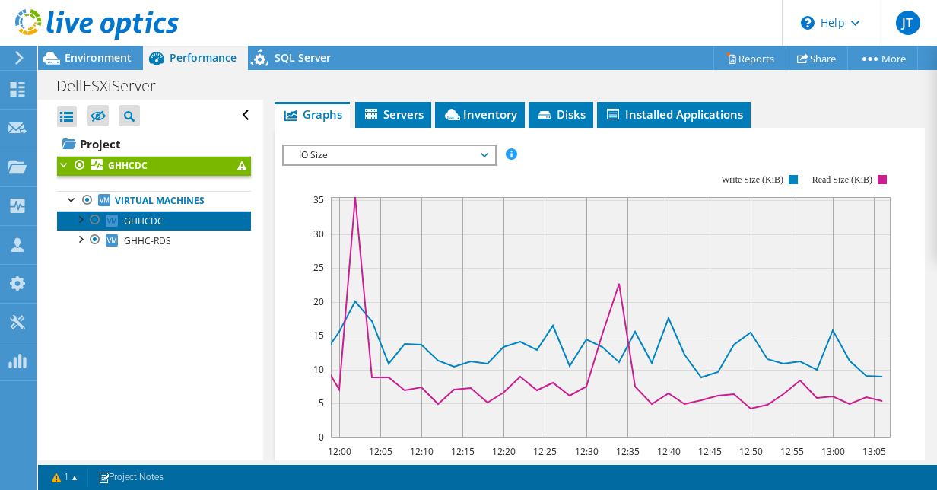
click at [151, 214] on span "GHHCDC" at bounding box center [144, 220] width 40 height 13
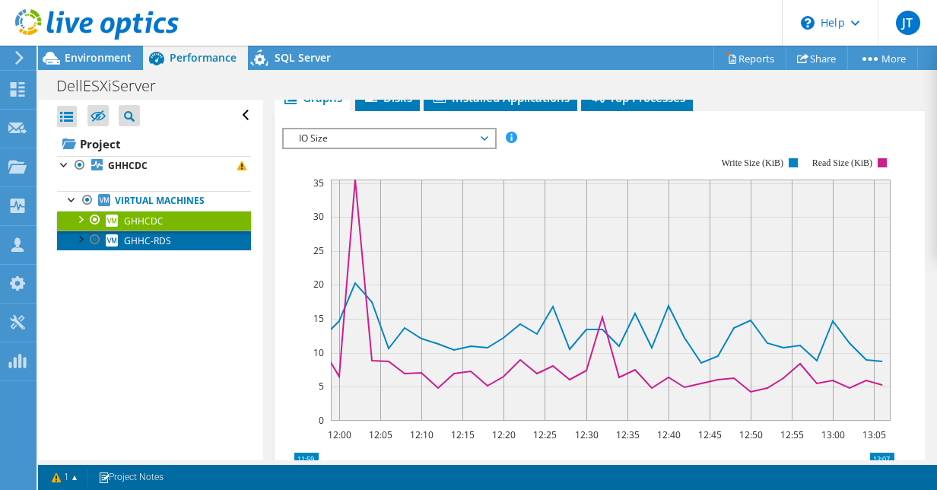
click at [164, 242] on span "GHHC-RDS" at bounding box center [147, 240] width 47 height 13
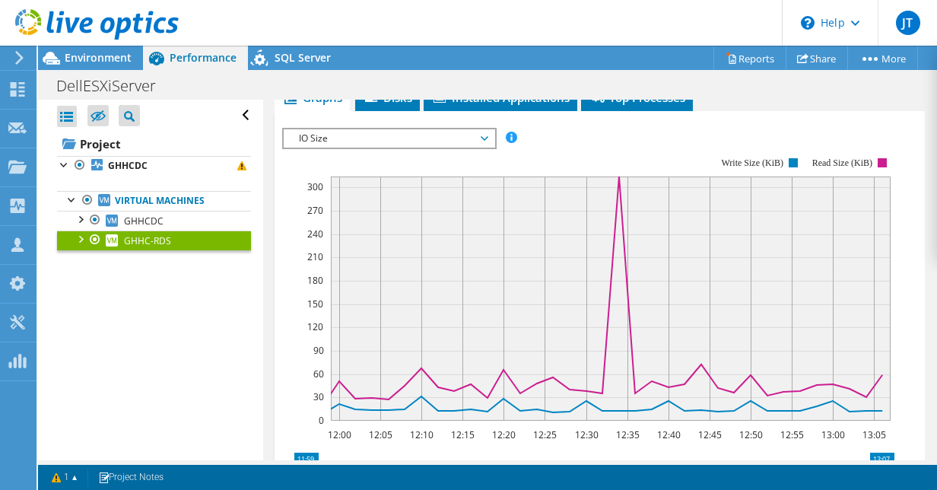
click at [455, 129] on span "IO Size" at bounding box center [388, 138] width 195 height 18
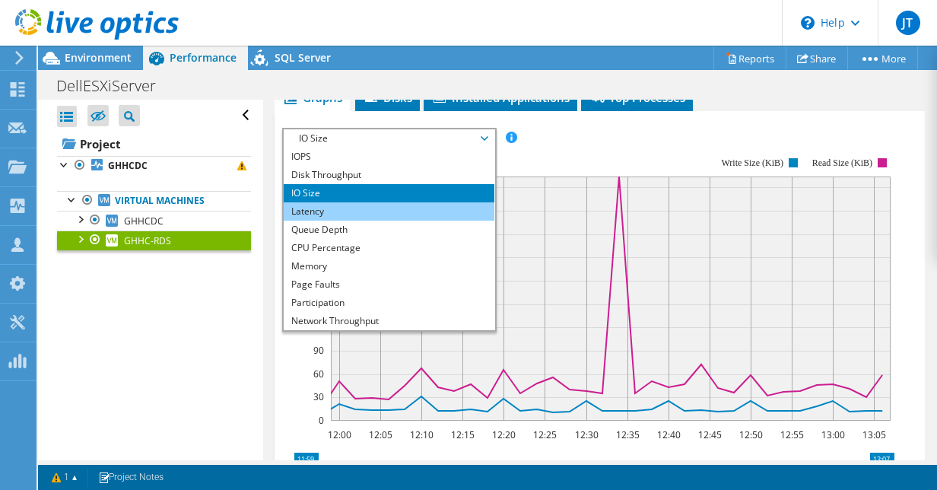
click at [426, 202] on li "Latency" at bounding box center [389, 211] width 211 height 18
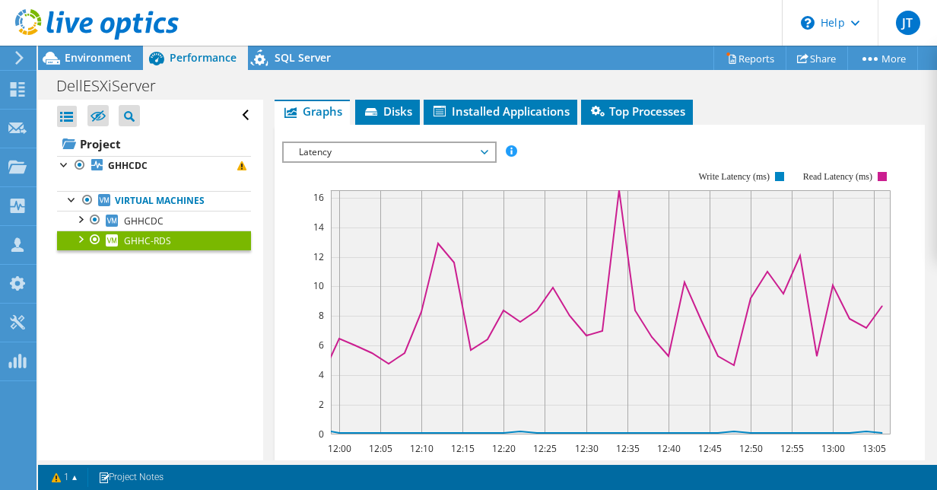
scroll to position [359, 0]
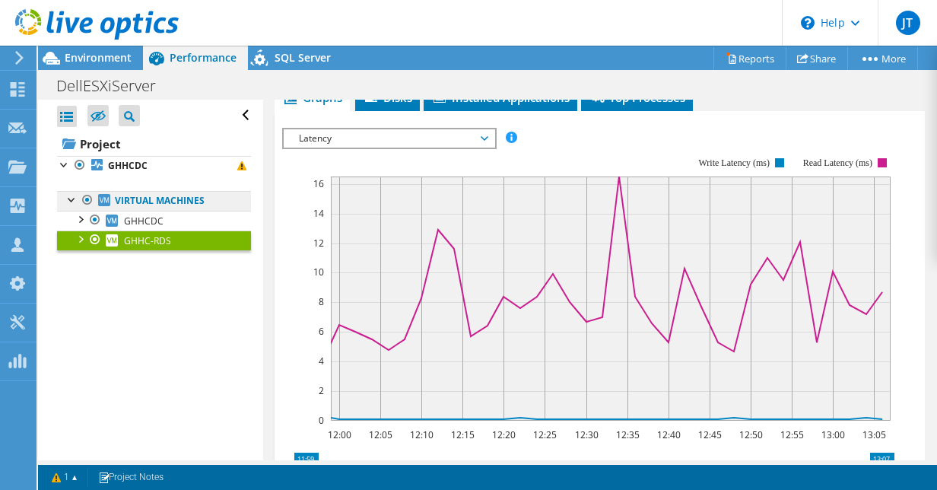
click at [176, 206] on link "Virtual Machines" at bounding box center [154, 201] width 194 height 20
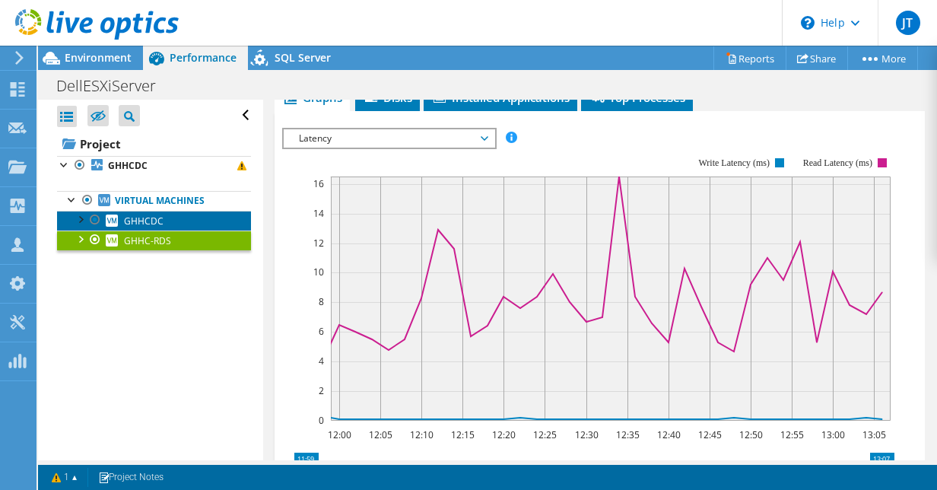
click at [174, 221] on link "GHHCDC" at bounding box center [154, 221] width 194 height 20
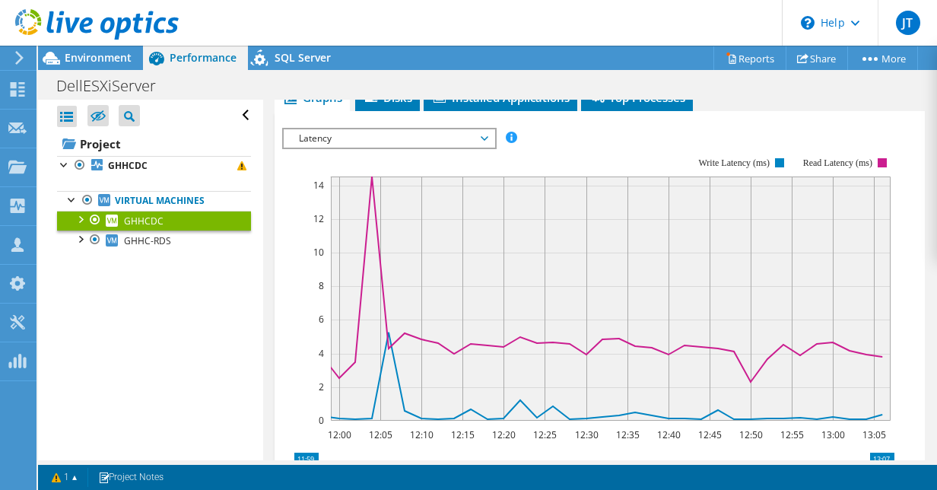
scroll to position [377, 0]
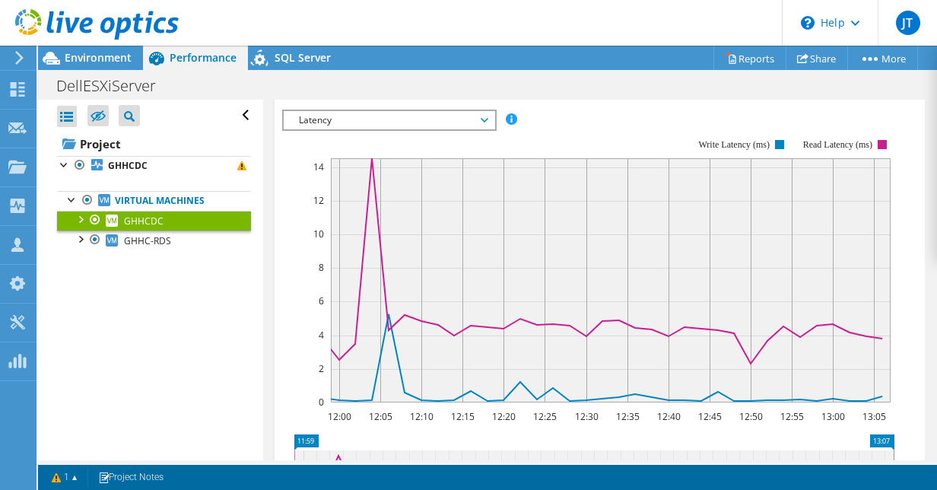
click at [172, 249] on ul "Virtual Machines GHHCDC 0 C: 1 E:" at bounding box center [154, 221] width 194 height 90
click at [176, 239] on link "GHHC-RDS" at bounding box center [154, 240] width 194 height 20
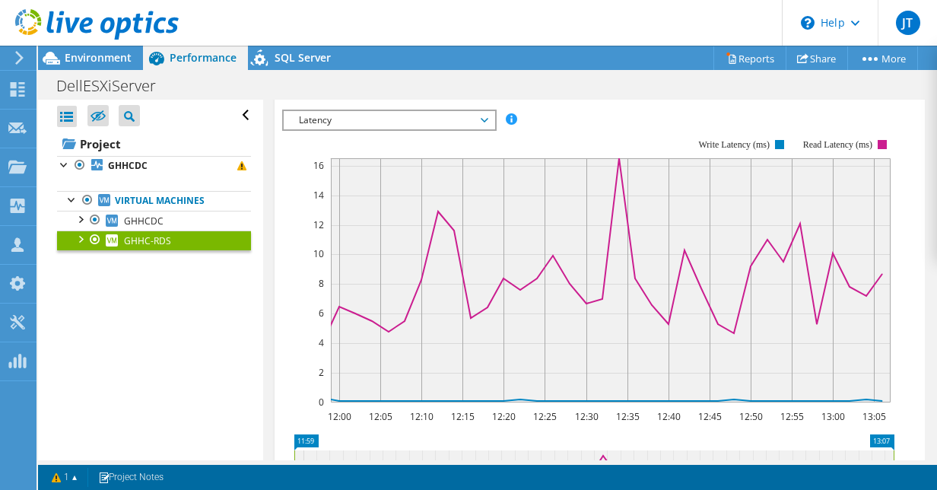
scroll to position [359, 0]
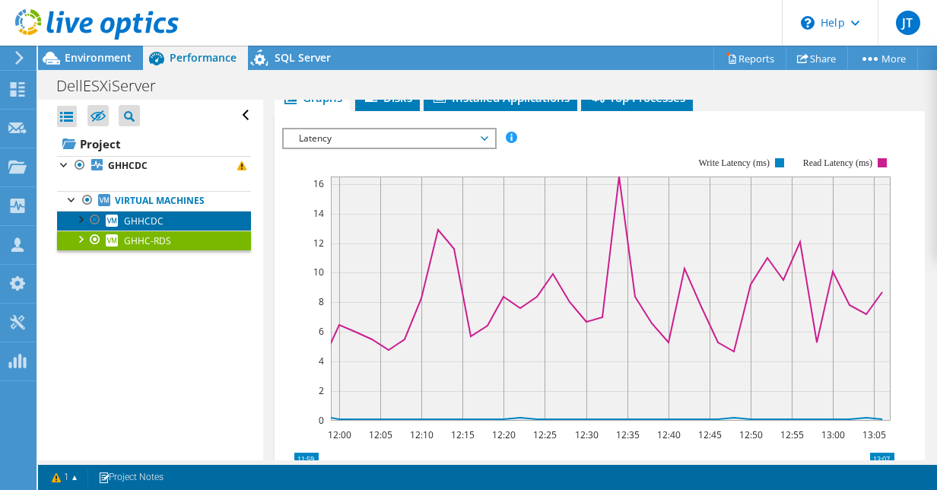
click at [170, 211] on link "GHHCDC" at bounding box center [154, 221] width 194 height 20
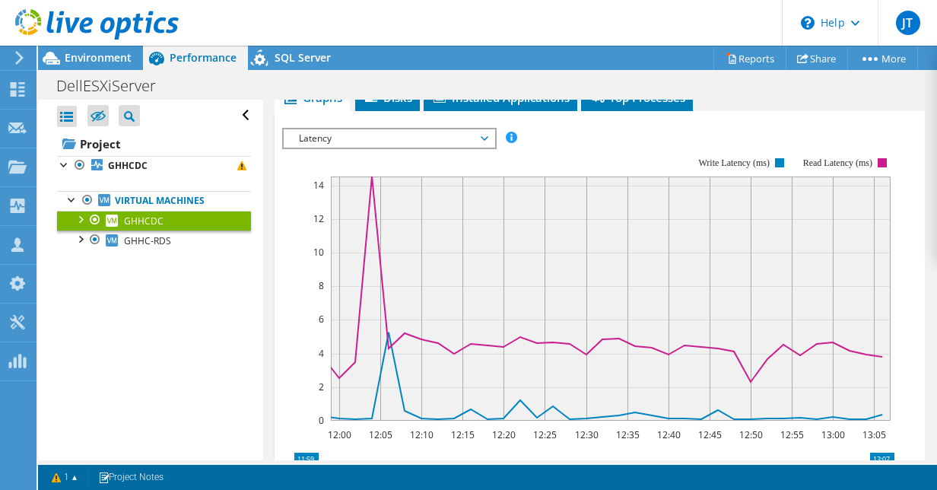
scroll to position [377, 0]
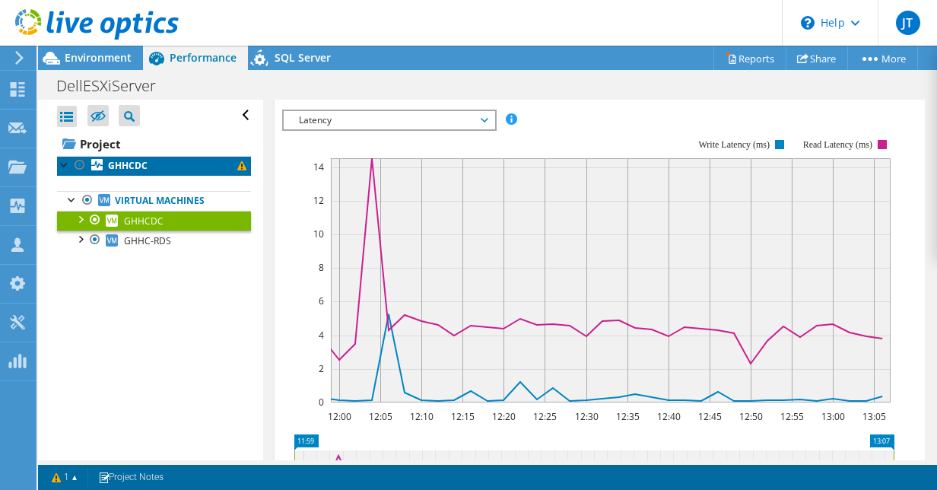
click at [179, 170] on link "GHHCDC" at bounding box center [154, 166] width 194 height 20
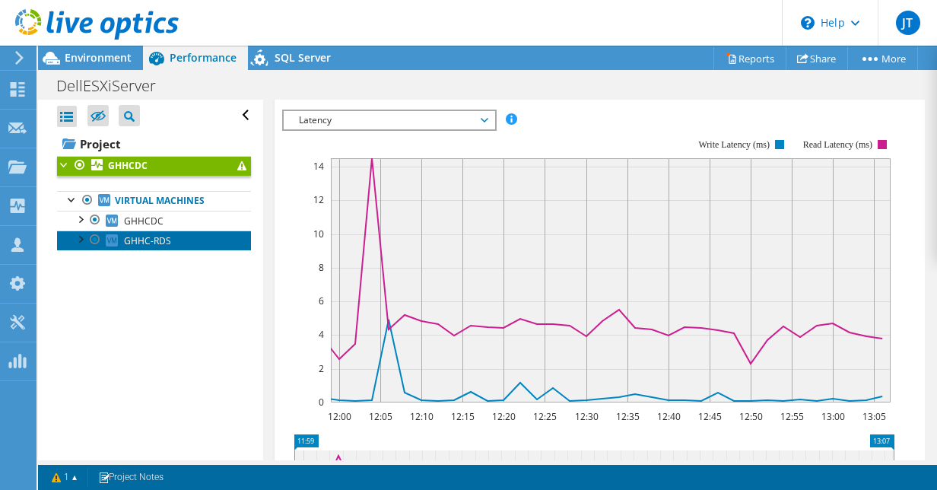
click at [167, 232] on link "GHHC-RDS" at bounding box center [154, 240] width 194 height 20
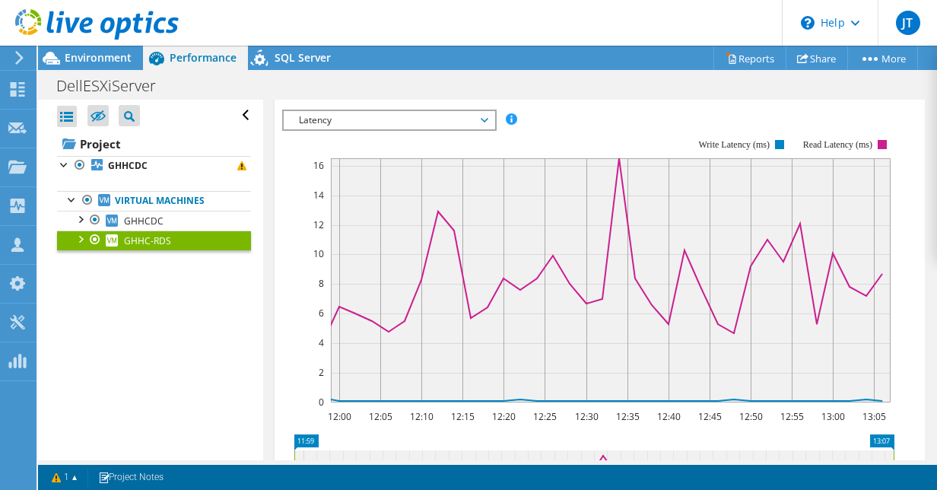
scroll to position [359, 0]
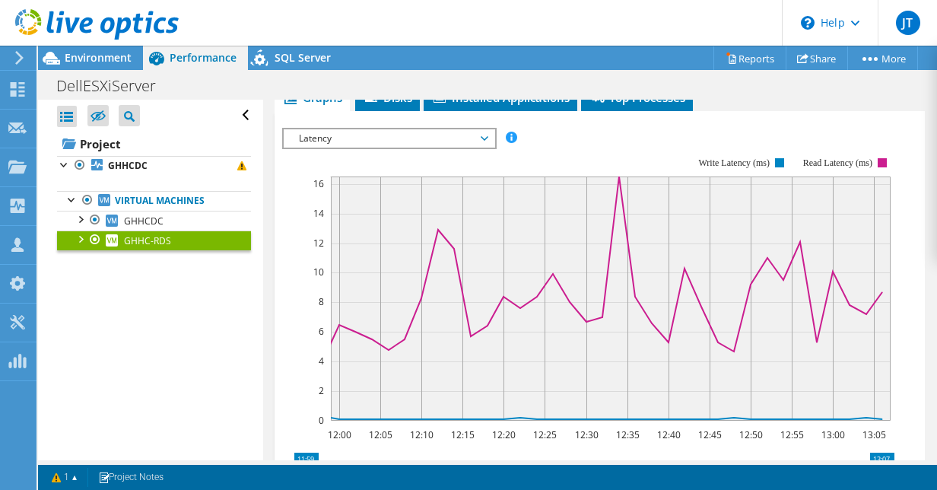
click at [170, 244] on span "GHHC-RDS" at bounding box center [147, 240] width 47 height 13
click at [173, 220] on link "GHHCDC" at bounding box center [154, 221] width 194 height 20
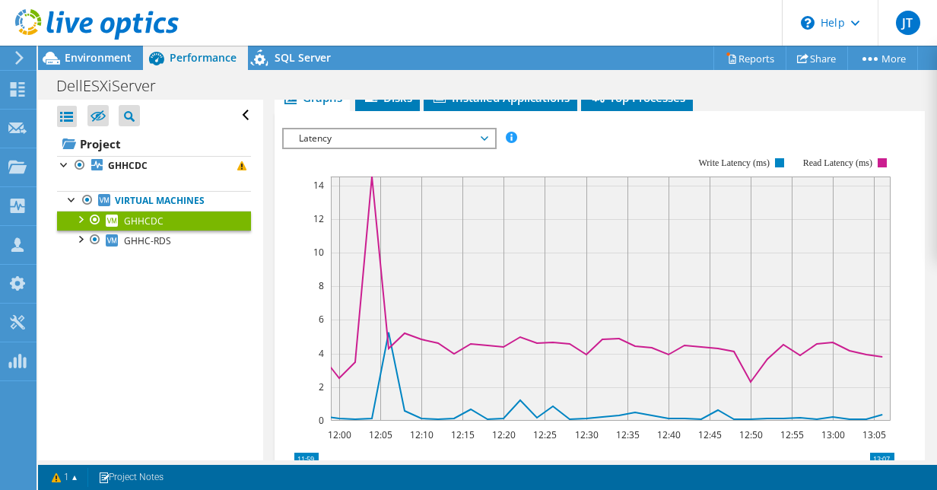
scroll to position [377, 0]
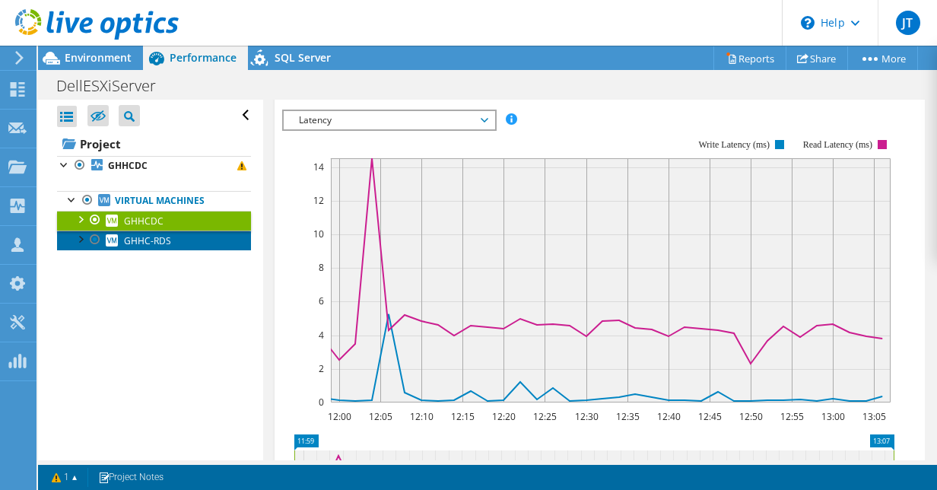
click at [173, 238] on link "GHHC-RDS" at bounding box center [154, 240] width 194 height 20
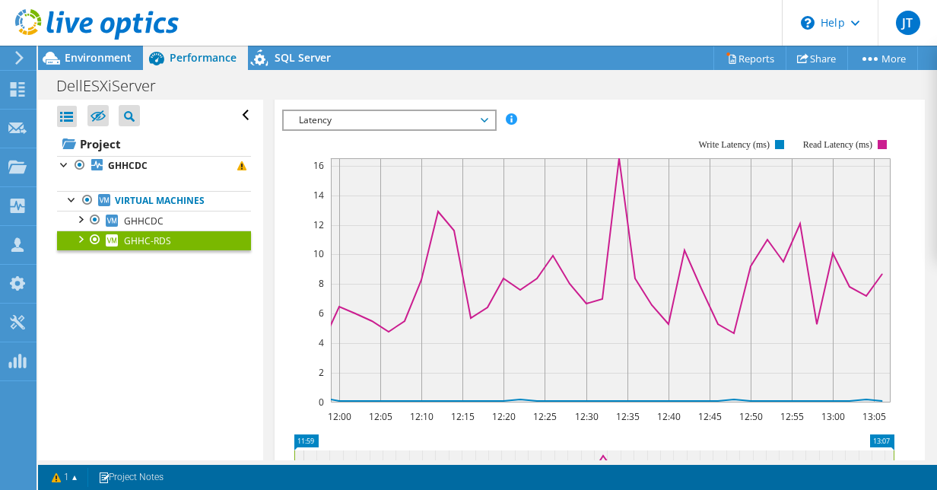
scroll to position [359, 0]
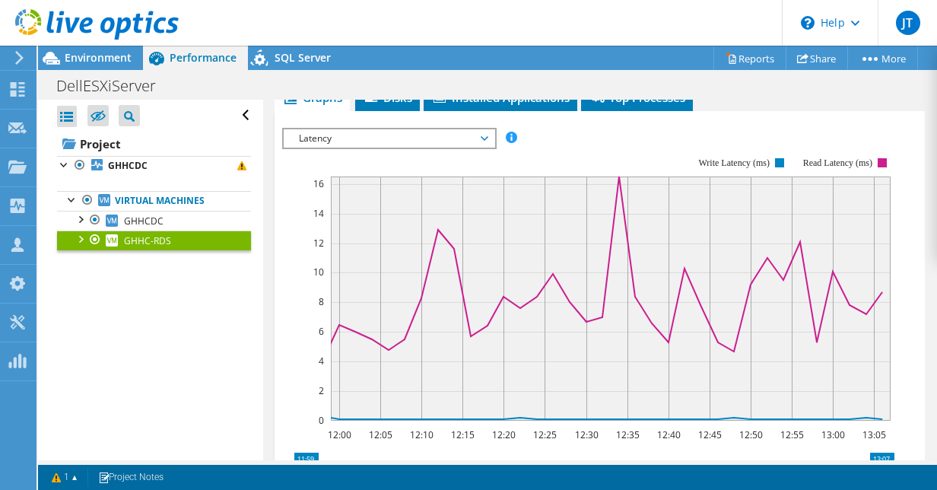
click at [361, 129] on span "Latency" at bounding box center [388, 138] width 195 height 18
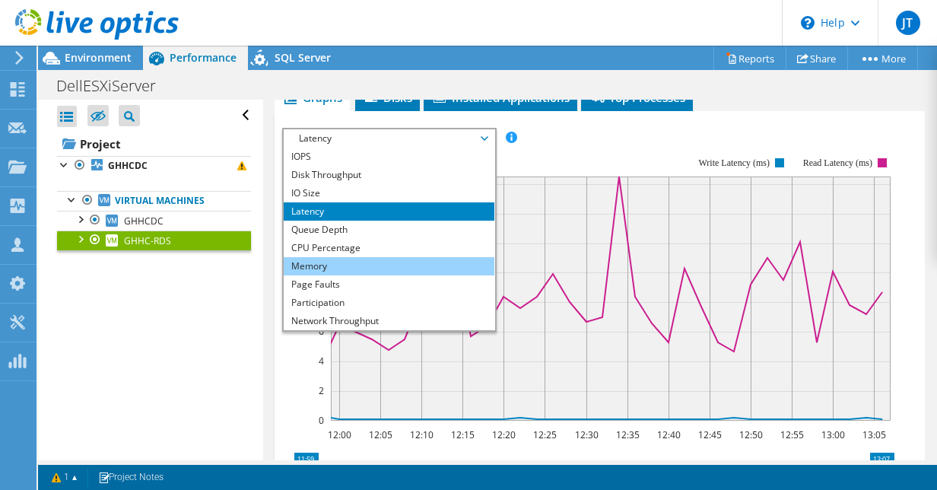
click at [351, 257] on li "Memory" at bounding box center [389, 266] width 211 height 18
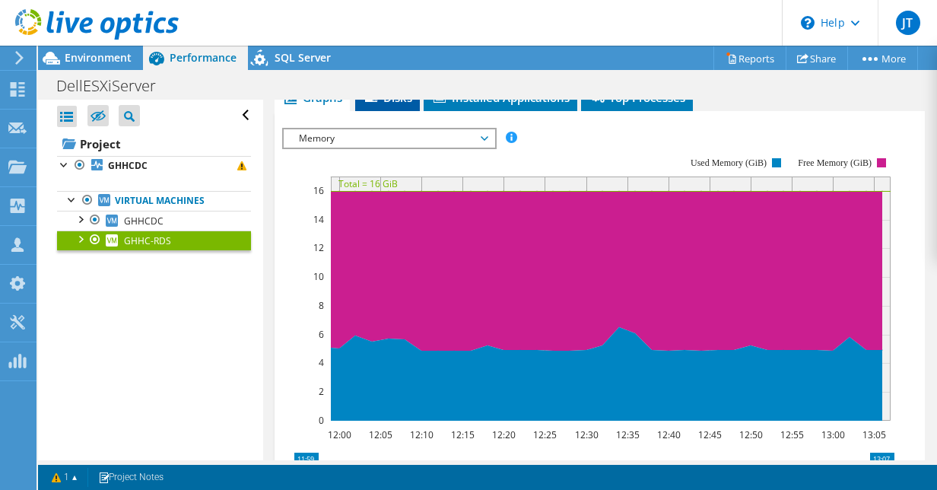
click at [386, 105] on div "Graphs Servers Inventory Hypervisor Disks Cluster Disks Installed Applications …" at bounding box center [599, 405] width 651 height 640
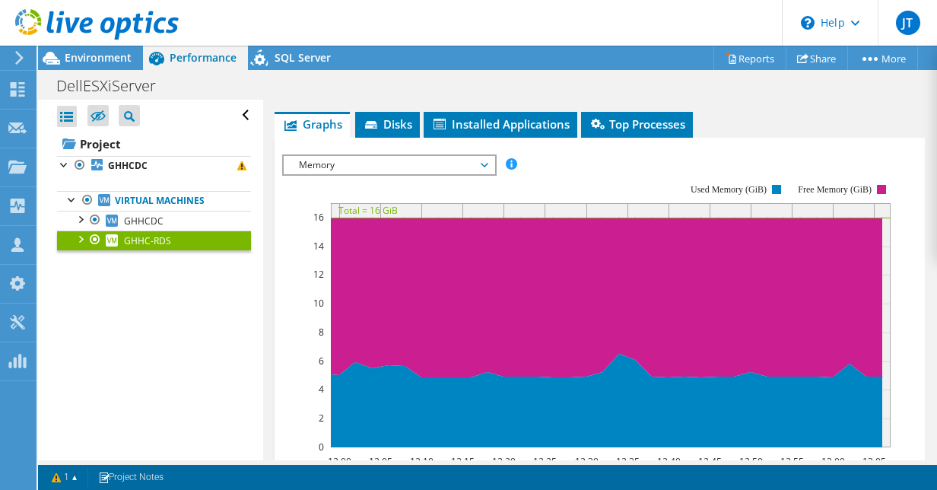
click at [378, 156] on span "Memory" at bounding box center [388, 165] width 195 height 18
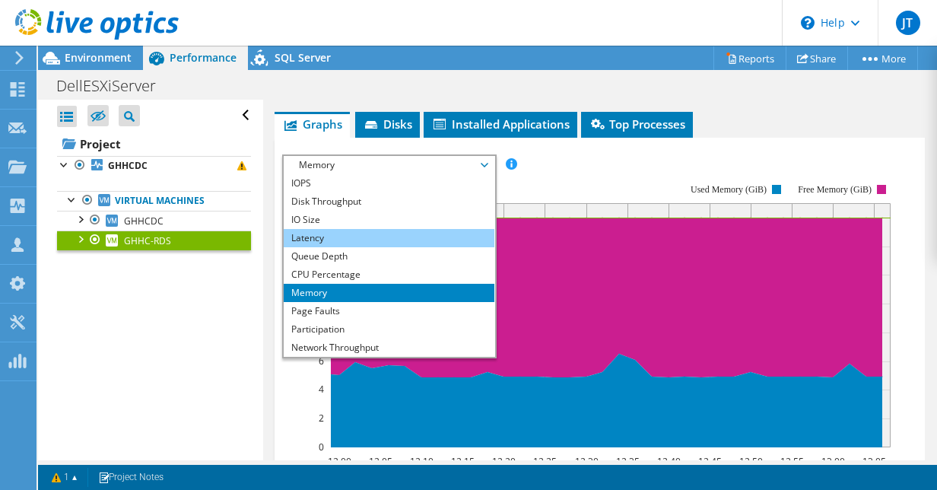
click at [370, 229] on li "Latency" at bounding box center [389, 238] width 211 height 18
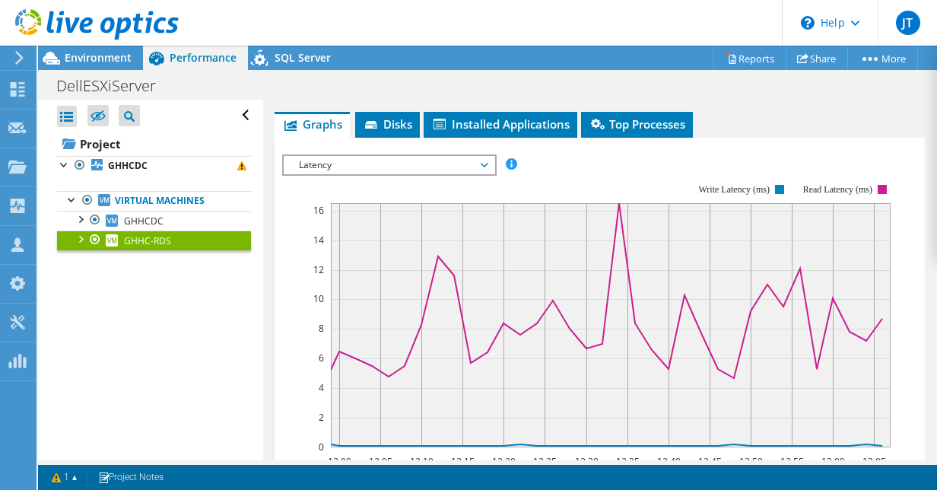
click at [383, 156] on span "Latency" at bounding box center [388, 165] width 195 height 18
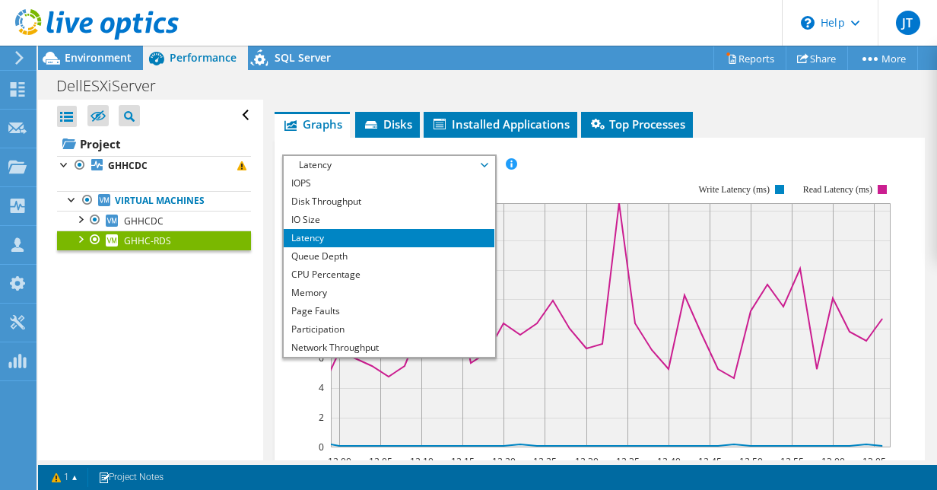
click at [383, 156] on span "Latency" at bounding box center [388, 165] width 195 height 18
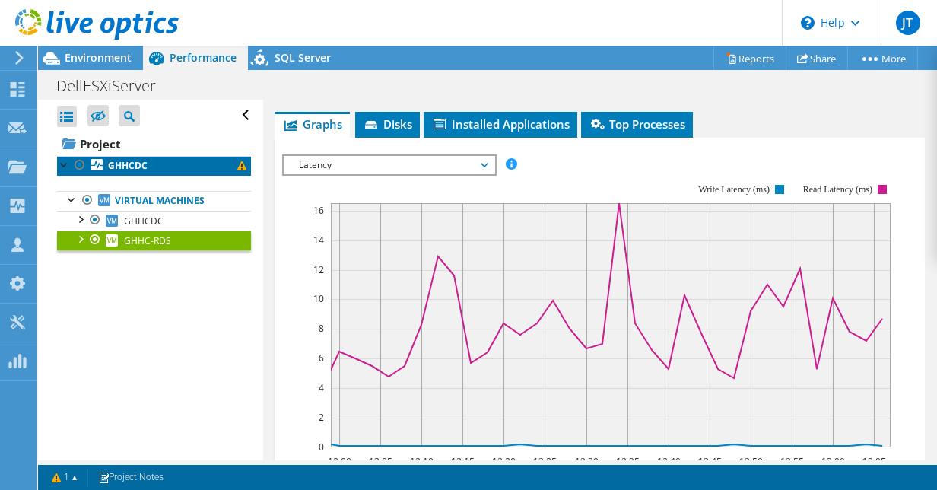
click at [211, 166] on link "GHHCDC" at bounding box center [154, 166] width 194 height 20
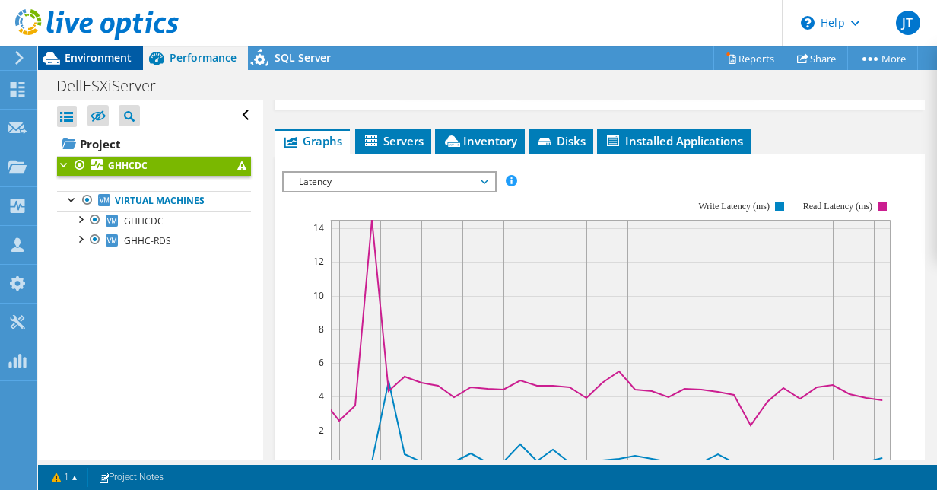
click at [77, 64] on span "Environment" at bounding box center [98, 57] width 67 height 14
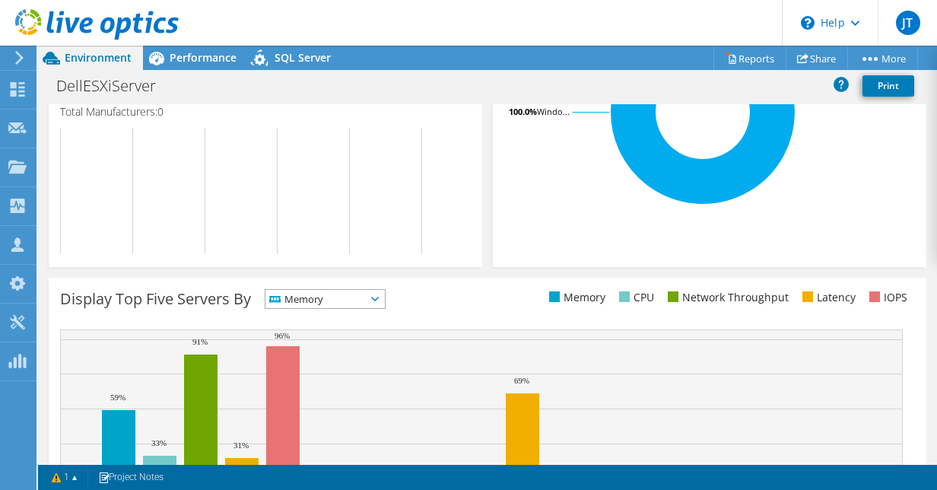
scroll to position [430, 0]
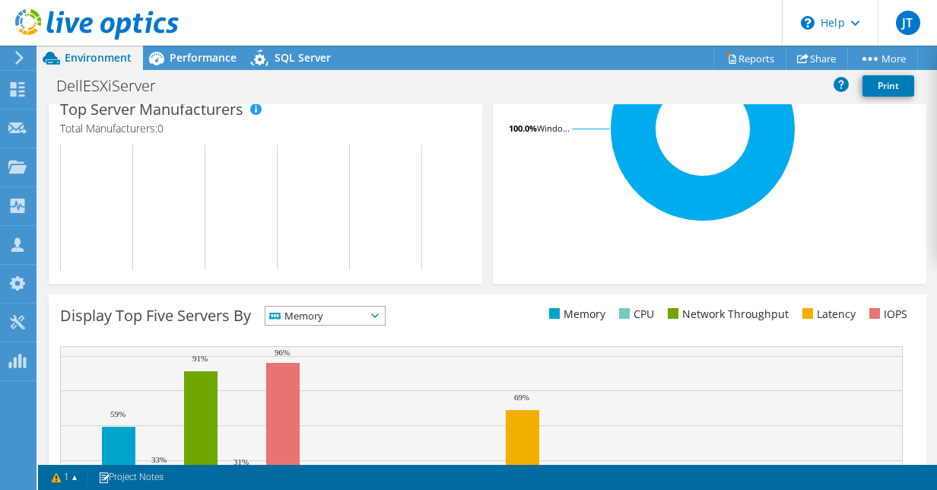
click at [332, 325] on span "Memory" at bounding box center [315, 315] width 100 height 18
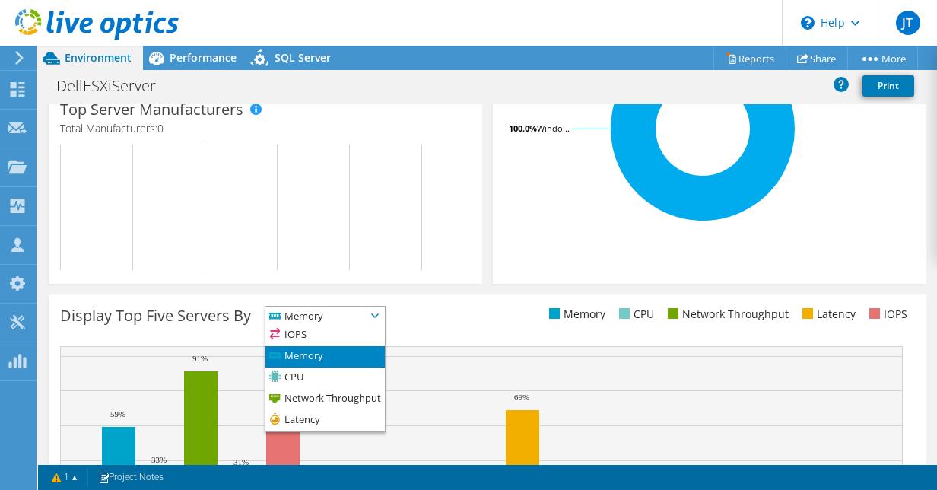
click at [392, 322] on div "Display Top Five Servers By Memory IOPS" at bounding box center [273, 318] width 427 height 25
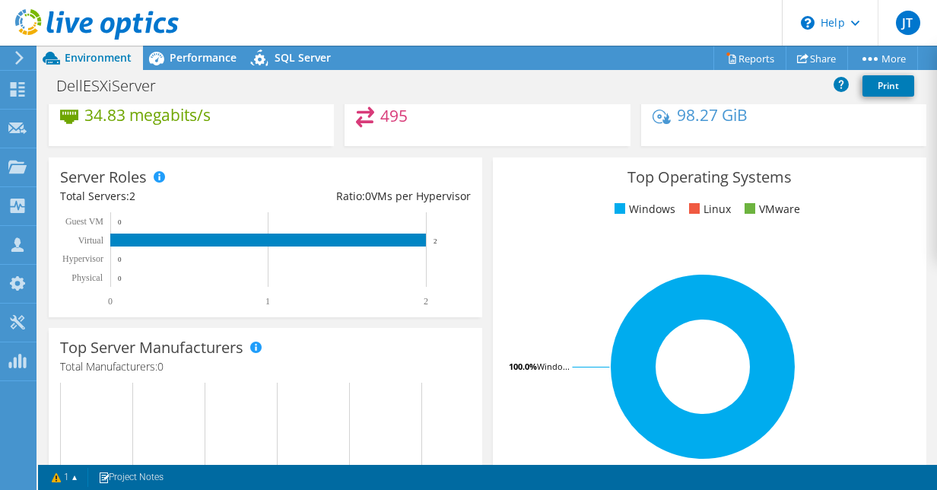
scroll to position [176, 0]
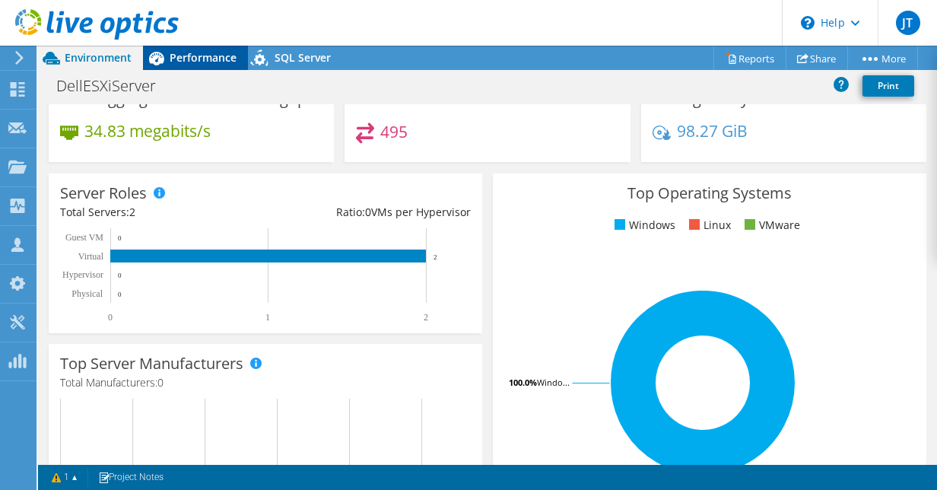
click at [201, 59] on span "Performance" at bounding box center [203, 57] width 67 height 14
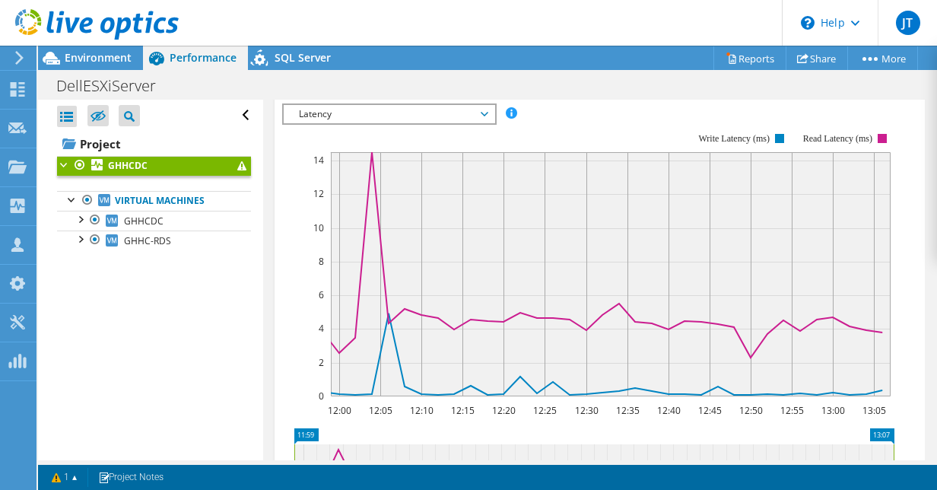
scroll to position [309, 0]
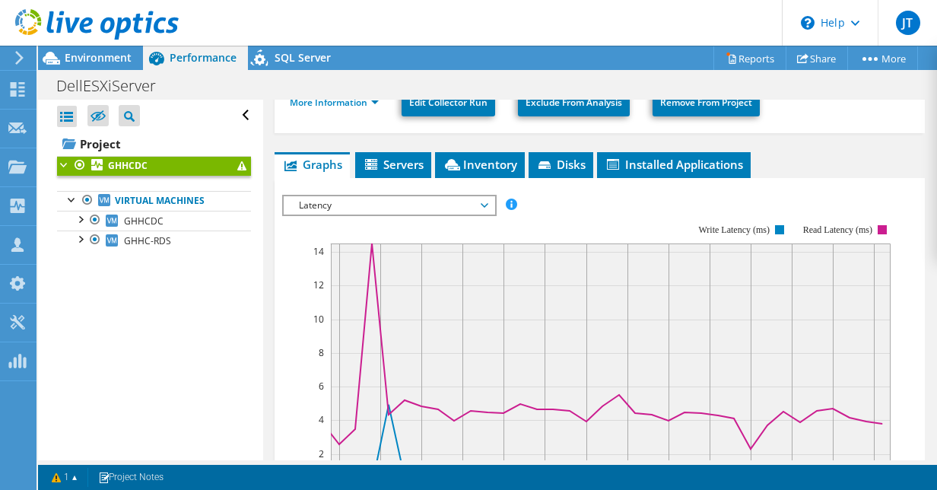
click at [401, 196] on span "Latency" at bounding box center [388, 205] width 195 height 18
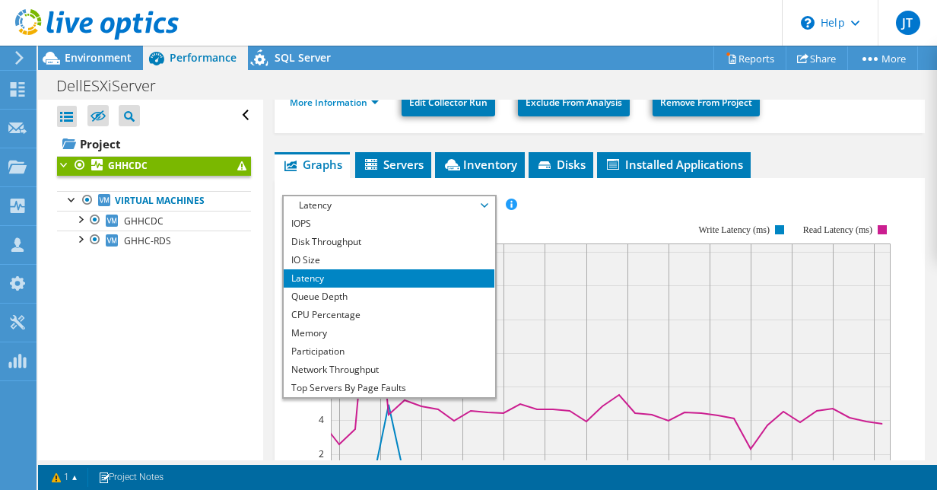
click at [391, 201] on span "Latency" at bounding box center [388, 205] width 195 height 18
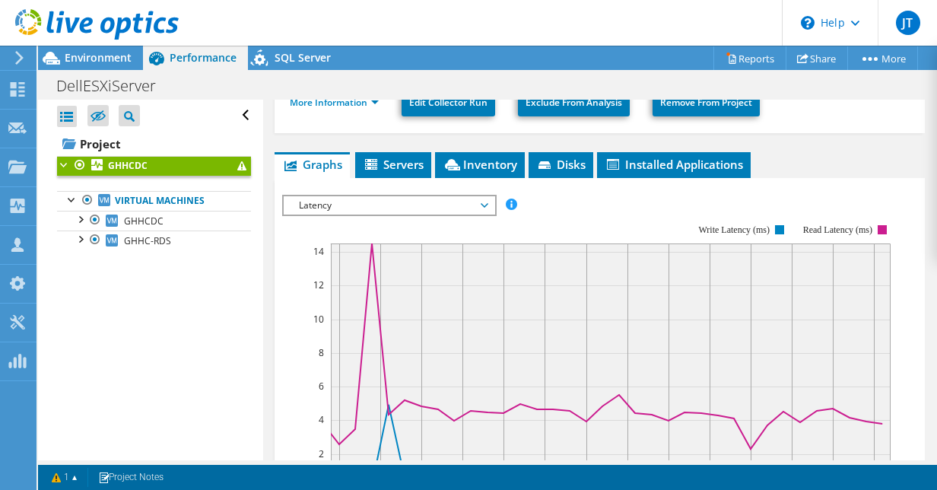
click at [389, 199] on span "Latency" at bounding box center [388, 205] width 195 height 18
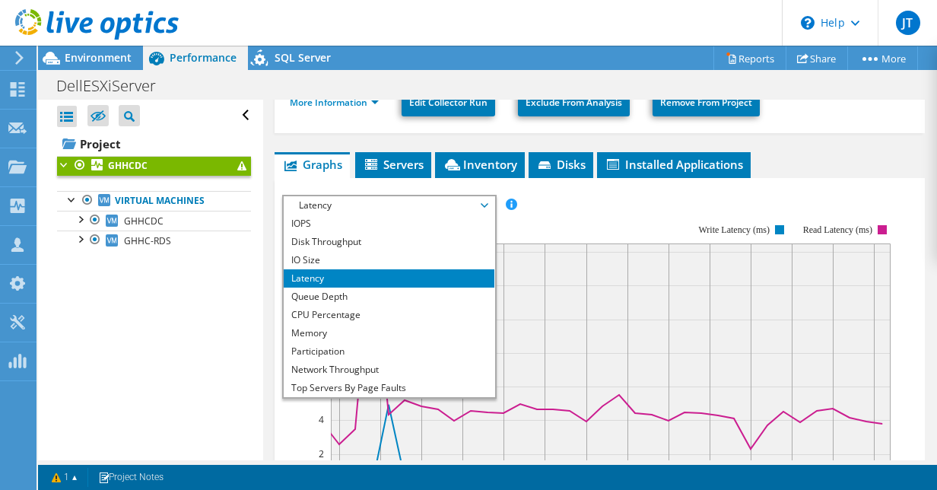
click at [383, 269] on li "Latency" at bounding box center [389, 278] width 211 height 18
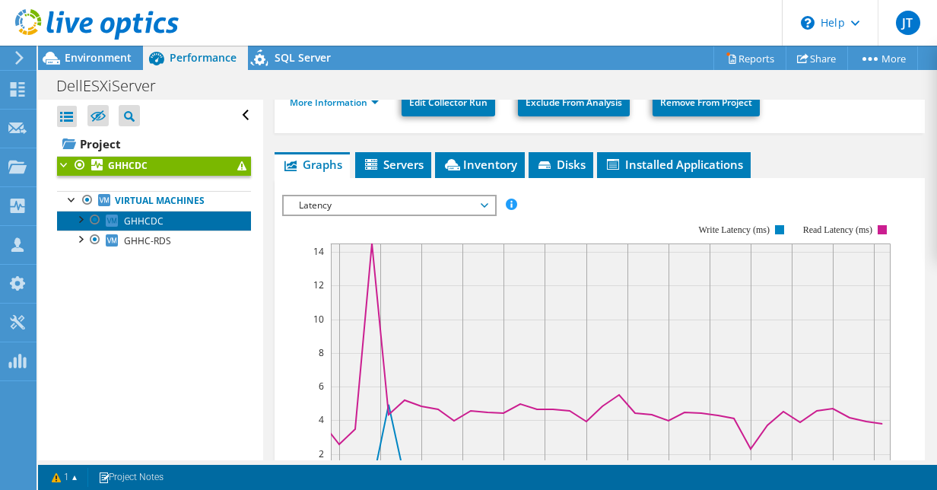
click at [152, 222] on span "GHHCDC" at bounding box center [144, 220] width 40 height 13
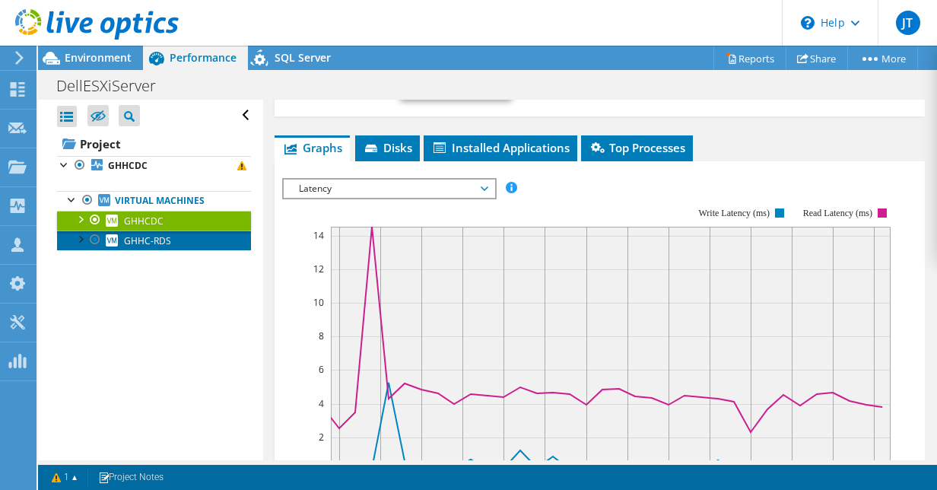
click at [148, 234] on span "GHHC-RDS" at bounding box center [147, 240] width 47 height 13
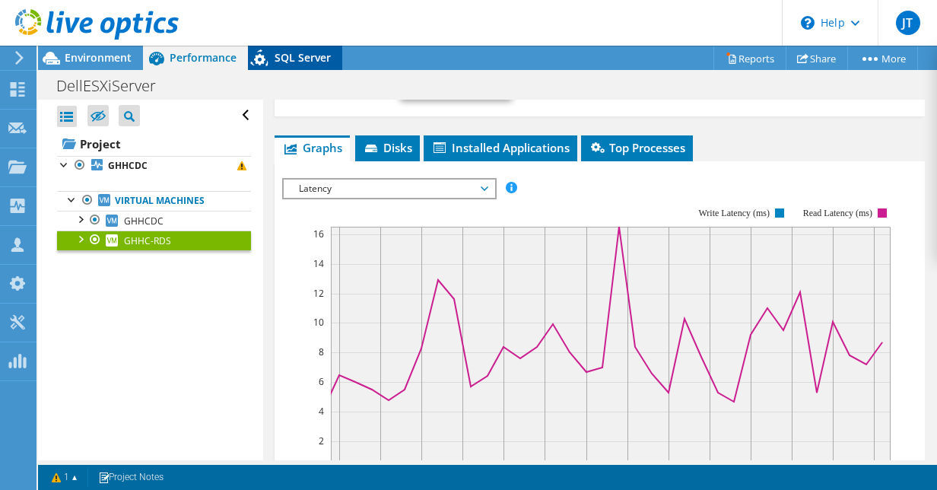
click at [271, 59] on icon at bounding box center [261, 60] width 27 height 31
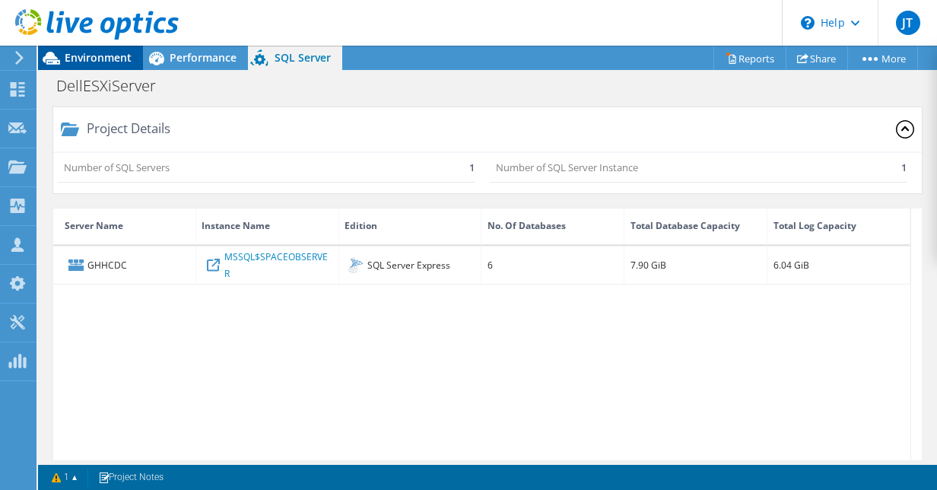
click at [124, 63] on span "Environment" at bounding box center [98, 57] width 67 height 14
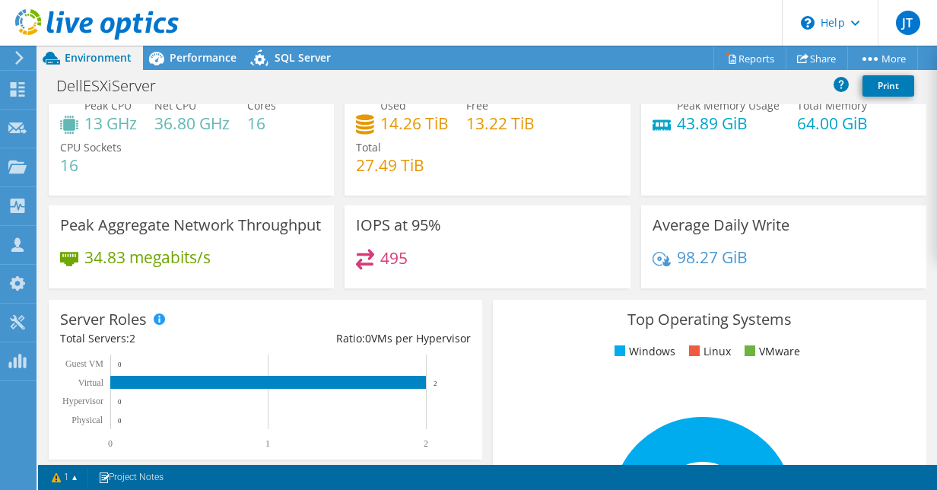
scroll to position [0, 0]
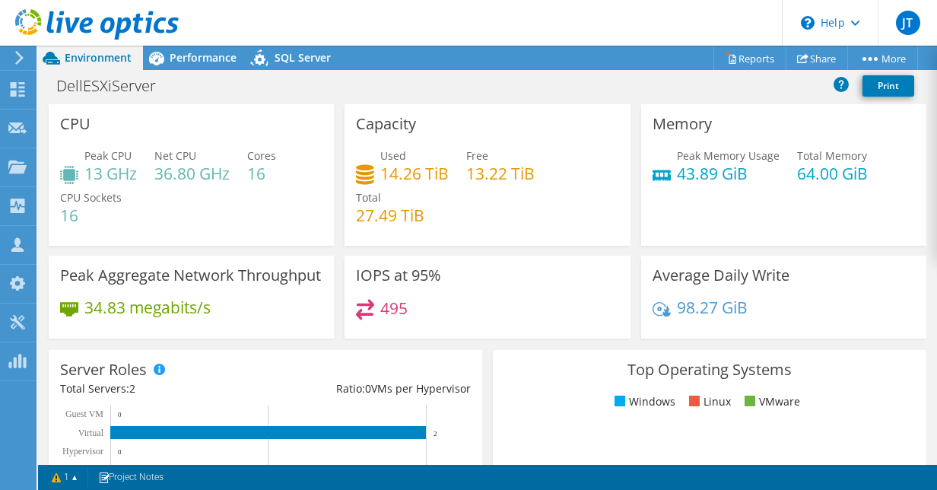
click at [359, 173] on icon at bounding box center [365, 174] width 18 height 20
click at [382, 125] on h3 "Capacity" at bounding box center [386, 124] width 60 height 17
click at [382, 126] on h3 "Capacity" at bounding box center [386, 124] width 60 height 17
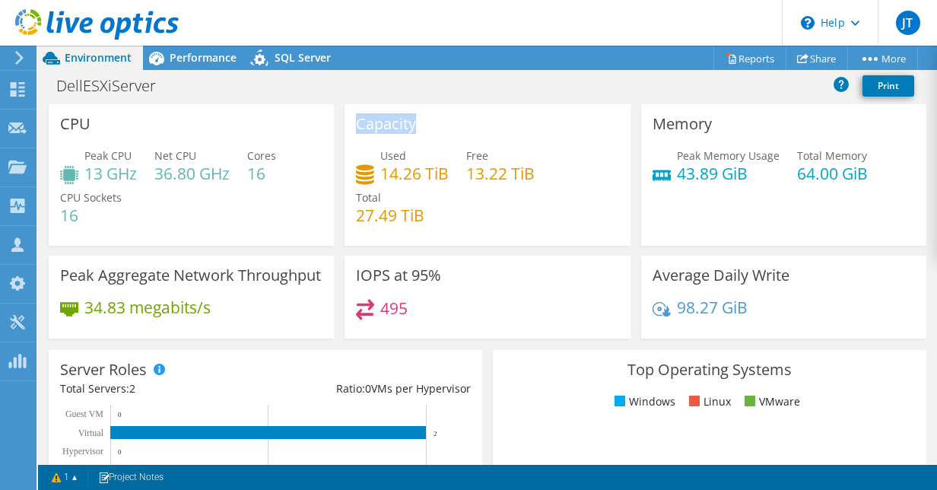
click at [414, 126] on div "Capacity Used 14.26 TiB Free 13.22 TiB Total 27.49 TiB" at bounding box center [486, 174] width 285 height 141
click at [416, 126] on div "Capacity Used 14.26 TiB Free 13.22 TiB Total 27.49 TiB" at bounding box center [486, 174] width 285 height 141
click at [397, 154] on span "Used" at bounding box center [393, 155] width 26 height 14
click at [271, 59] on icon at bounding box center [261, 60] width 27 height 31
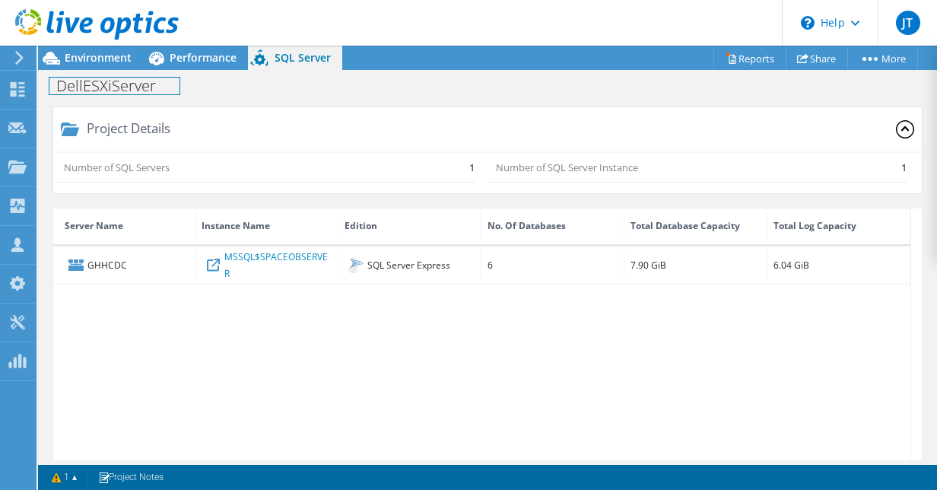
click at [169, 74] on div "DellESXiServer Print" at bounding box center [487, 85] width 899 height 28
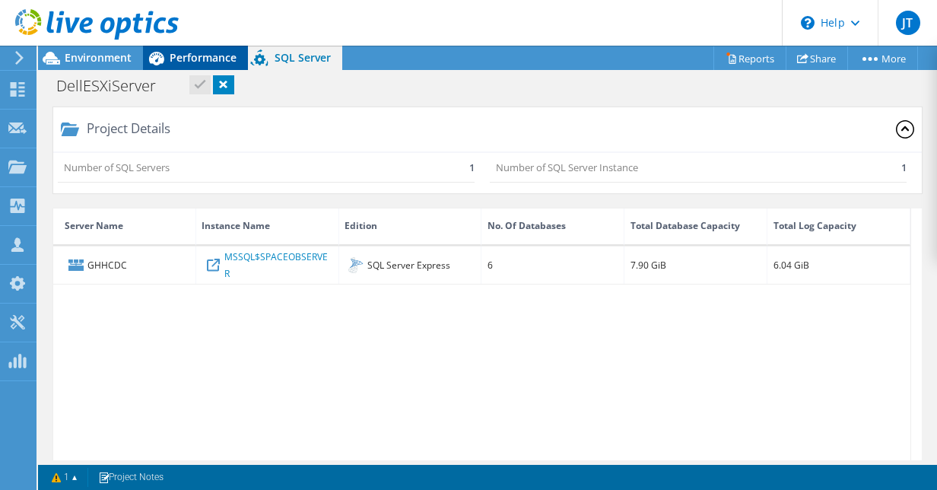
click at [170, 65] on div "Performance" at bounding box center [195, 58] width 105 height 24
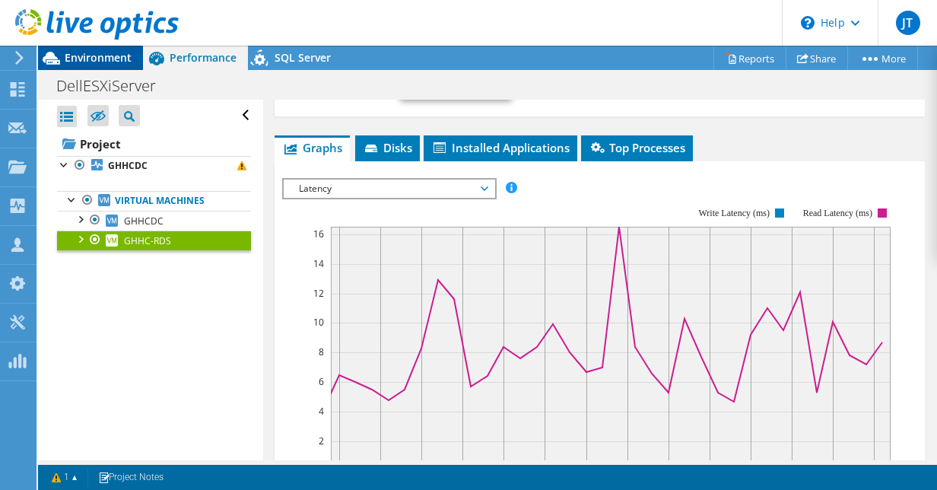
click at [126, 67] on div "Environment" at bounding box center [90, 58] width 105 height 24
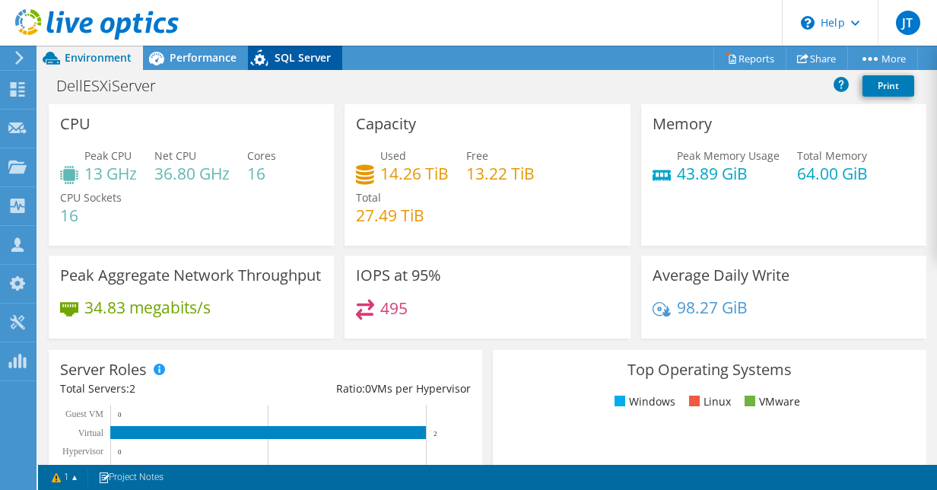
click at [271, 59] on icon at bounding box center [261, 60] width 27 height 31
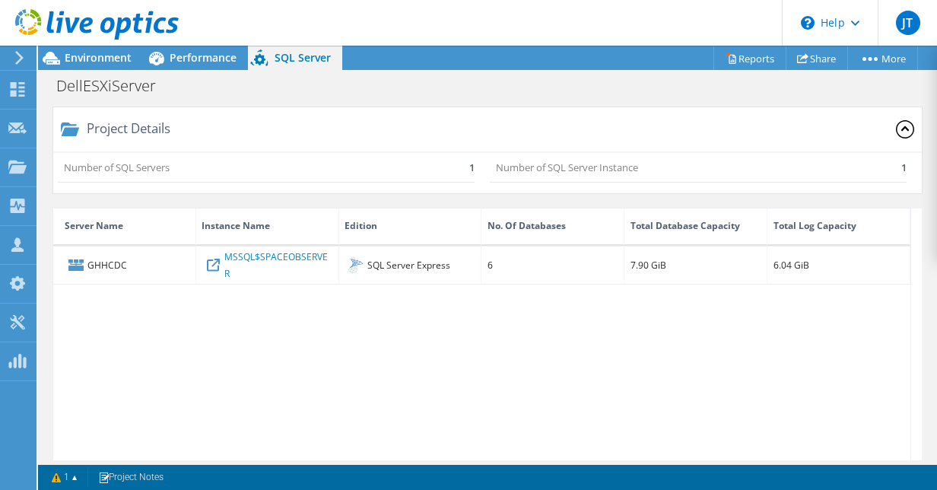
click at [157, 49] on div at bounding box center [89, 25] width 179 height 51
click at [103, 58] on span "Environment" at bounding box center [98, 57] width 67 height 14
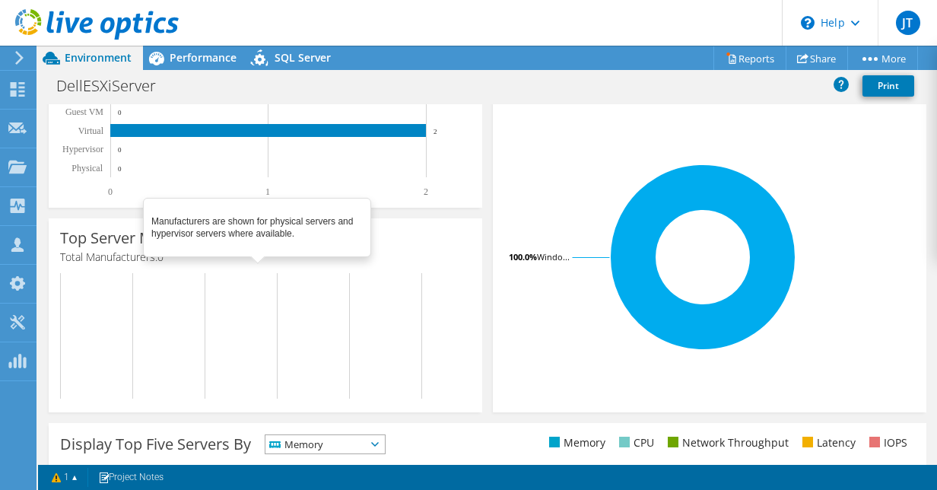
scroll to position [304, 0]
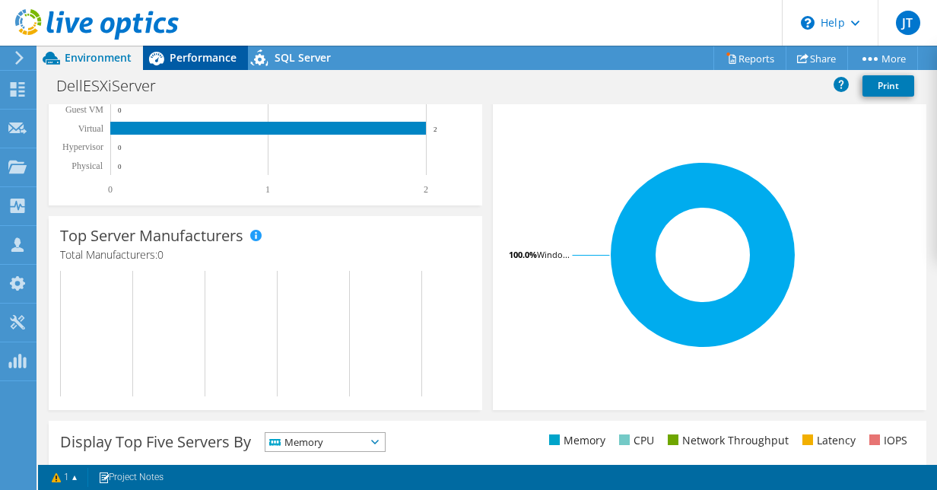
click at [225, 61] on span "Performance" at bounding box center [203, 57] width 67 height 14
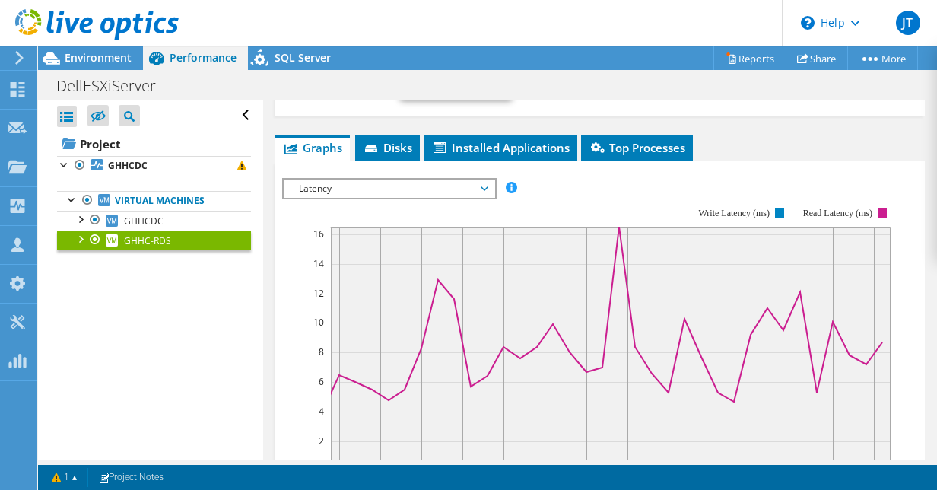
scroll to position [0, 0]
click at [193, 208] on link "Virtual Machines" at bounding box center [154, 201] width 194 height 20
click at [187, 219] on link "GHHCDC" at bounding box center [154, 221] width 194 height 20
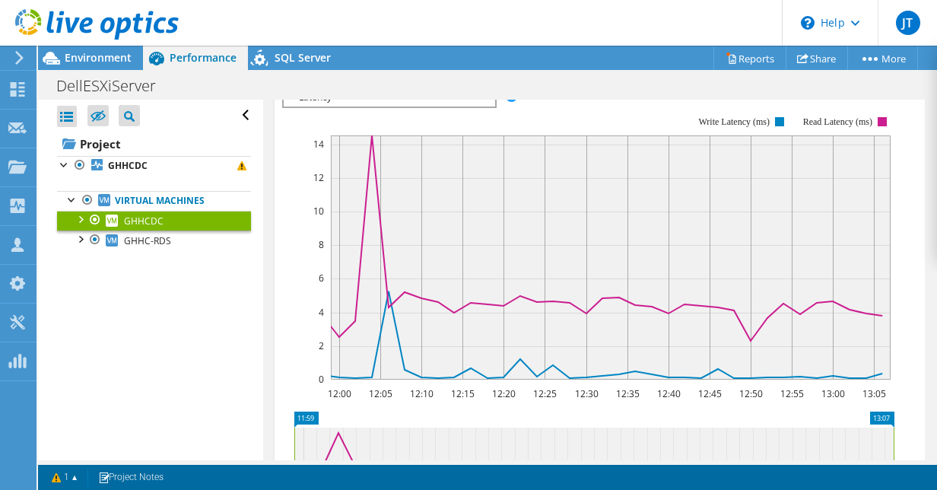
scroll to position [359, 0]
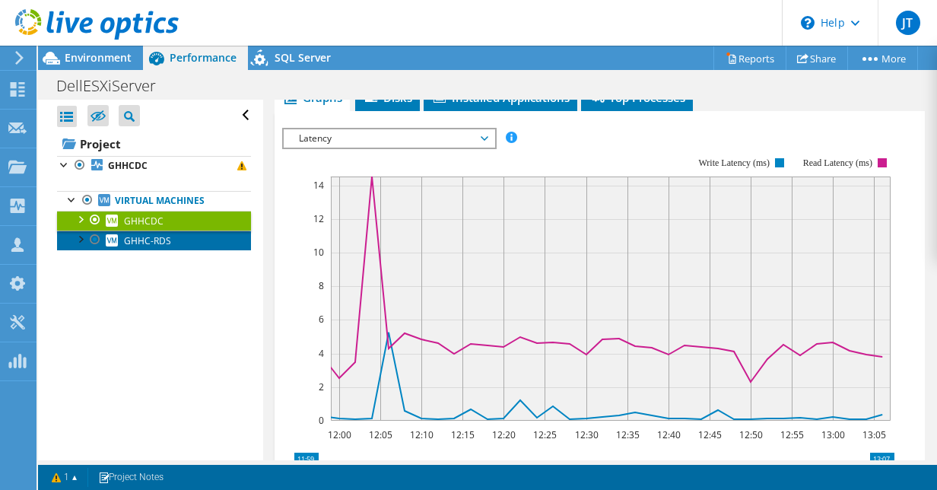
click at [147, 240] on span "GHHC-RDS" at bounding box center [147, 240] width 47 height 13
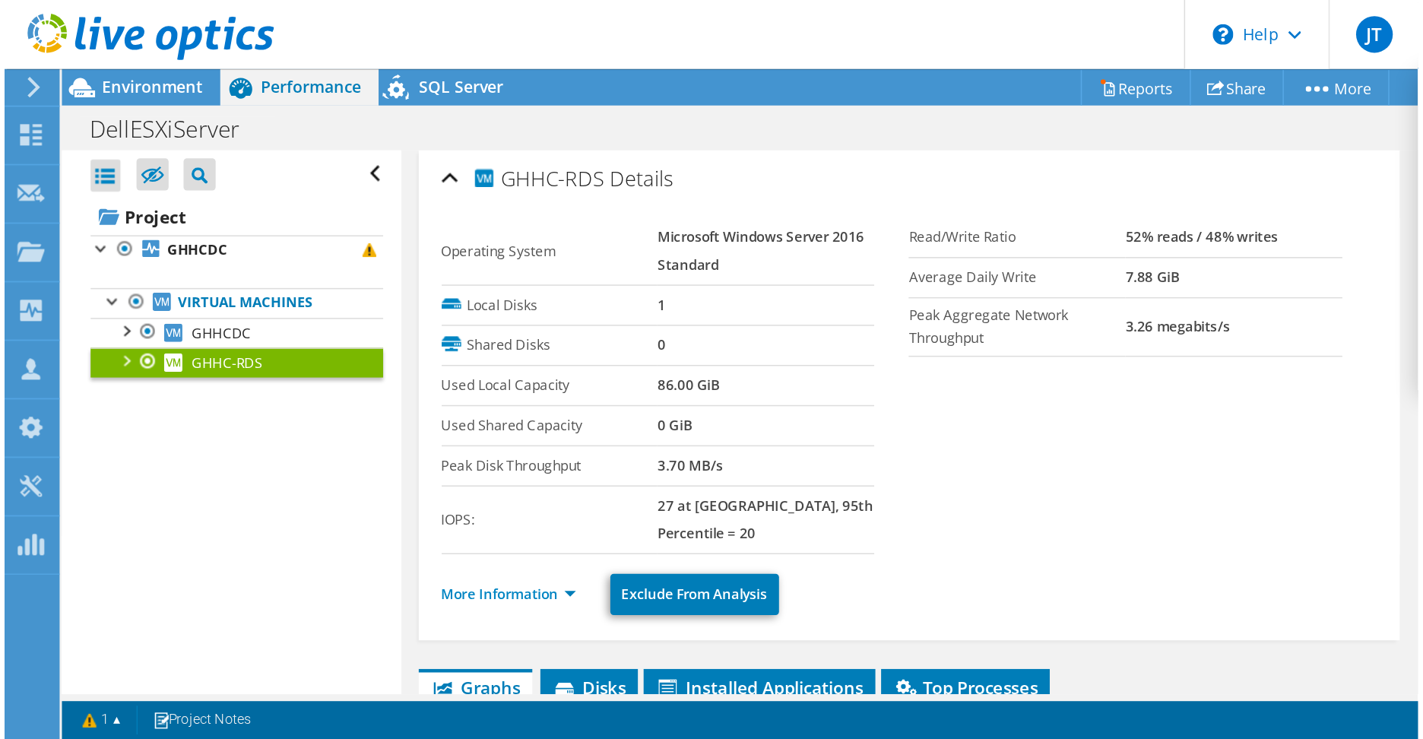
scroll to position [0, 0]
